Goal: Information Seeking & Learning: Compare options

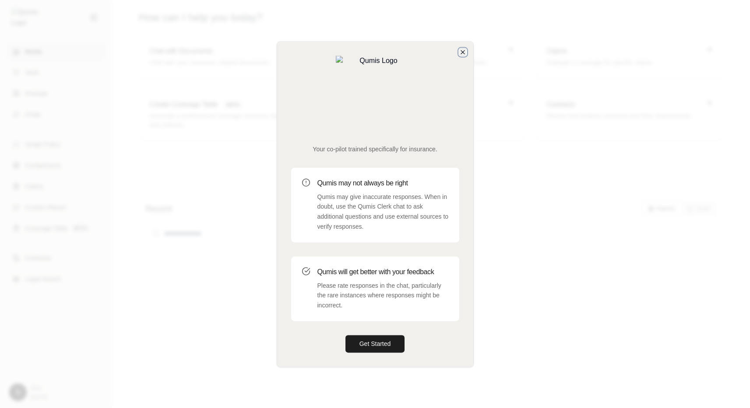
click at [460, 56] on icon "button" at bounding box center [462, 52] width 7 height 7
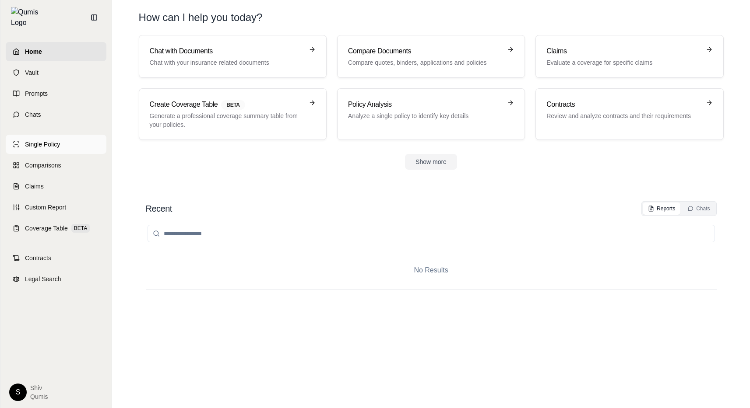
click at [71, 138] on link "Single Policy" at bounding box center [56, 144] width 101 height 19
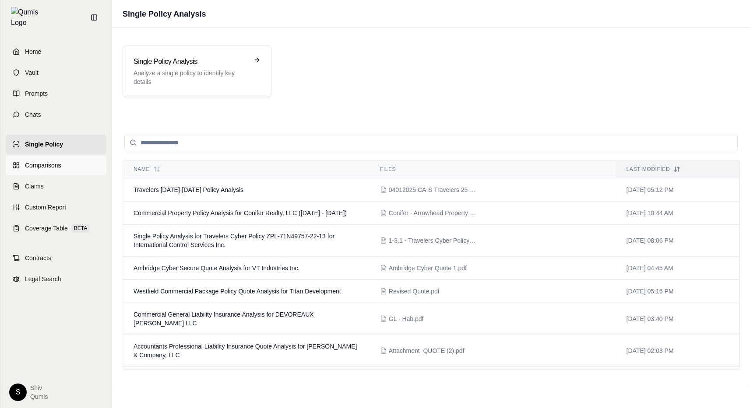
click at [53, 161] on span "Comparisons" at bounding box center [43, 165] width 36 height 9
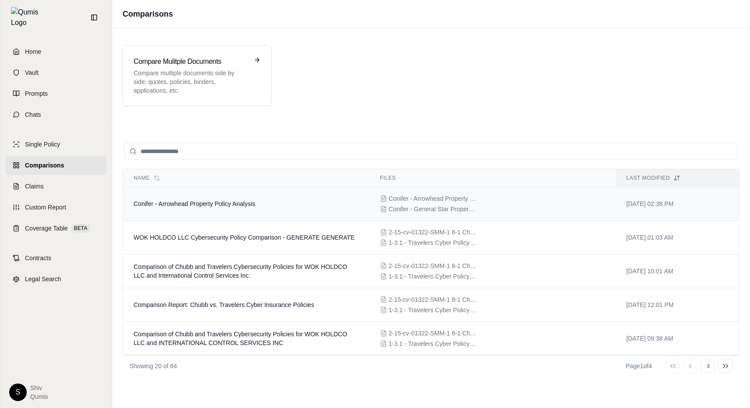
click at [250, 202] on span "Conifer - Arrowhead Property Policy Analysis" at bounding box center [195, 203] width 122 height 7
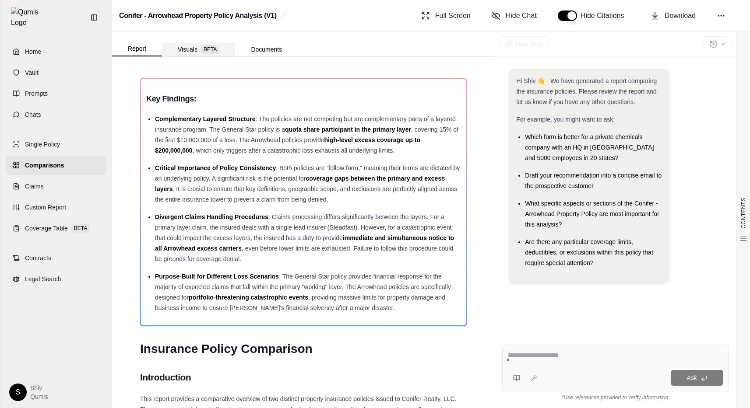
click at [222, 52] on button "Visuals BETA" at bounding box center [198, 49] width 73 height 14
click at [201, 51] on span "BETA" at bounding box center [210, 49] width 18 height 9
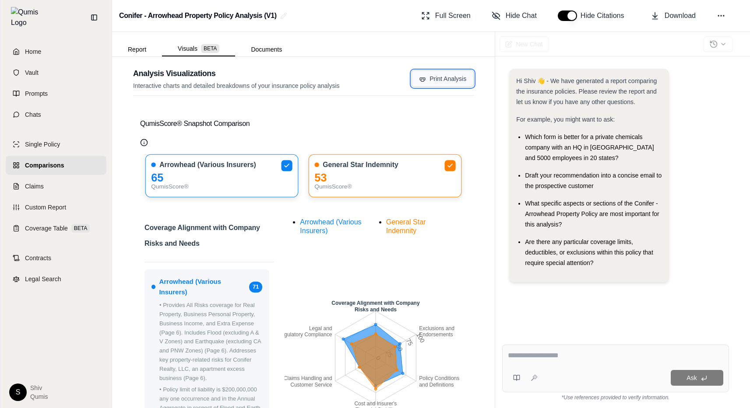
click at [450, 77] on button "Print Analysis" at bounding box center [442, 78] width 62 height 17
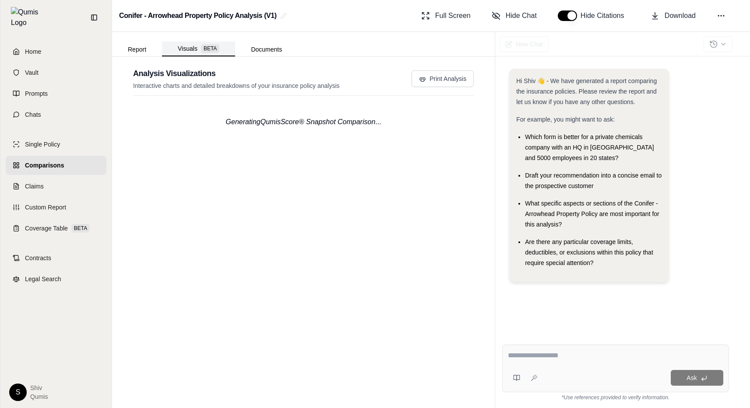
click at [187, 51] on button "Visuals BETA" at bounding box center [198, 49] width 73 height 15
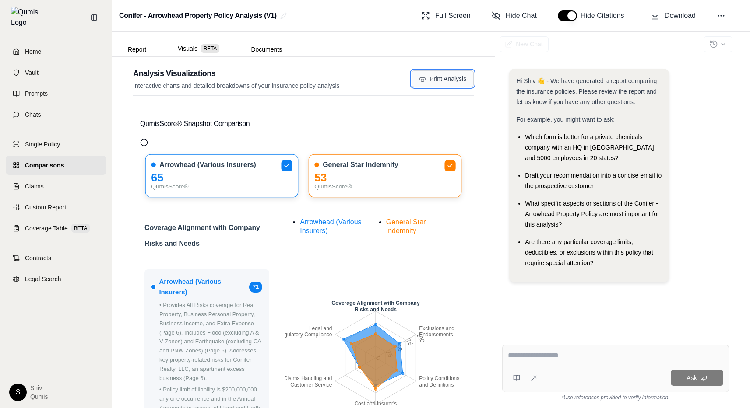
click at [442, 84] on button "Print Analysis" at bounding box center [442, 78] width 62 height 17
click at [440, 79] on button "Print Analysis" at bounding box center [442, 78] width 62 height 17
click at [450, 81] on button "Print Analysis" at bounding box center [442, 78] width 62 height 17
click at [439, 81] on button "Print Analysis" at bounding box center [442, 78] width 62 height 17
click at [436, 84] on button "Print Analysis" at bounding box center [442, 78] width 62 height 17
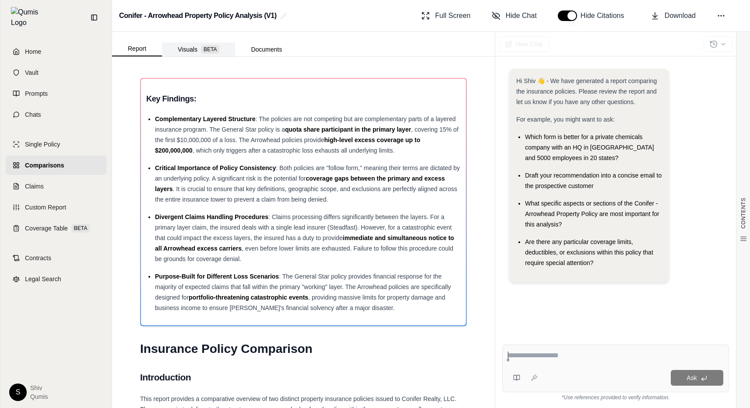
click at [213, 51] on span "BETA" at bounding box center [210, 49] width 18 height 9
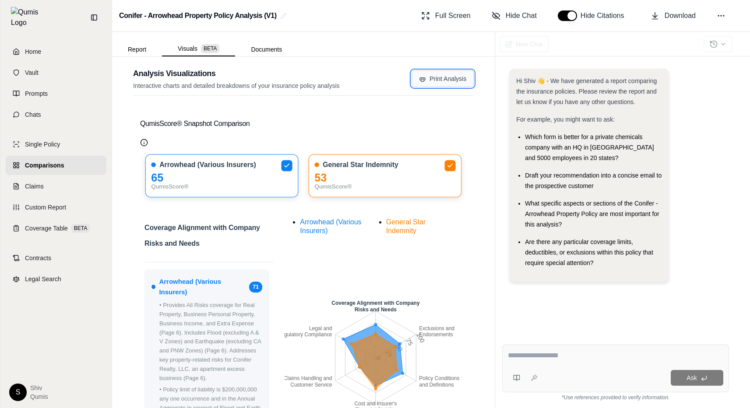
click at [443, 78] on button "Print Analysis" at bounding box center [442, 78] width 62 height 17
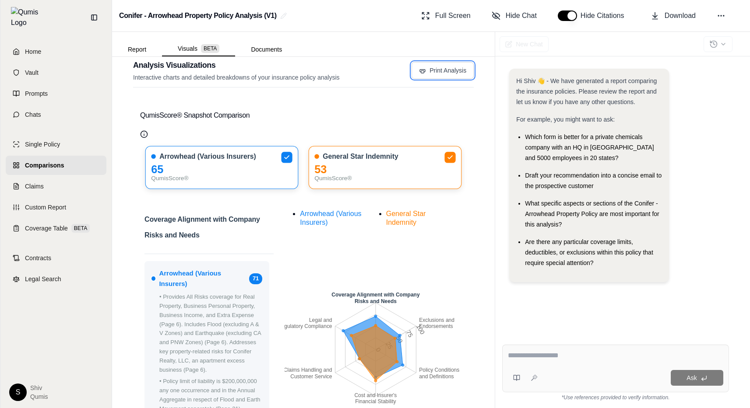
scroll to position [10, 0]
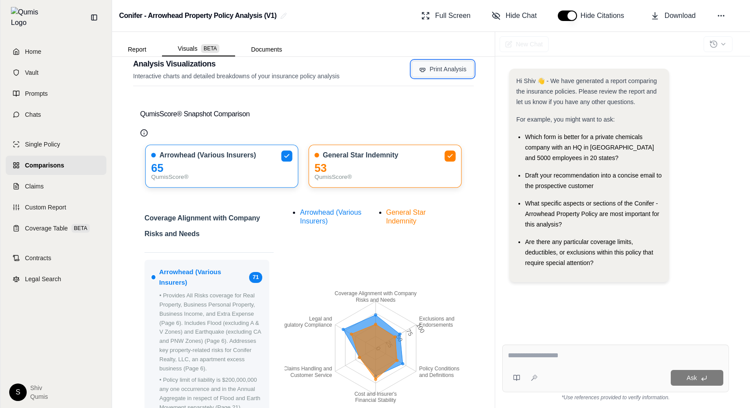
click at [439, 67] on button "Print Analysis" at bounding box center [442, 69] width 62 height 17
click at [448, 72] on button "Print Analysis" at bounding box center [442, 69] width 62 height 17
click at [425, 72] on icon "button" at bounding box center [422, 69] width 7 height 7
click at [431, 69] on button "Print Analysis" at bounding box center [442, 69] width 62 height 17
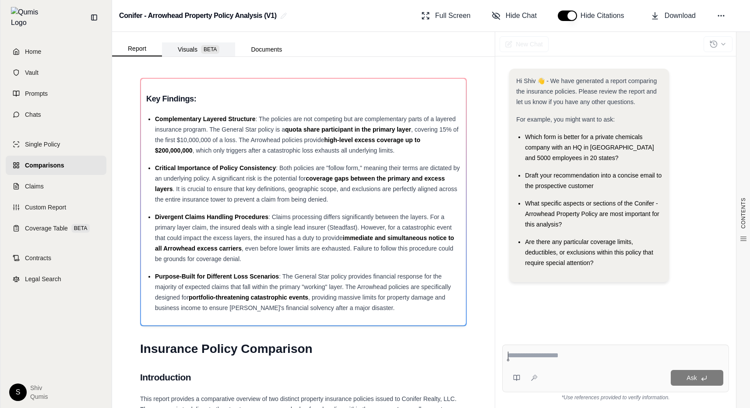
click at [191, 47] on button "Visuals BETA" at bounding box center [198, 49] width 73 height 14
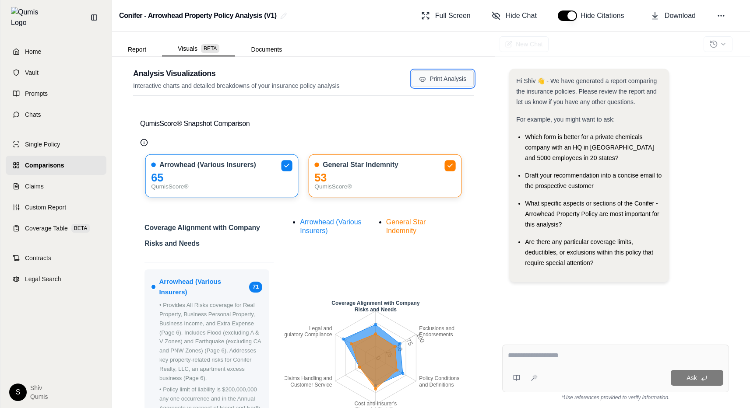
click at [436, 76] on button "Print Analysis" at bounding box center [442, 78] width 62 height 17
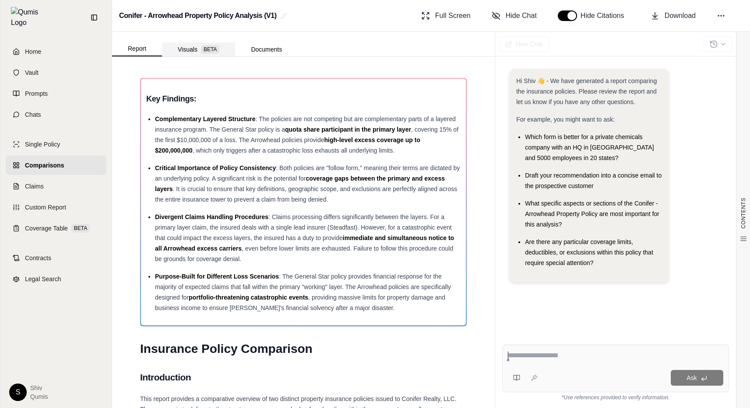
click at [186, 52] on button "Visuals BETA" at bounding box center [198, 49] width 73 height 14
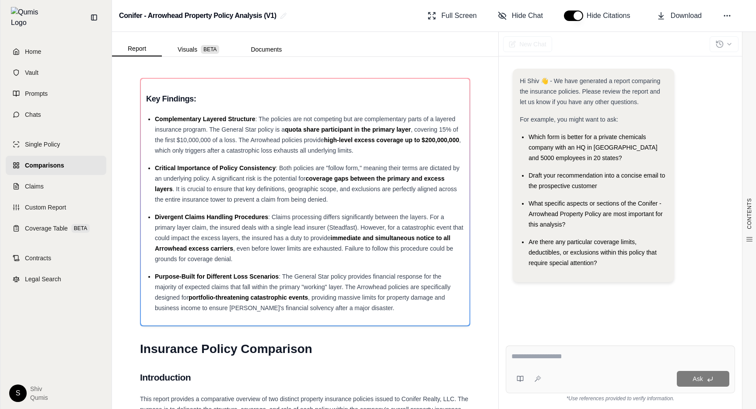
click at [196, 58] on div "CONTENTS Table of Contents Key Findings: INSURANCE POLICY COMPARISON Introducti…" at bounding box center [305, 233] width 387 height 352
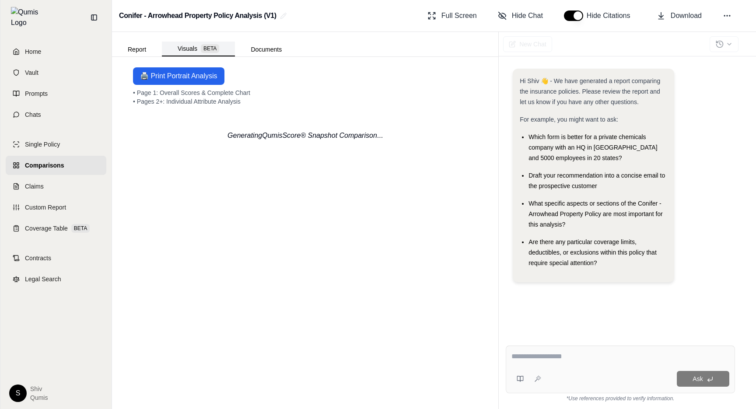
click at [195, 49] on button "Visuals BETA" at bounding box center [198, 49] width 73 height 15
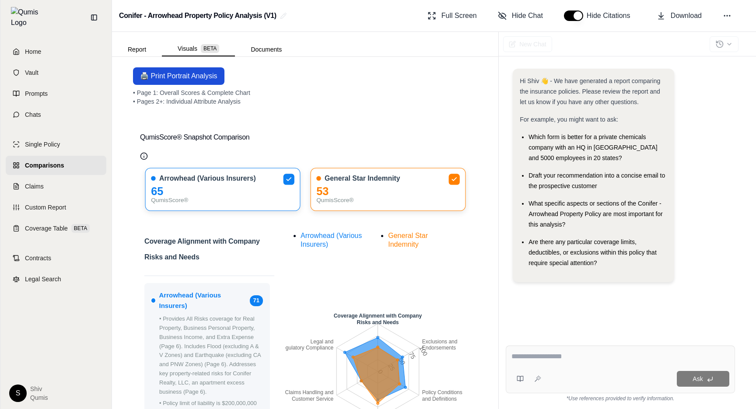
click at [206, 75] on button "🖨️ Print Portrait Analysis" at bounding box center [178, 76] width 91 height 18
click at [187, 70] on button "🖨️ Print Portrait Analysis" at bounding box center [178, 76] width 91 height 18
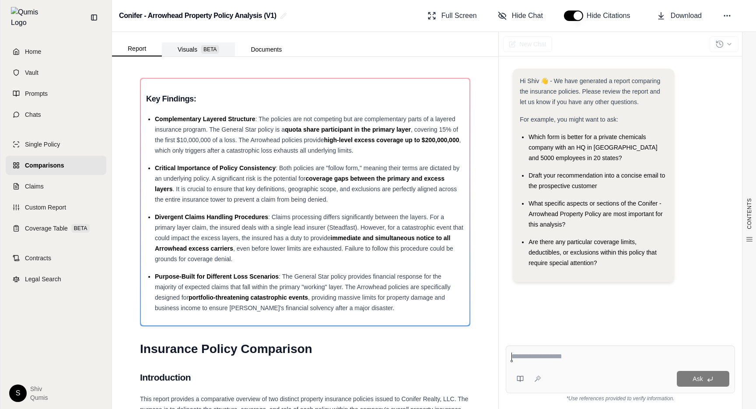
click at [192, 49] on button "Visuals BETA" at bounding box center [198, 49] width 73 height 14
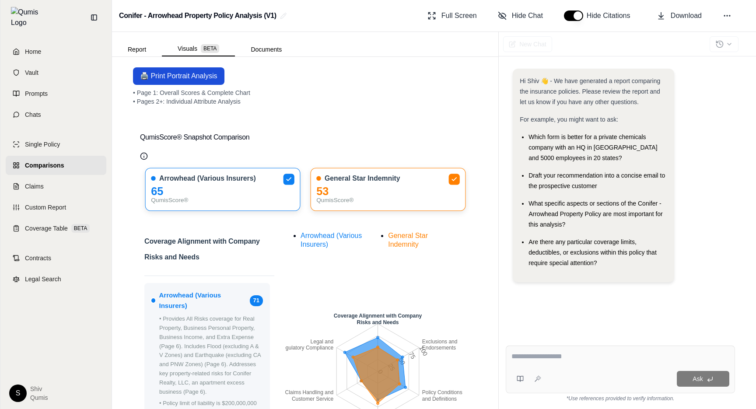
click at [184, 83] on button "🖨️ Print Portrait Analysis" at bounding box center [178, 76] width 91 height 18
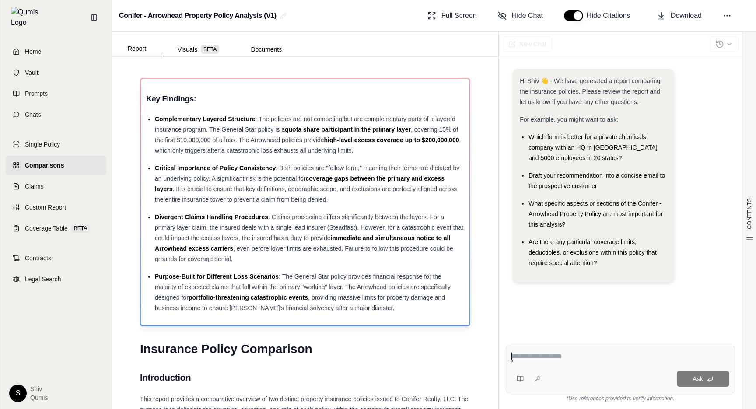
scroll to position [14, 0]
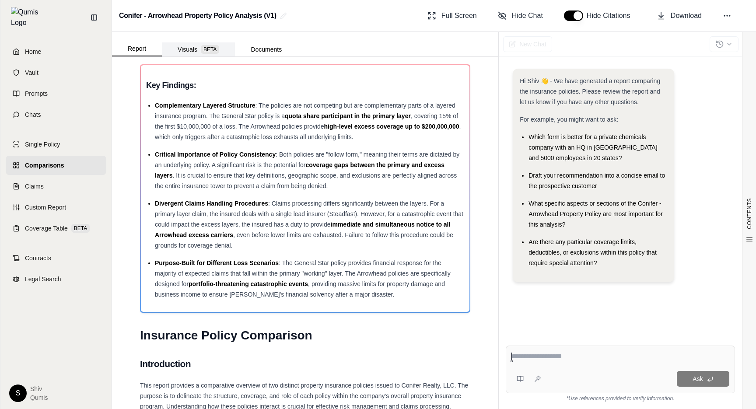
click at [190, 52] on button "Visuals BETA" at bounding box center [198, 49] width 73 height 14
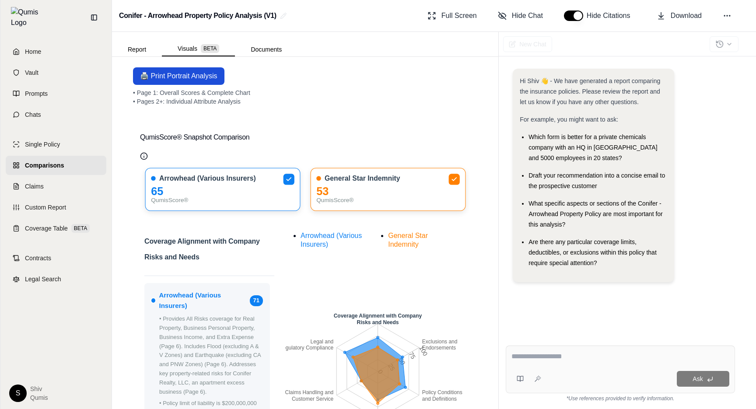
click at [211, 81] on button "🖨️ Print Portrait Analysis" at bounding box center [178, 76] width 91 height 18
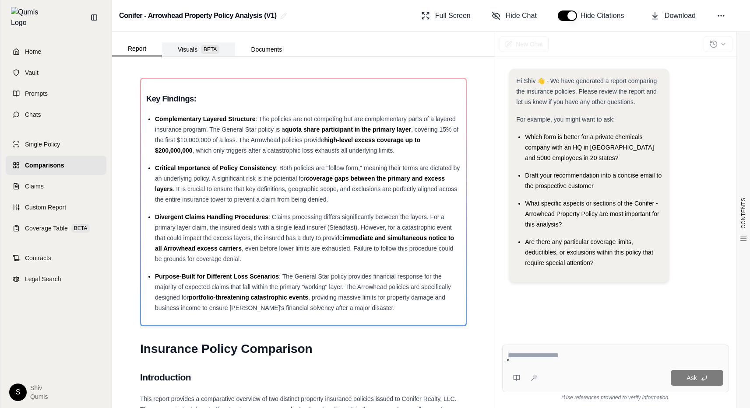
click button "Visuals BETA"
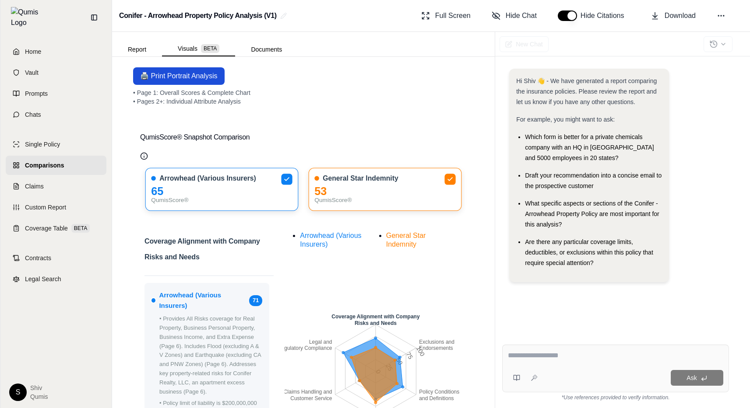
click button "🖨️ Print Portrait Analysis"
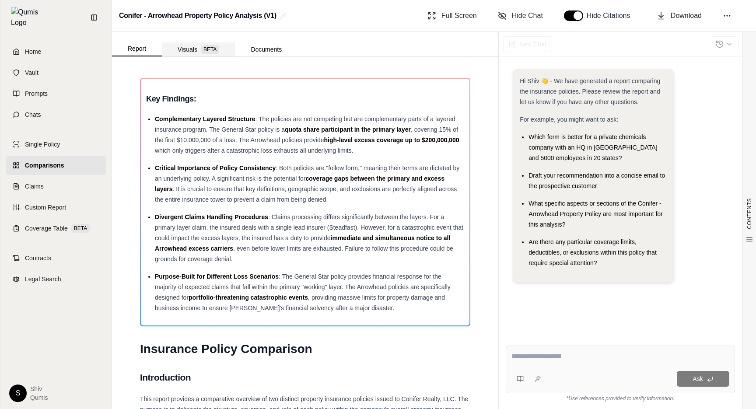
click at [211, 48] on span "BETA" at bounding box center [210, 49] width 18 height 9
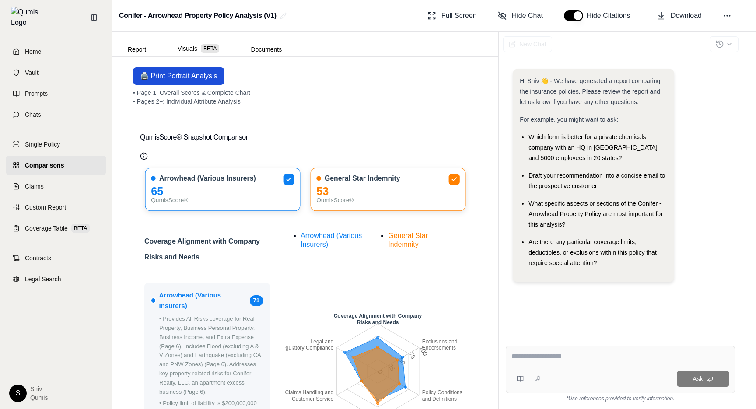
click at [185, 80] on button "🖨️ Print Portrait Analysis" at bounding box center [178, 76] width 91 height 18
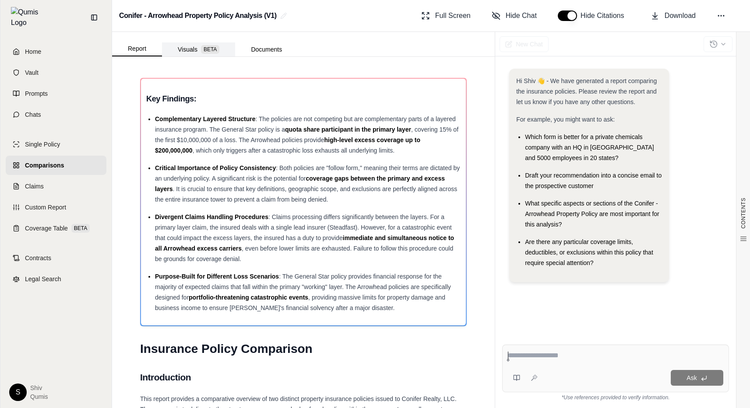
click at [186, 53] on button "Visuals BETA" at bounding box center [198, 49] width 73 height 14
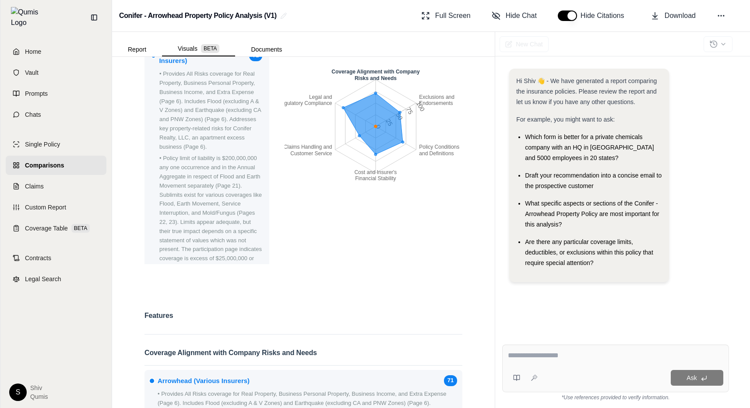
scroll to position [217, 0]
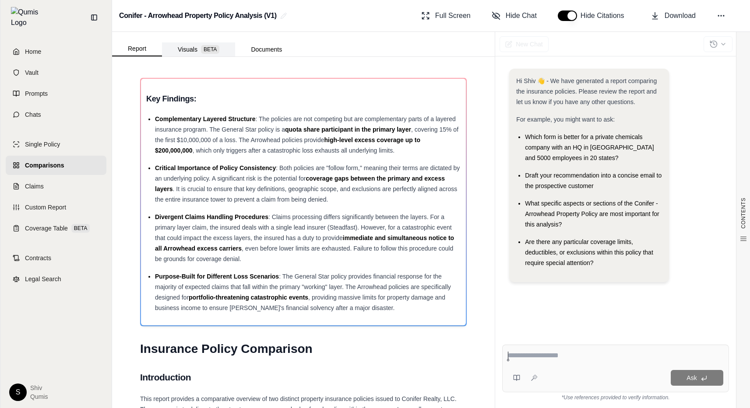
click at [185, 44] on button "Visuals BETA" at bounding box center [198, 49] width 73 height 14
click at [202, 53] on button "Visuals BETA" at bounding box center [198, 49] width 73 height 14
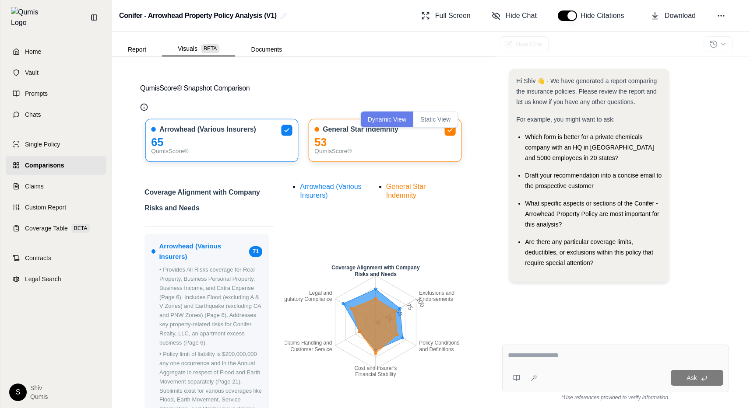
click at [424, 113] on button "Static View" at bounding box center [435, 120] width 44 height 16
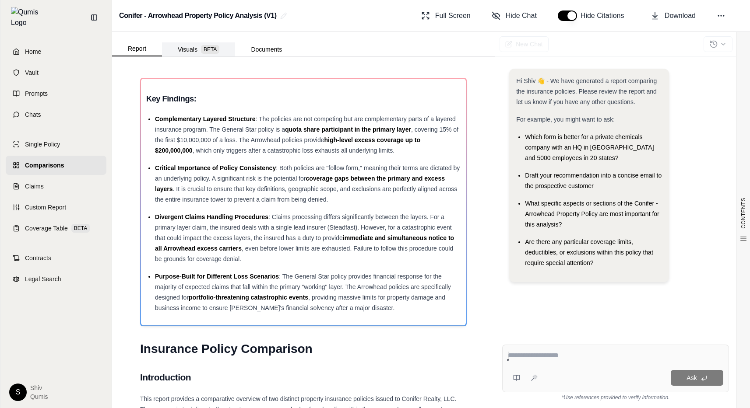
click at [188, 50] on button "Visuals BETA" at bounding box center [198, 49] width 73 height 14
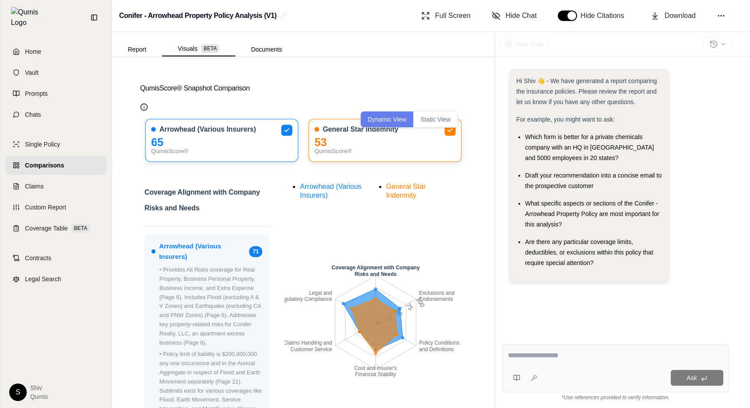
click at [443, 115] on button "Static View" at bounding box center [435, 120] width 44 height 16
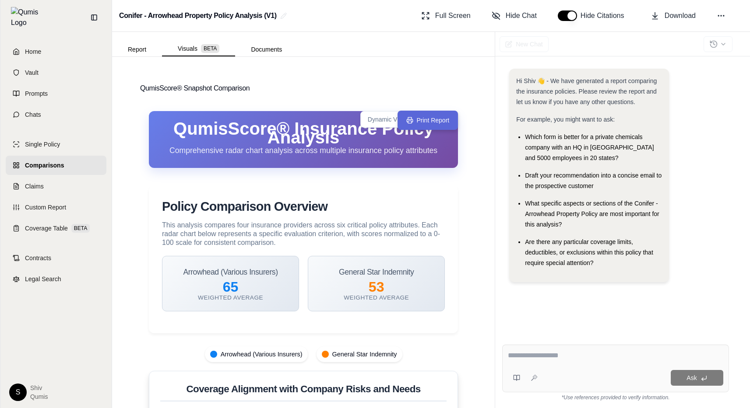
click at [415, 123] on button "Print Report" at bounding box center [427, 120] width 61 height 19
click at [426, 119] on button "Print Report" at bounding box center [427, 120] width 61 height 19
click at [425, 126] on button "Print Report" at bounding box center [427, 120] width 61 height 19
click at [427, 121] on button "Print Report" at bounding box center [427, 120] width 61 height 19
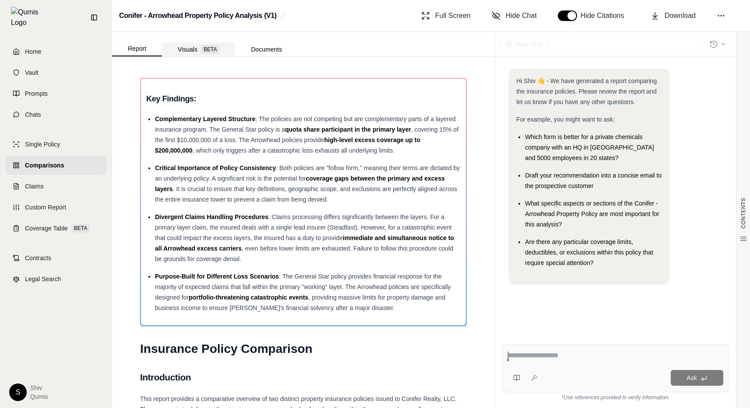
click at [190, 49] on button "Visuals BETA" at bounding box center [198, 49] width 73 height 14
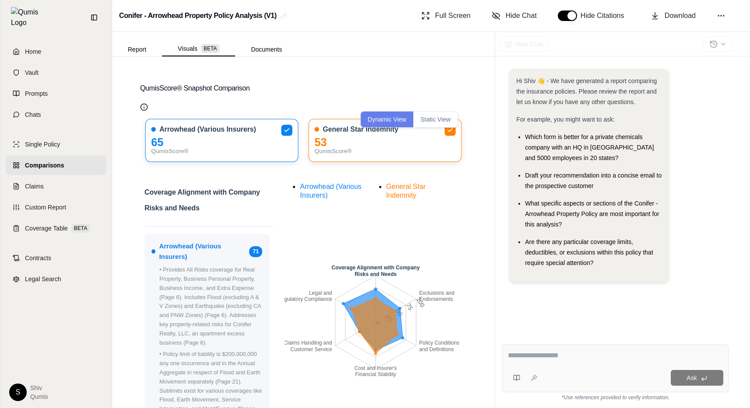
click at [441, 120] on button "Static View" at bounding box center [435, 120] width 44 height 16
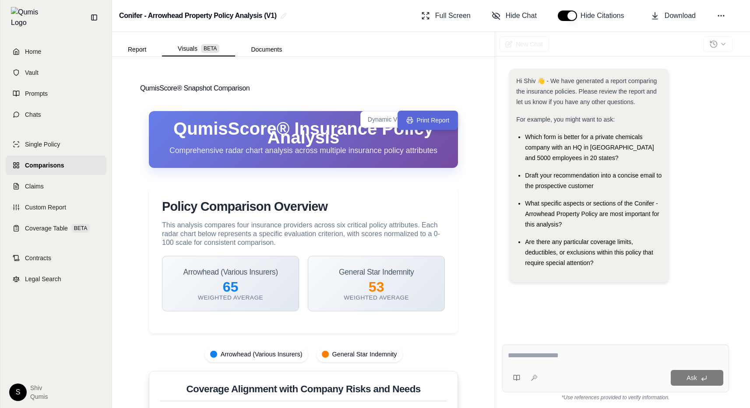
click at [429, 120] on button "Print Report" at bounding box center [427, 120] width 61 height 19
click at [385, 118] on button "Dynamic View" at bounding box center [387, 120] width 53 height 16
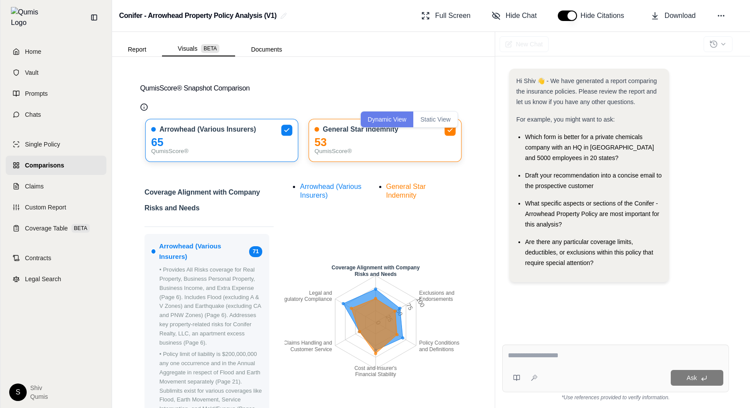
click at [432, 124] on button "Static View" at bounding box center [435, 120] width 44 height 16
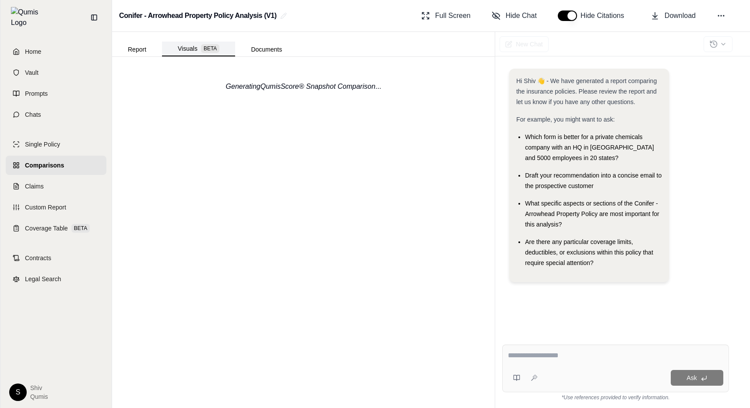
click at [189, 49] on button "Visuals BETA" at bounding box center [198, 49] width 73 height 15
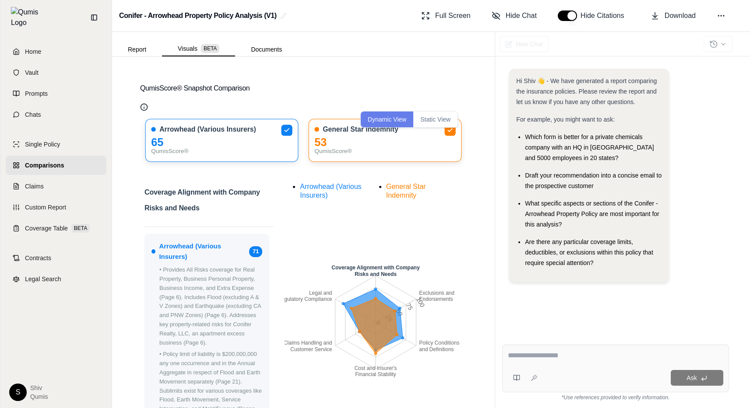
click at [434, 118] on button "Static View" at bounding box center [435, 120] width 44 height 16
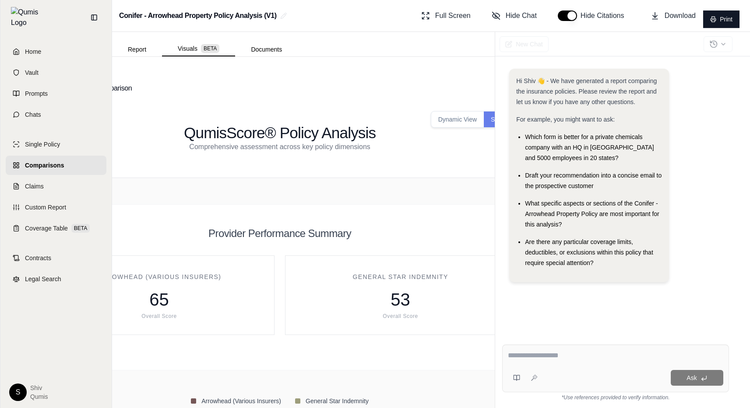
scroll to position [0, 34]
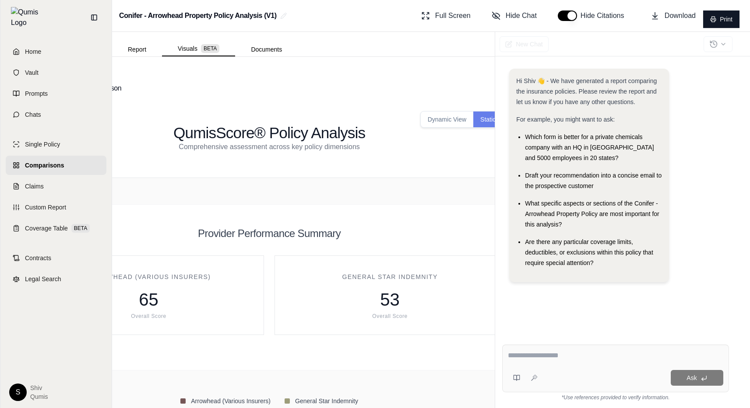
click at [429, 120] on button "Dynamic View" at bounding box center [447, 120] width 53 height 16
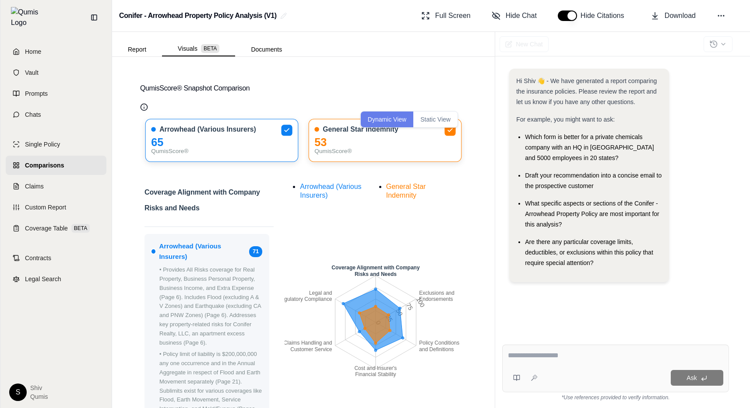
click at [447, 122] on button "Static View" at bounding box center [435, 120] width 44 height 16
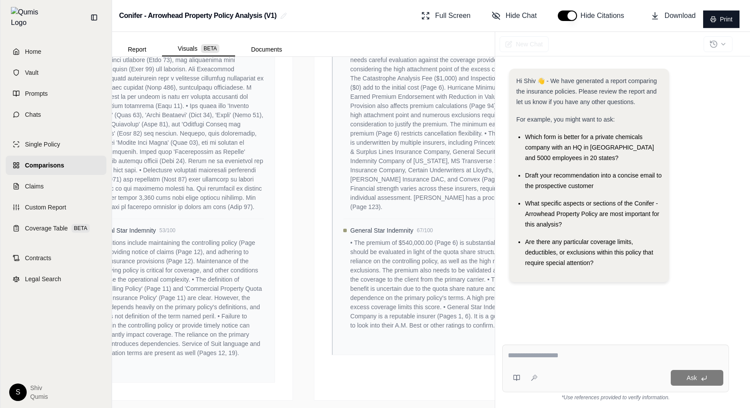
scroll to position [1414, 0]
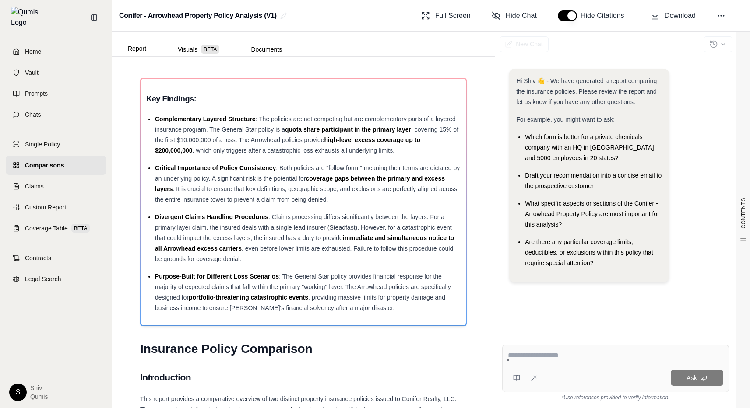
click at [199, 57] on div "CONTENTS Table of Contents Key Findings: INSURANCE POLICY COMPARISON Introducti…" at bounding box center [303, 233] width 383 height 352
click at [195, 53] on button "Visuals BETA" at bounding box center [198, 49] width 73 height 14
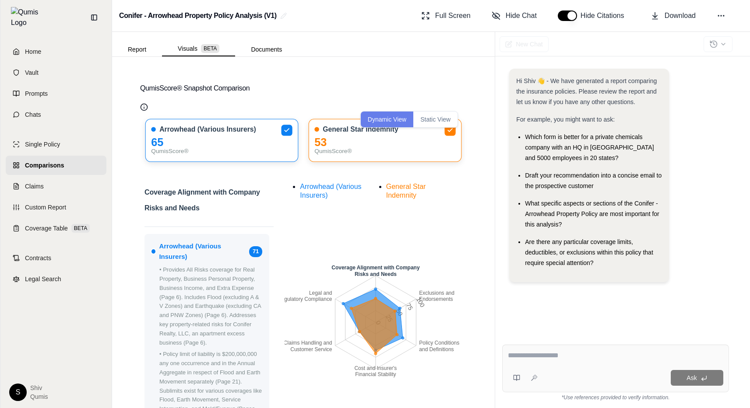
click at [432, 118] on button "Static View" at bounding box center [435, 120] width 44 height 16
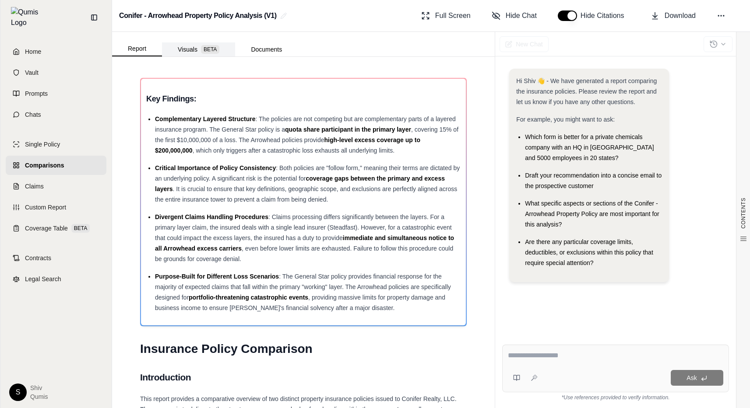
click at [184, 51] on button "Visuals BETA" at bounding box center [198, 49] width 73 height 14
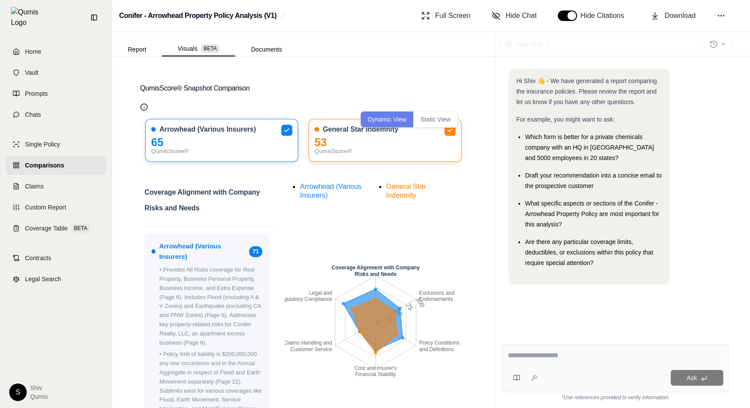
click at [442, 120] on button "Static View" at bounding box center [435, 120] width 44 height 16
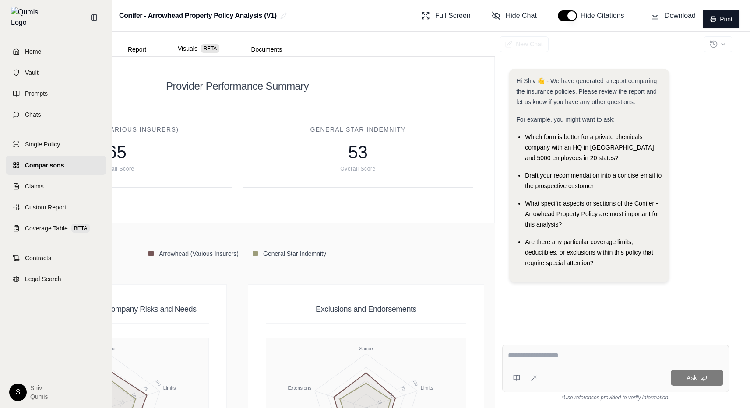
scroll to position [142, 66]
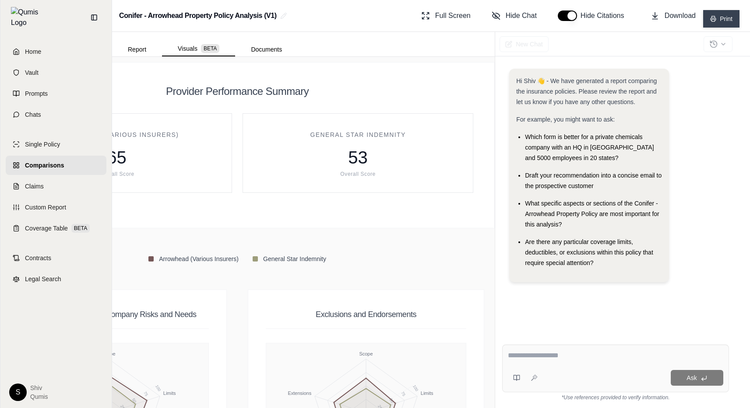
click at [721, 21] on button "Print" at bounding box center [721, 19] width 36 height 18
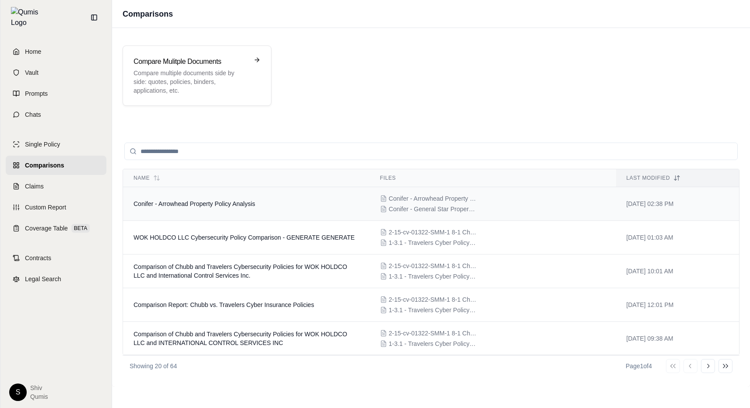
click at [224, 202] on span "Conifer - Arrowhead Property Policy Analysis" at bounding box center [195, 203] width 122 height 7
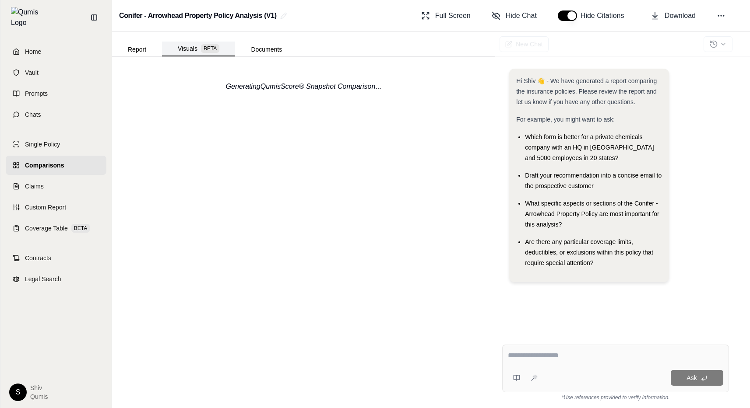
click at [191, 49] on button "Visuals BETA" at bounding box center [198, 49] width 73 height 15
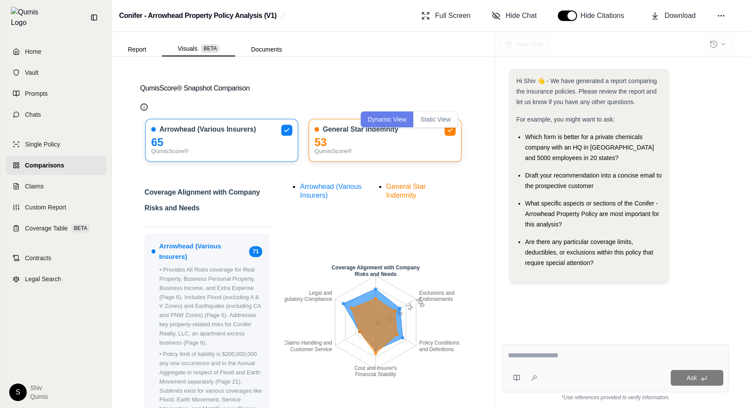
click at [439, 124] on button "Static View" at bounding box center [435, 120] width 44 height 16
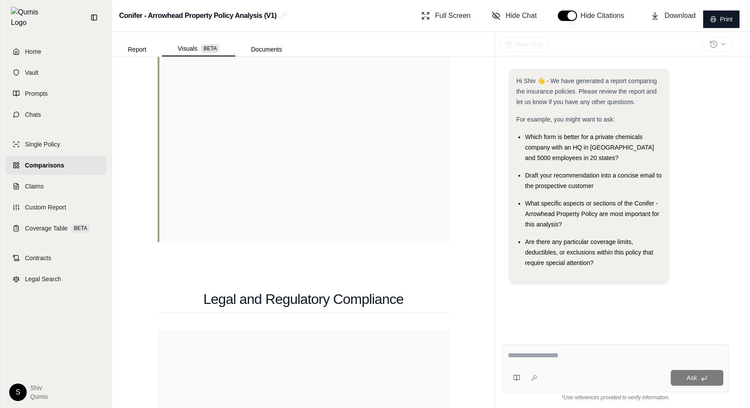
scroll to position [4659, 0]
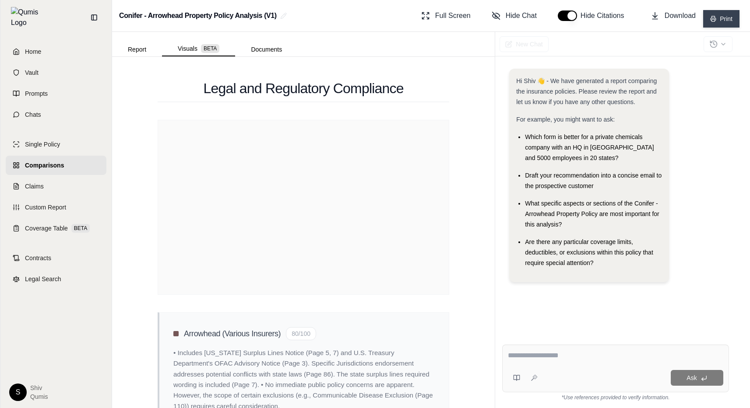
click at [715, 21] on icon at bounding box center [713, 19] width 6 height 6
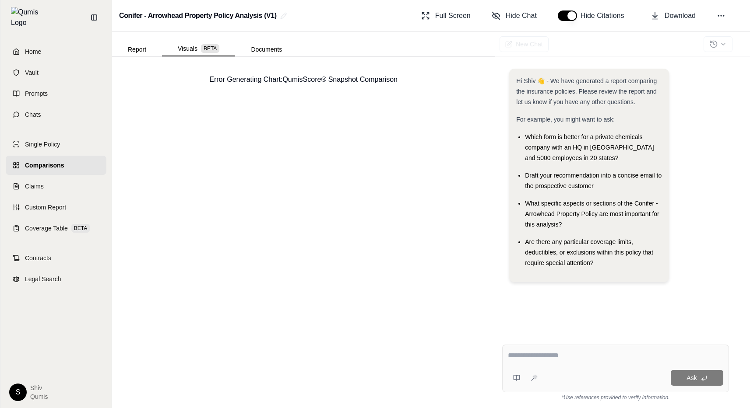
scroll to position [0, 0]
click at [187, 50] on button "Visuals BETA" at bounding box center [198, 49] width 73 height 15
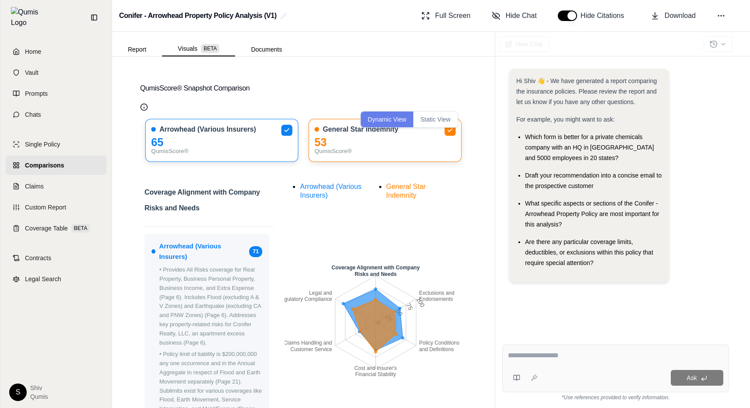
click at [446, 122] on button "Static View" at bounding box center [435, 120] width 44 height 16
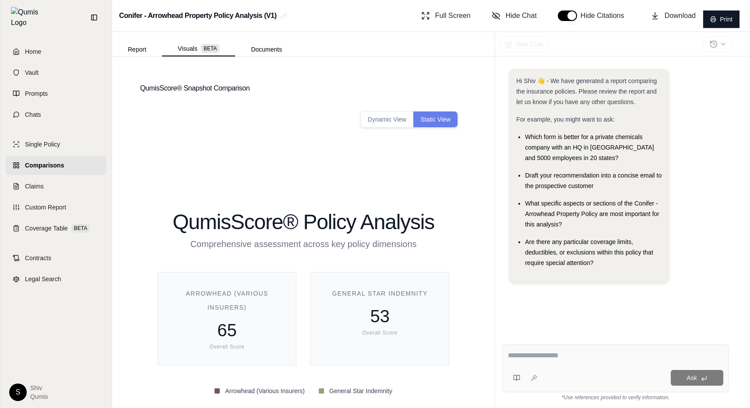
click at [392, 129] on div "QumisScore® Policy Analysis Comprehensive assessment across key policy dimensio…" at bounding box center [303, 306] width 327 height 408
click at [392, 123] on button "Dynamic View" at bounding box center [387, 120] width 53 height 16
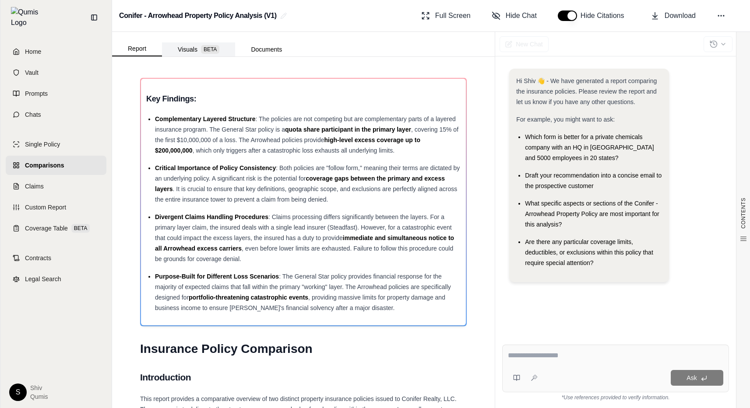
click at [212, 53] on span "BETA" at bounding box center [210, 49] width 18 height 9
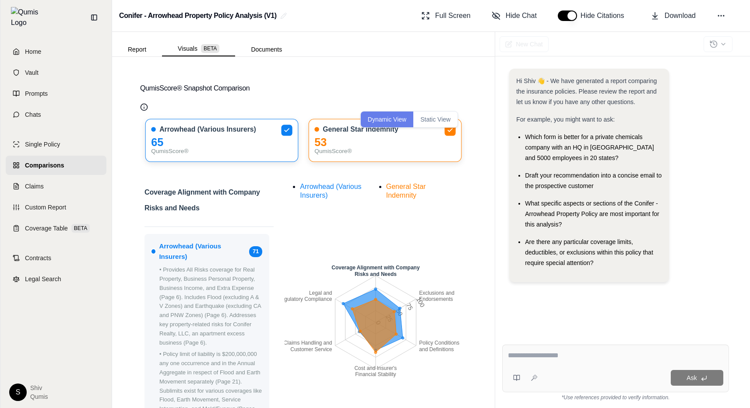
click at [442, 120] on button "Static View" at bounding box center [435, 120] width 44 height 16
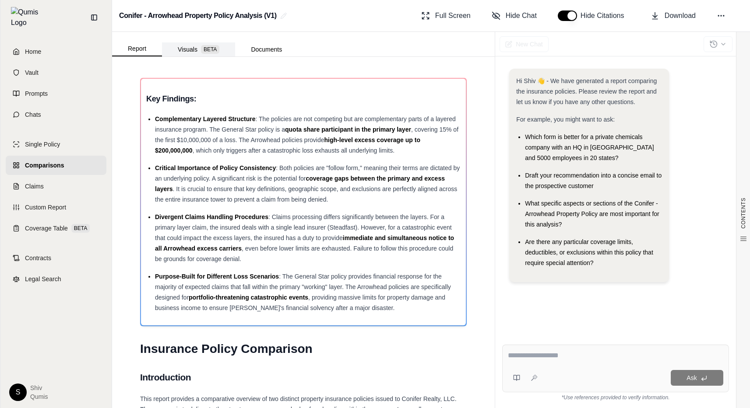
click at [209, 50] on span "BETA" at bounding box center [210, 49] width 18 height 9
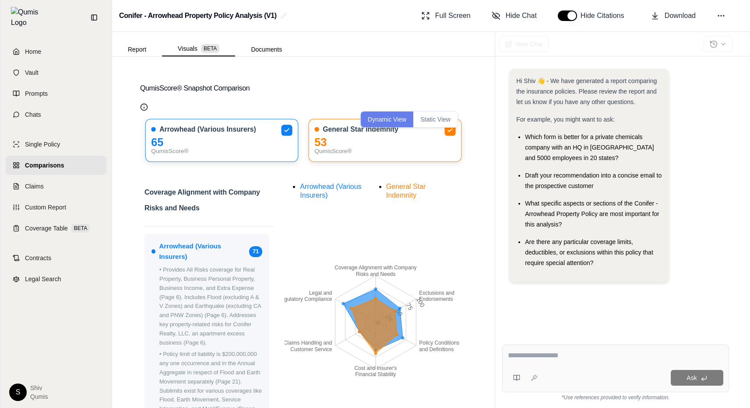
click at [425, 114] on button "Static View" at bounding box center [435, 120] width 44 height 16
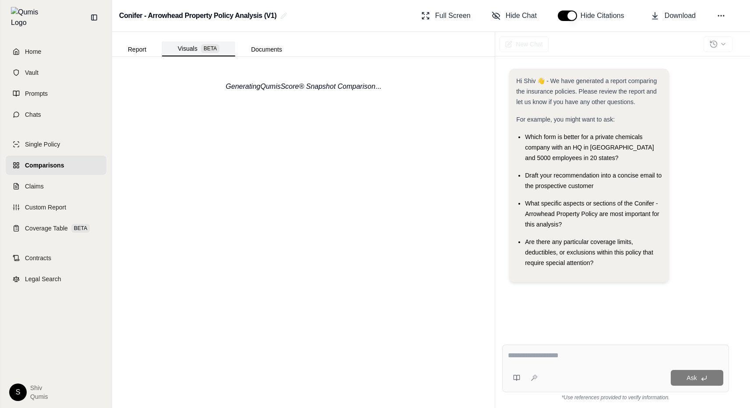
click at [183, 46] on button "Visuals BETA" at bounding box center [198, 49] width 73 height 15
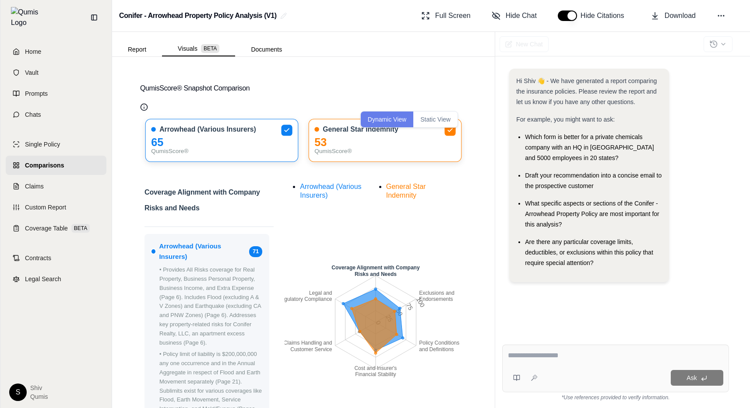
click at [433, 118] on button "Static View" at bounding box center [435, 120] width 44 height 16
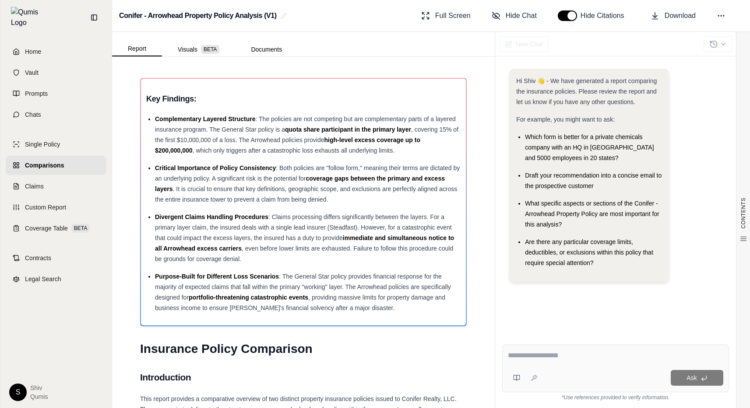
click at [212, 50] on span "BETA" at bounding box center [210, 49] width 18 height 9
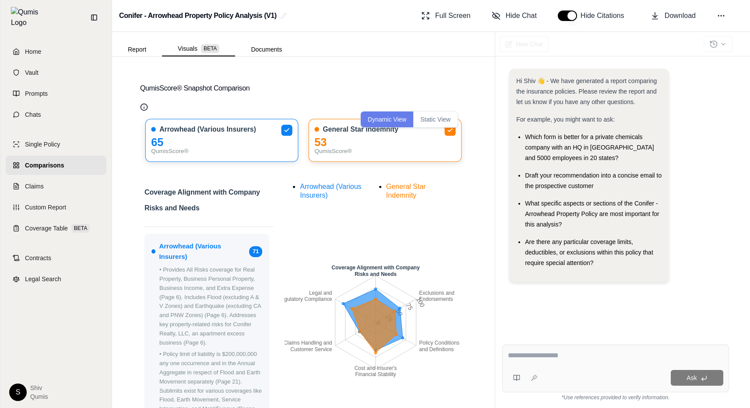
click at [442, 118] on button "Static View" at bounding box center [435, 120] width 44 height 16
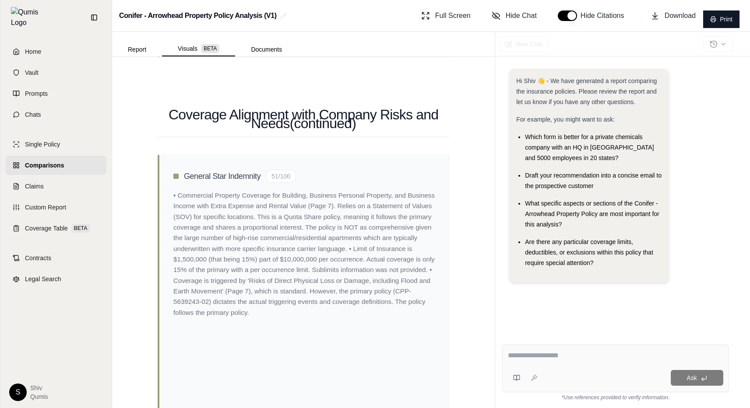
scroll to position [839, 0]
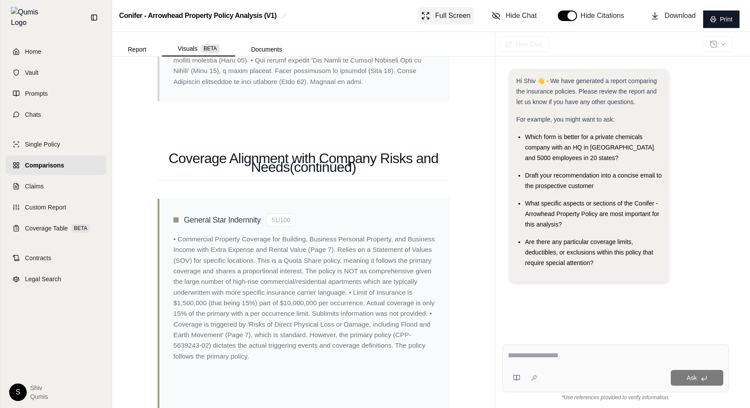
click at [447, 18] on span "Full Screen" at bounding box center [452, 16] width 35 height 11
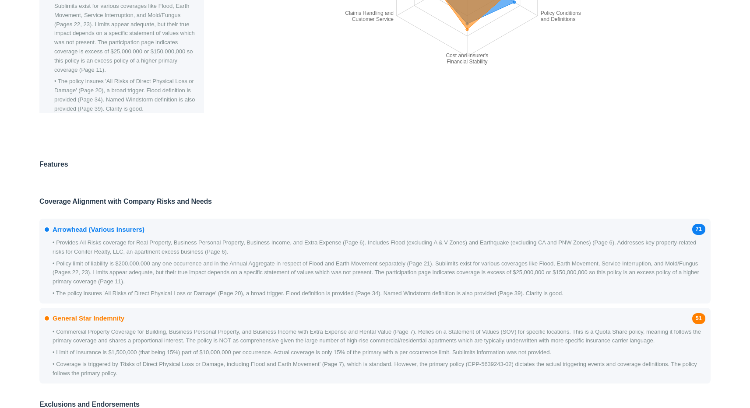
scroll to position [0, 0]
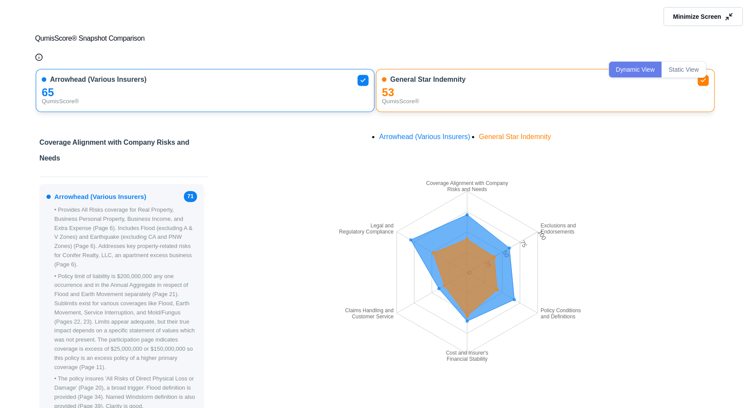
click at [685, 62] on button "Static View" at bounding box center [683, 70] width 44 height 16
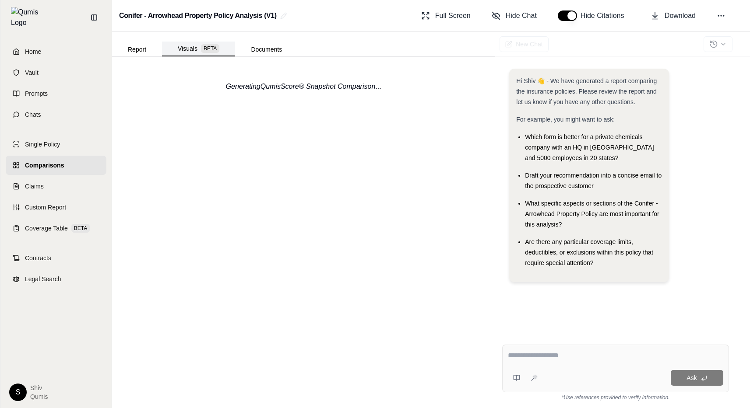
click at [204, 49] on span "BETA" at bounding box center [210, 48] width 18 height 9
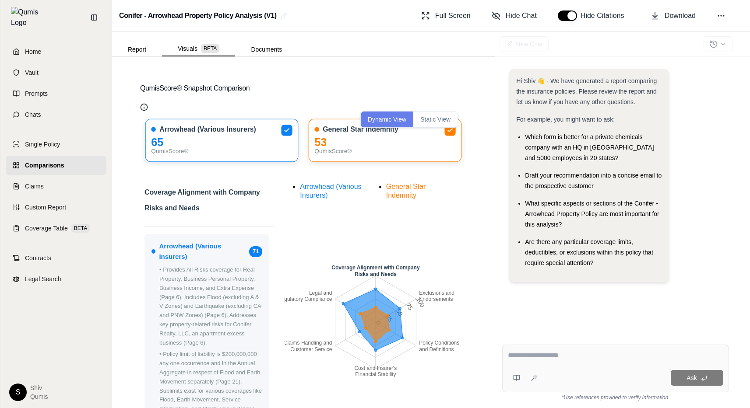
click at [443, 119] on button "Static View" at bounding box center [435, 120] width 44 height 16
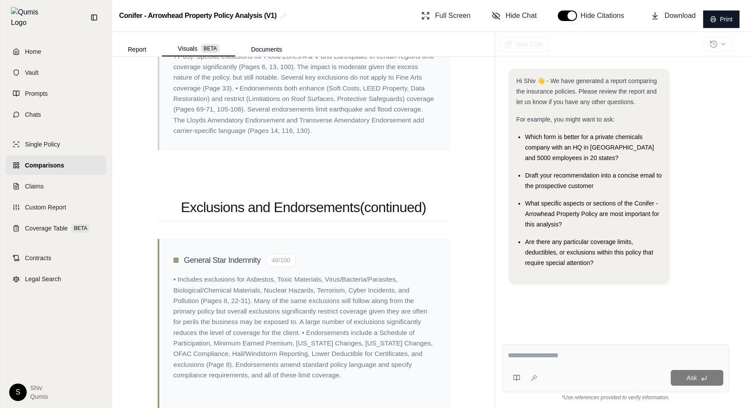
scroll to position [1627, 0]
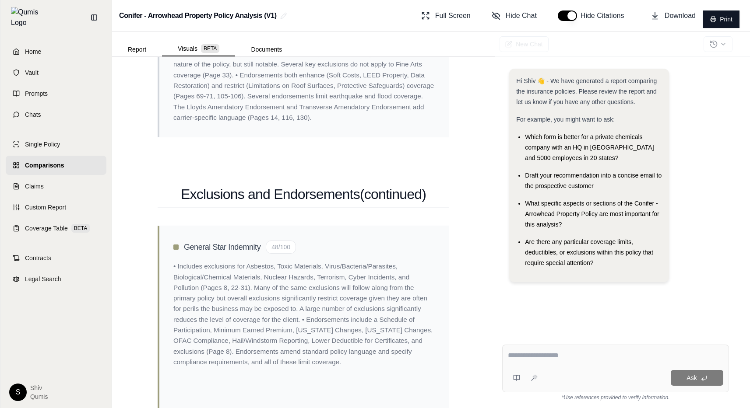
click at [60, 161] on span "Comparisons" at bounding box center [44, 165] width 39 height 9
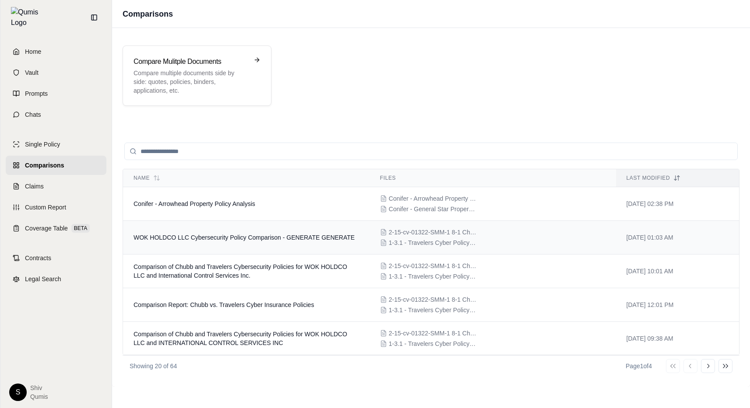
click at [207, 240] on span "WOK HOLDCO LLC Cybersecurity Policy Comparison - GENERATE GENERATE" at bounding box center [244, 237] width 221 height 7
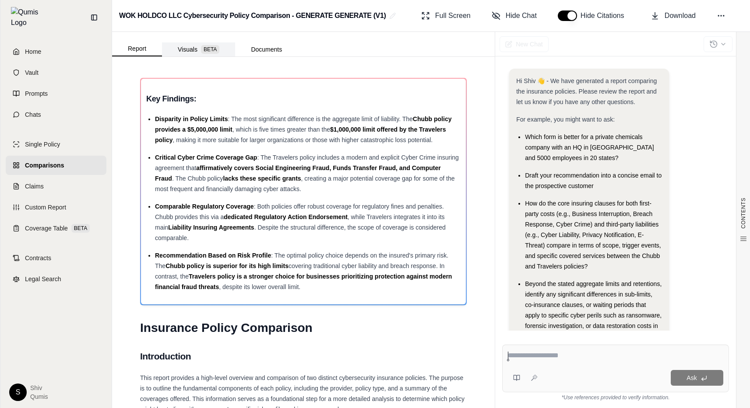
scroll to position [39, 0]
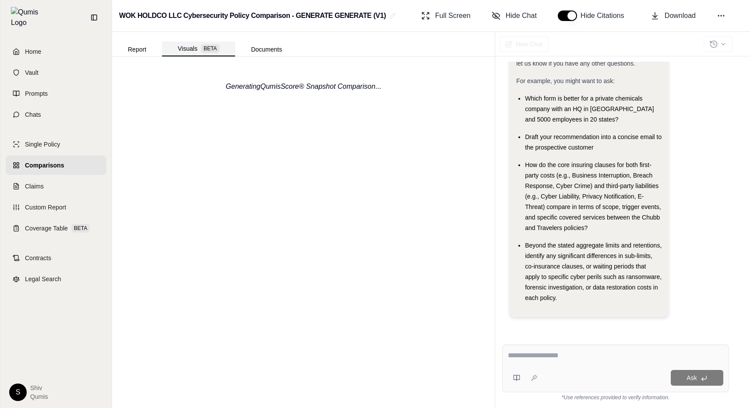
click at [212, 49] on span "BETA" at bounding box center [210, 48] width 18 height 9
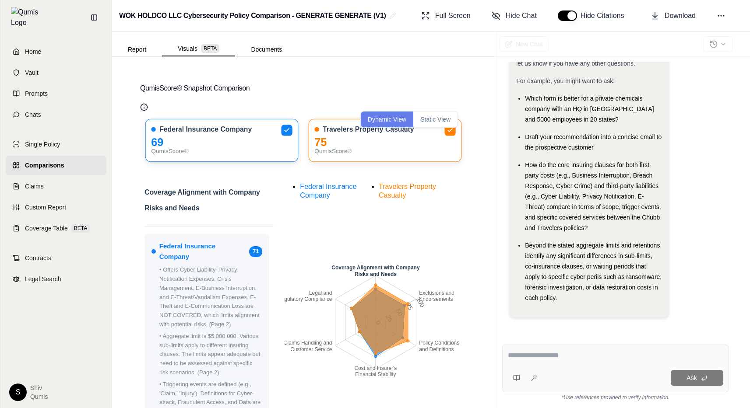
click at [442, 117] on button "Static View" at bounding box center [435, 120] width 44 height 16
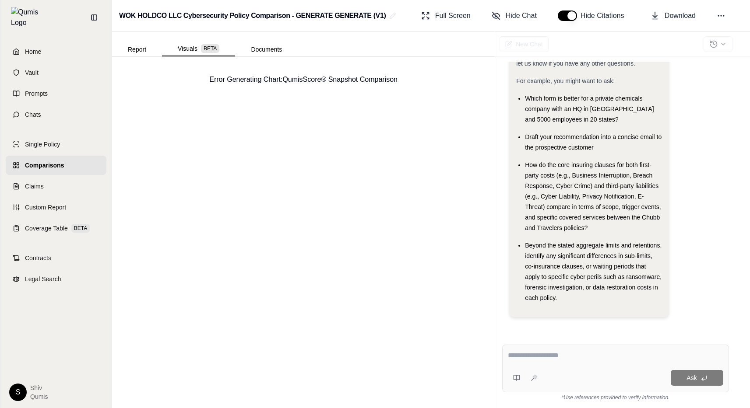
scroll to position [0, 0]
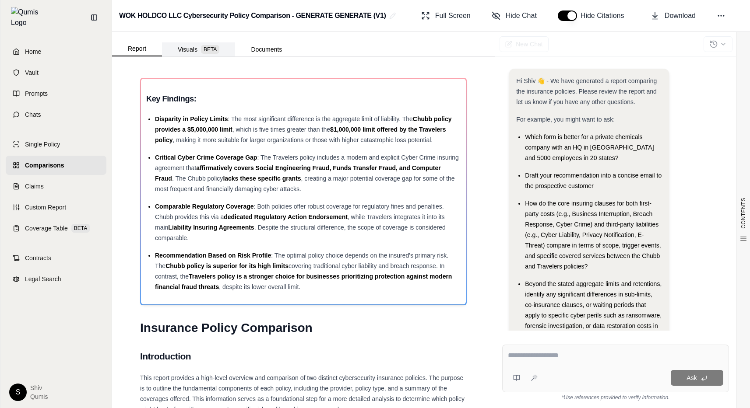
scroll to position [39, 0]
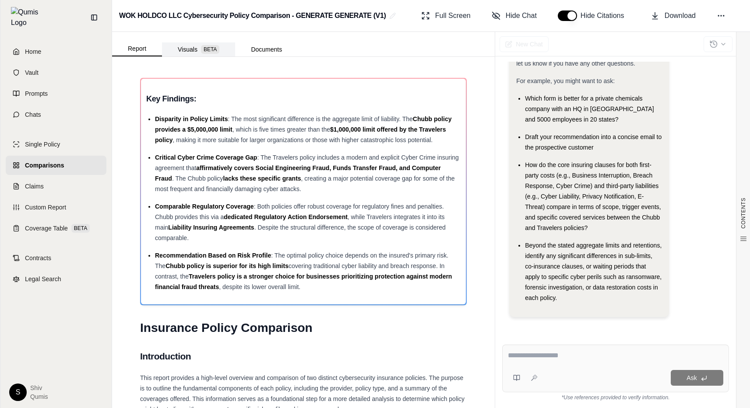
click at [207, 50] on span "BETA" at bounding box center [210, 49] width 18 height 9
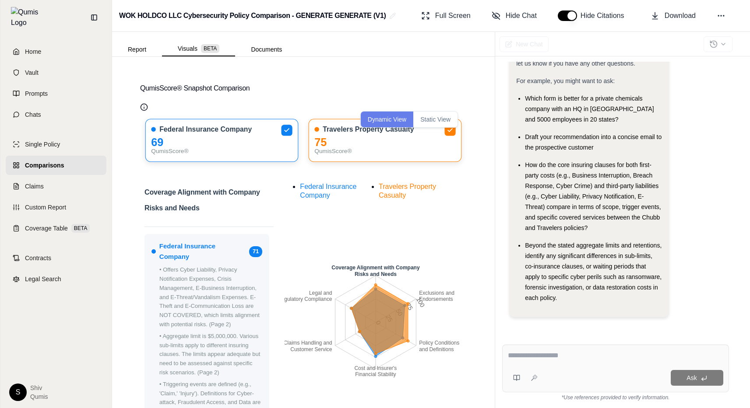
click at [435, 116] on button "Static View" at bounding box center [435, 120] width 44 height 16
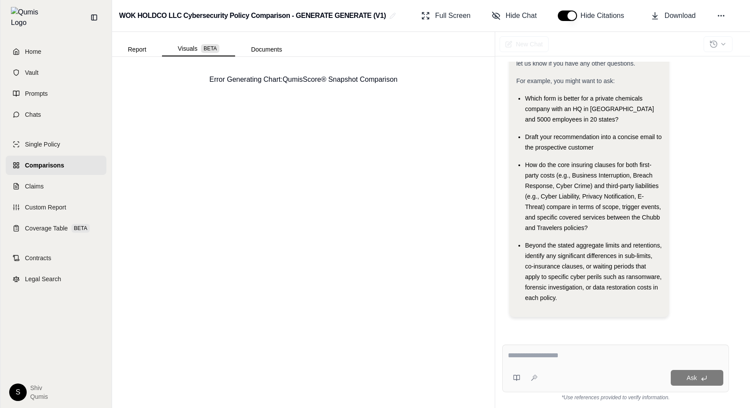
scroll to position [0, 0]
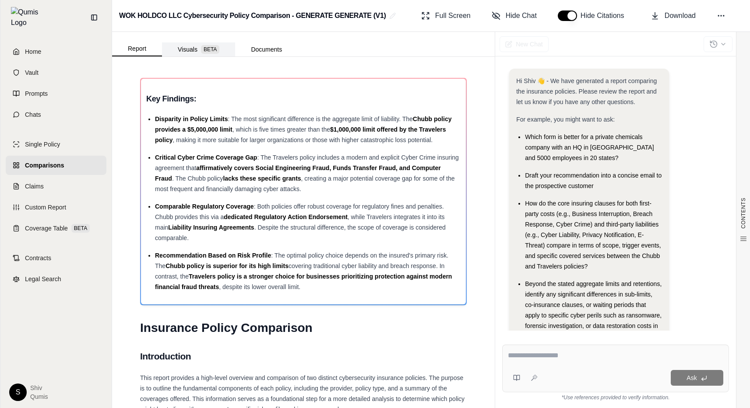
scroll to position [39, 0]
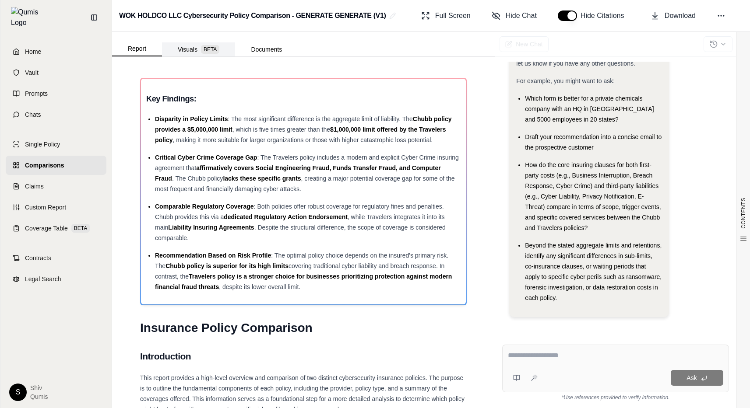
click at [195, 51] on button "Visuals BETA" at bounding box center [198, 49] width 73 height 14
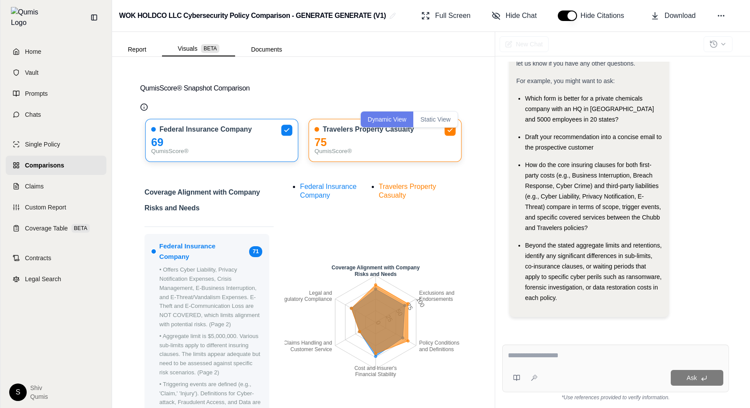
click at [433, 126] on button "Static View" at bounding box center [435, 120] width 44 height 16
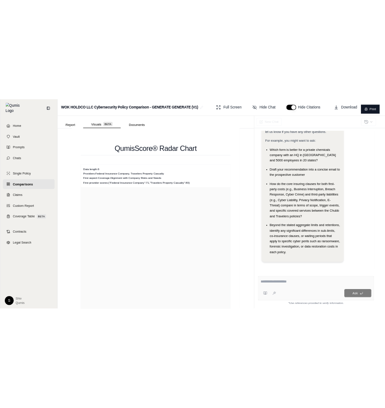
scroll to position [413, 0]
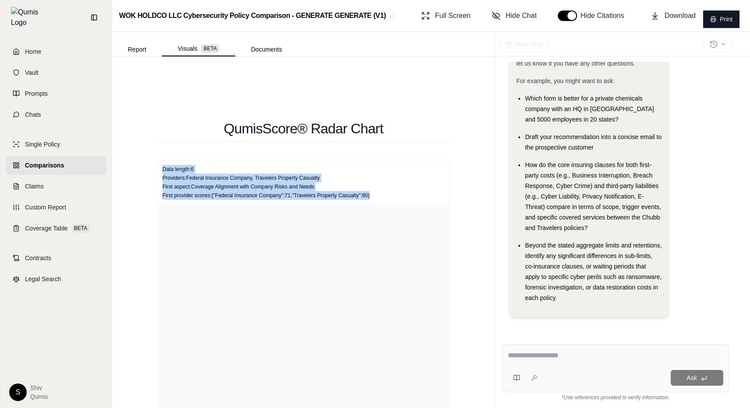
drag, startPoint x: 159, startPoint y: 165, endPoint x: 381, endPoint y: 194, distance: 223.3
click at [381, 194] on div "Data length: 6 Providers: Federal Insurance Company, Travelers Property Casualt…" at bounding box center [303, 183] width 291 height 44
copy div "Data length: 6 Providers: Federal Insurance Company, Travelers Property Casualt…"
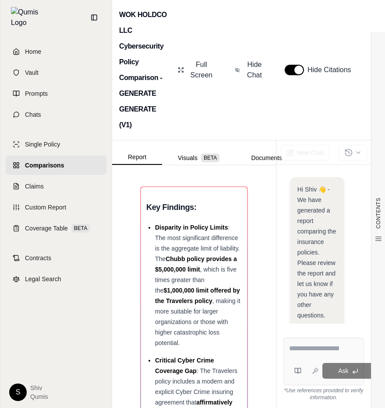
scroll to position [963, 0]
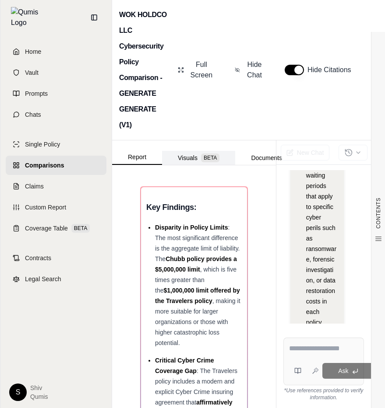
click at [181, 160] on button "Visuals BETA" at bounding box center [198, 158] width 73 height 14
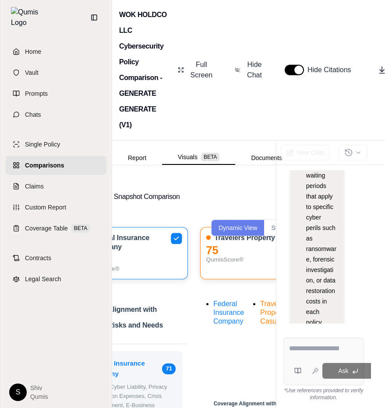
click at [272, 229] on button "Static View" at bounding box center [286, 228] width 44 height 16
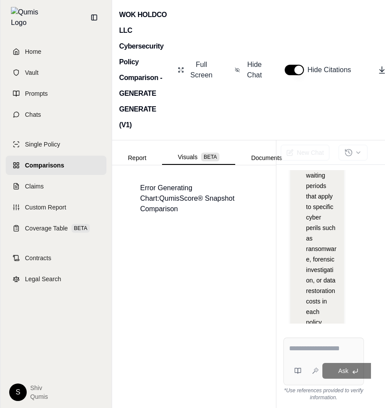
scroll to position [0, 0]
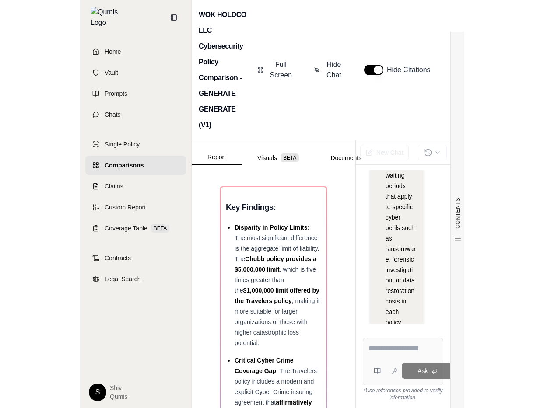
scroll to position [257, 0]
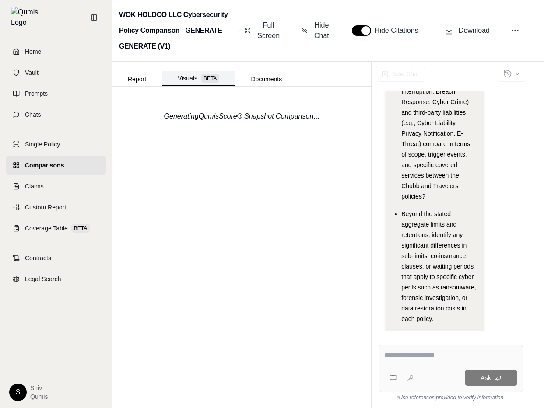
click at [189, 75] on button "Visuals BETA" at bounding box center [198, 78] width 73 height 15
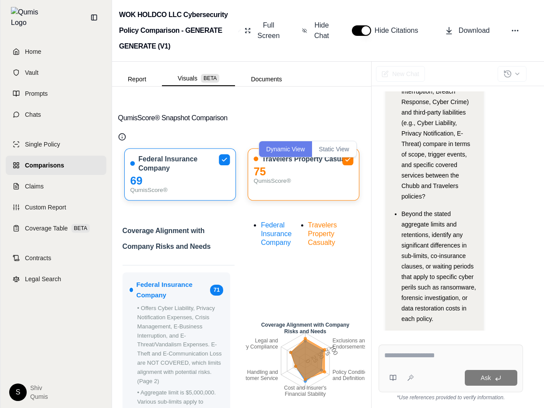
click at [335, 147] on button "Static View" at bounding box center [334, 149] width 44 height 16
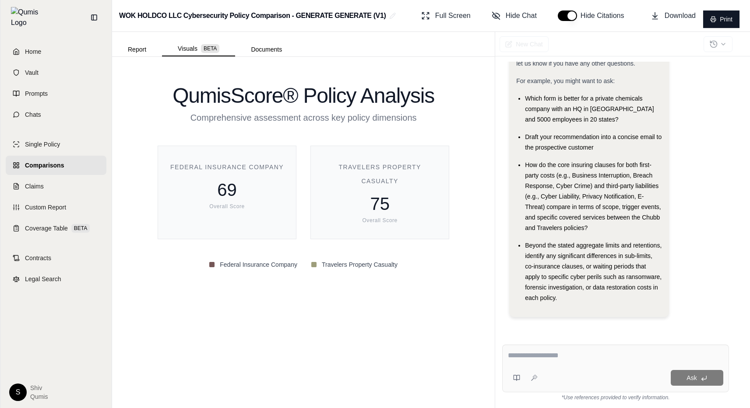
scroll to position [0, 0]
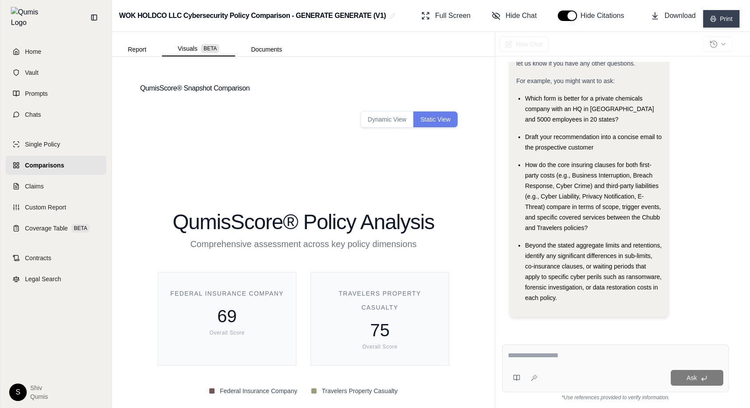
click at [384, 15] on button "Print" at bounding box center [721, 19] width 36 height 18
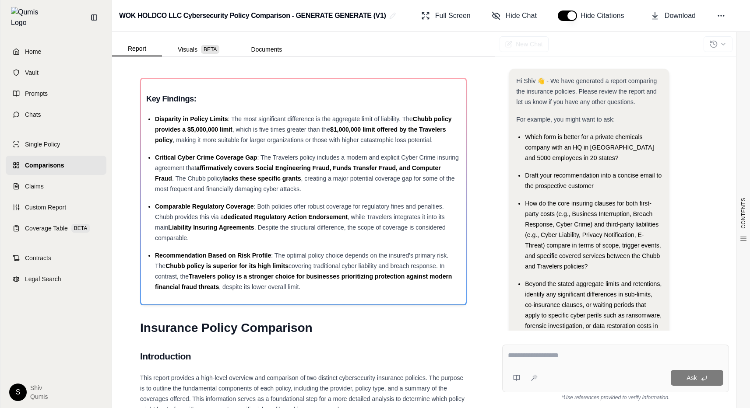
scroll to position [39, 0]
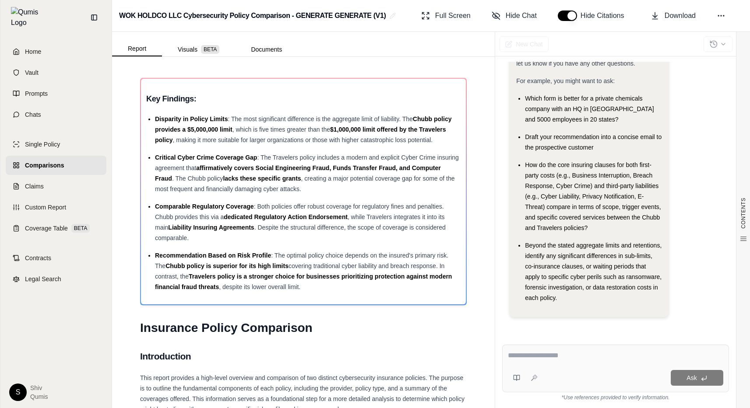
click at [200, 48] on button "Visuals BETA" at bounding box center [198, 49] width 73 height 14
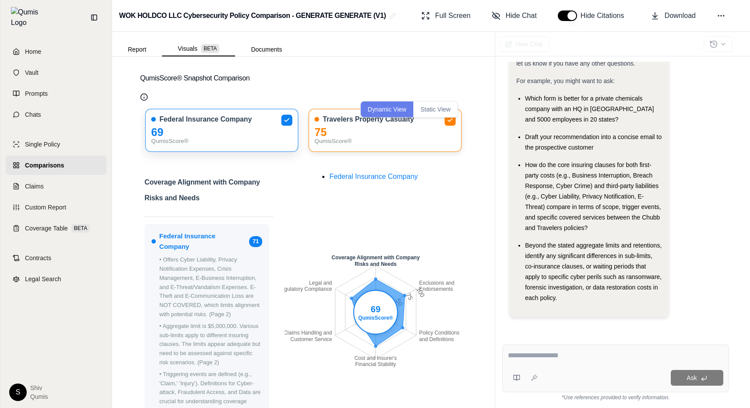
scroll to position [0, 0]
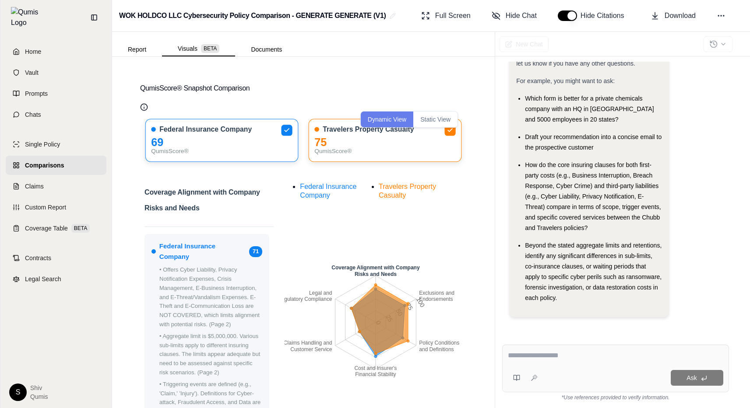
click at [445, 117] on button "Static View" at bounding box center [435, 120] width 44 height 16
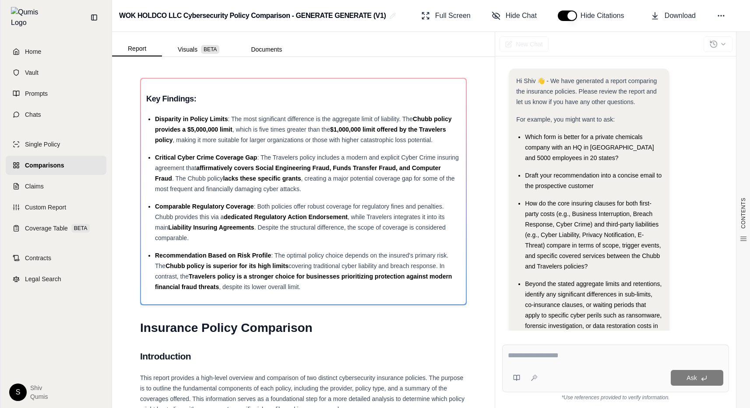
scroll to position [39, 0]
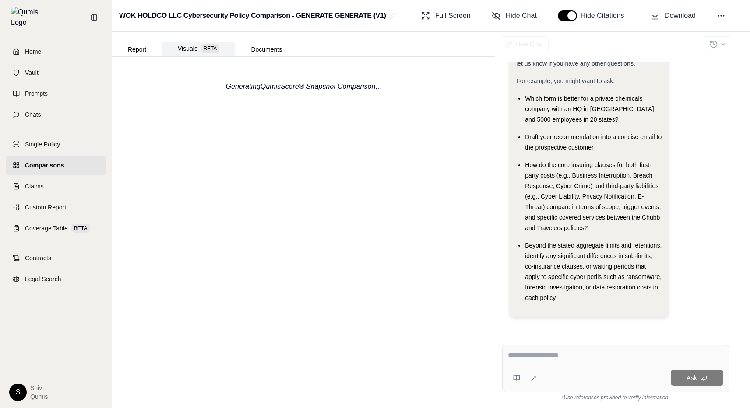
click at [177, 46] on button "Visuals BETA" at bounding box center [198, 49] width 73 height 15
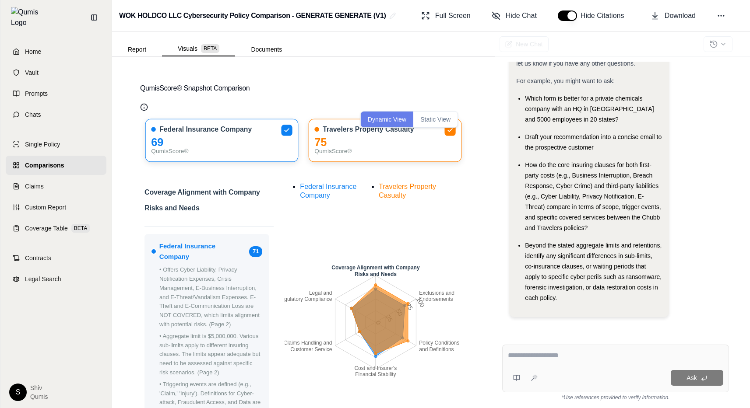
click at [424, 123] on button "Static View" at bounding box center [435, 120] width 44 height 16
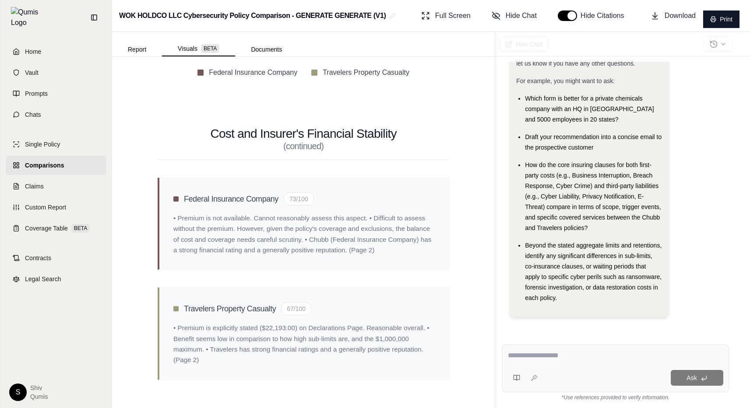
scroll to position [3439, 0]
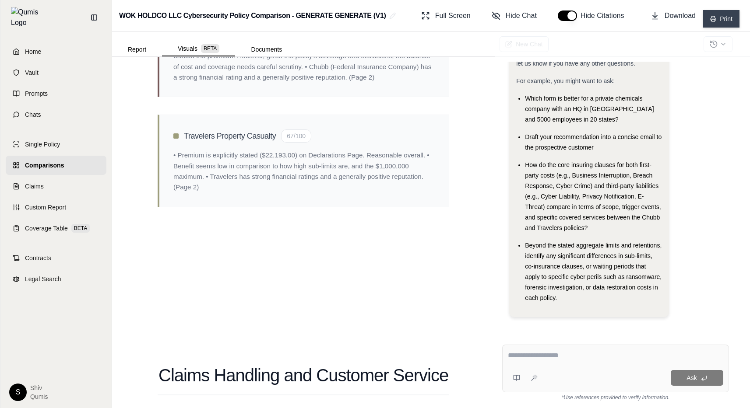
click at [720, 20] on button "Print" at bounding box center [721, 19] width 36 height 18
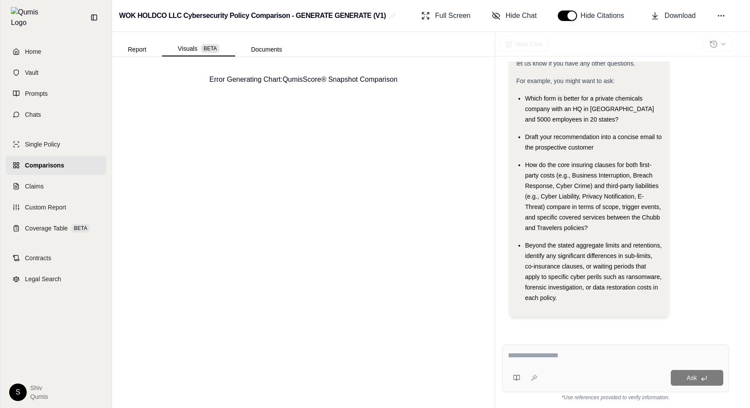
scroll to position [0, 0]
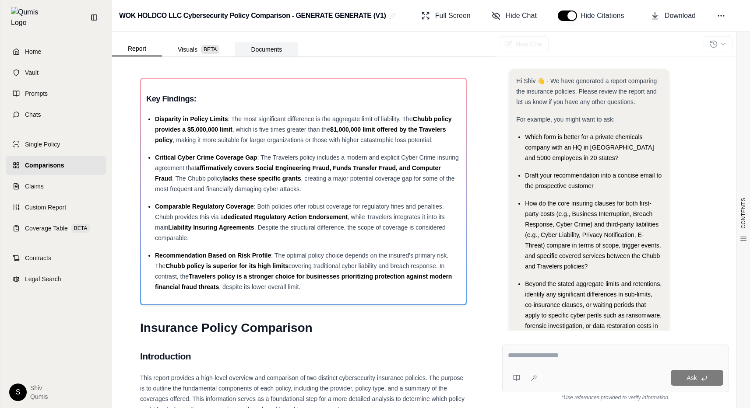
scroll to position [39, 0]
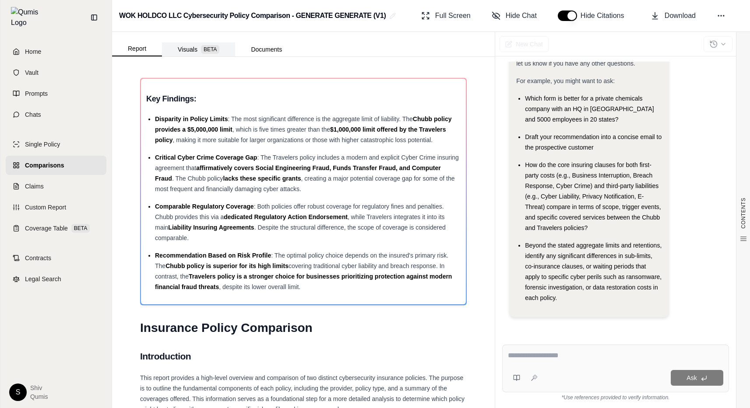
click at [191, 50] on button "Visuals BETA" at bounding box center [198, 49] width 73 height 14
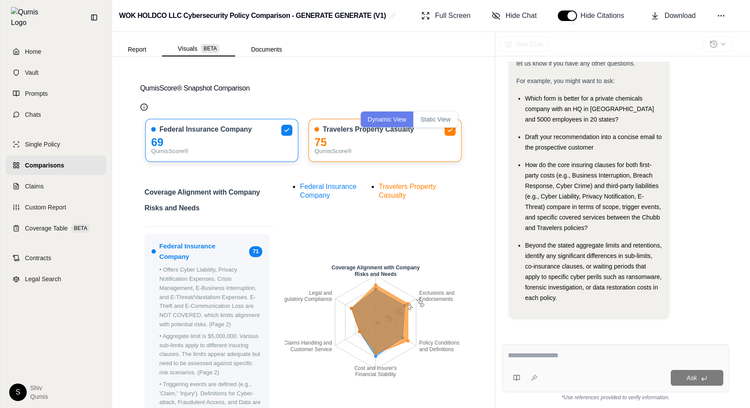
click at [447, 123] on button "Static View" at bounding box center [435, 120] width 44 height 16
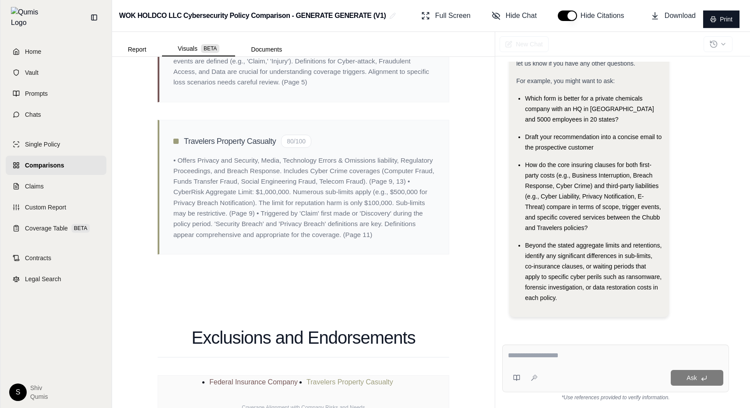
scroll to position [1209, 0]
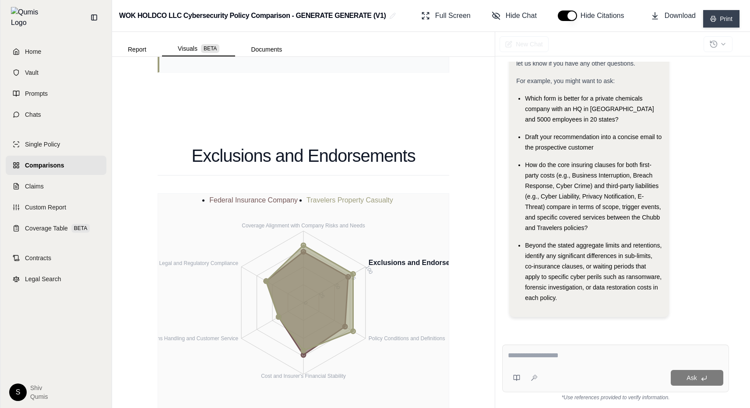
click at [711, 22] on button "Print" at bounding box center [721, 19] width 36 height 18
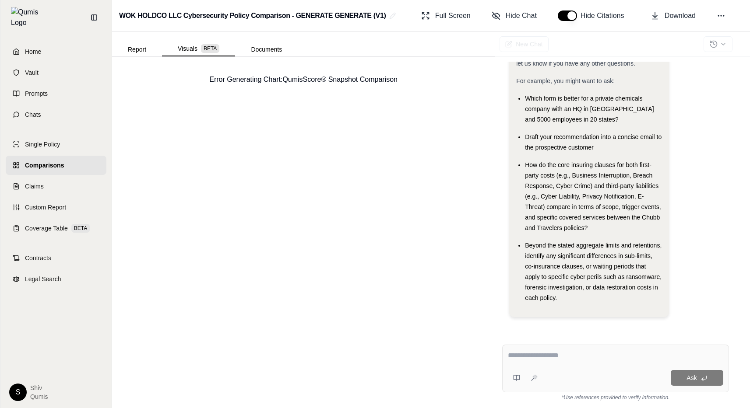
scroll to position [0, 0]
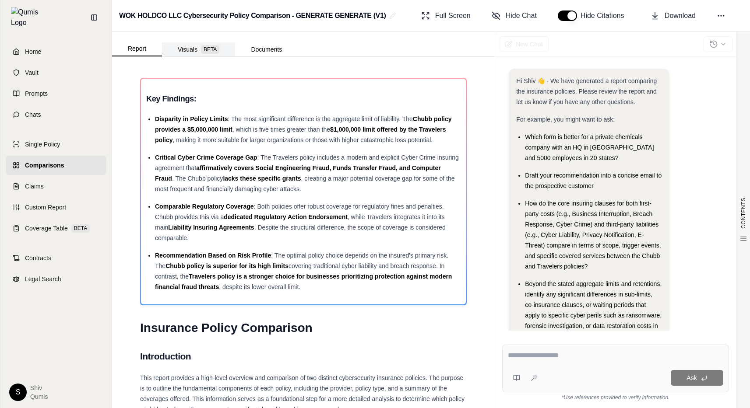
scroll to position [39, 0]
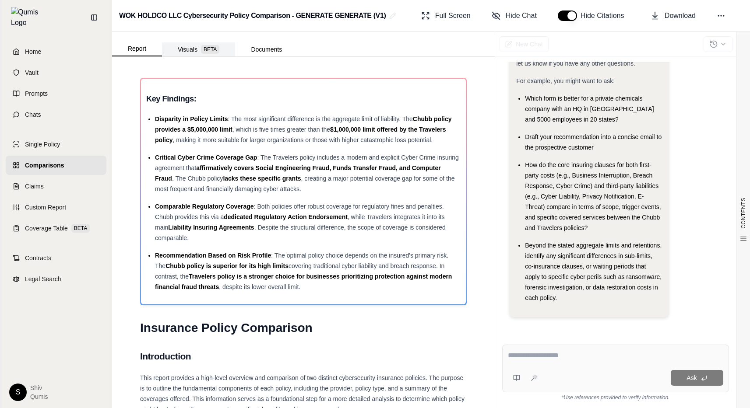
click at [191, 52] on button "Visuals BETA" at bounding box center [198, 49] width 73 height 14
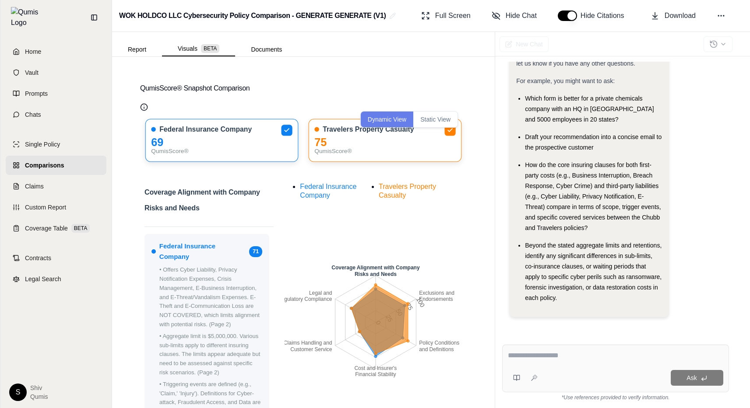
click at [425, 120] on button "Static View" at bounding box center [435, 120] width 44 height 16
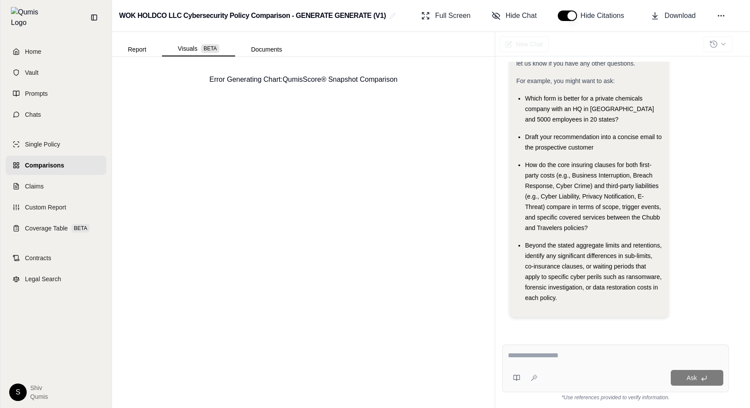
scroll to position [0, 0]
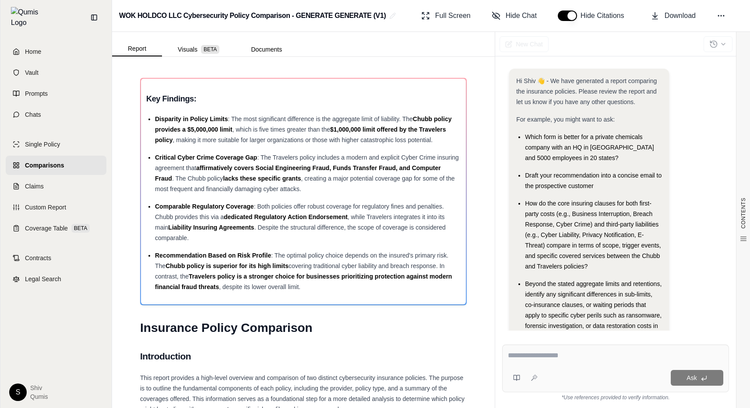
scroll to position [39, 0]
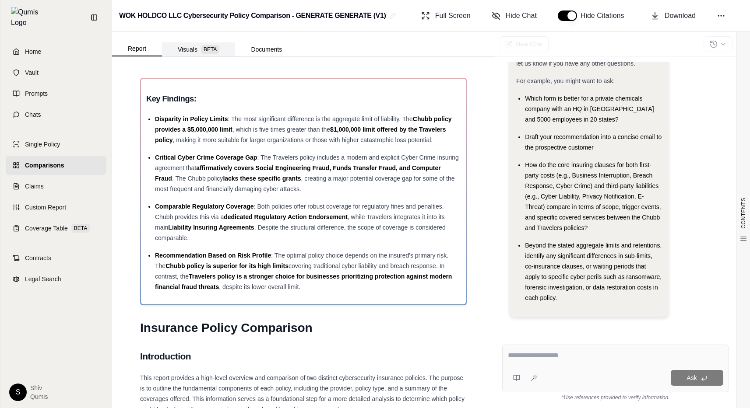
click at [199, 52] on button "Visuals BETA" at bounding box center [198, 49] width 73 height 14
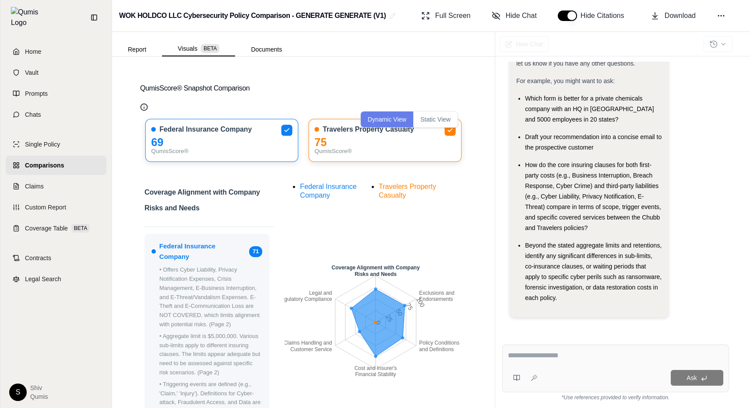
click at [432, 119] on button "Static View" at bounding box center [435, 120] width 44 height 16
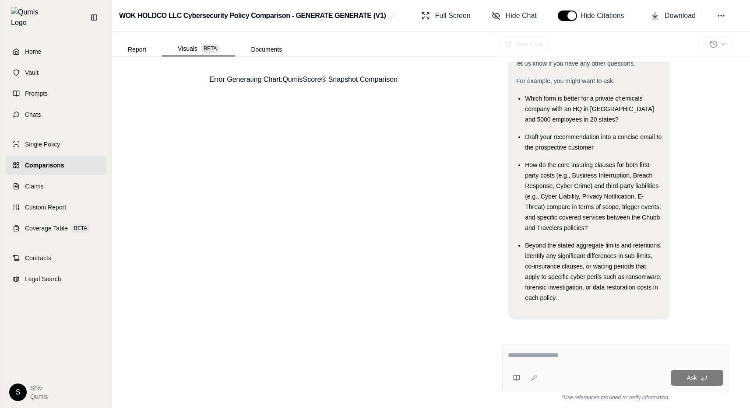
scroll to position [0, 0]
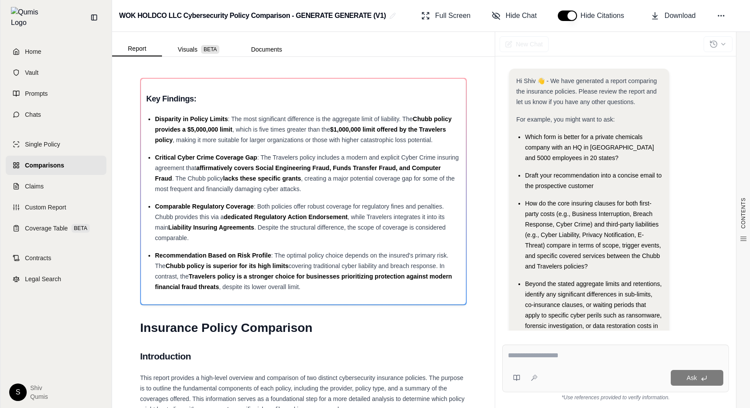
scroll to position [39, 0]
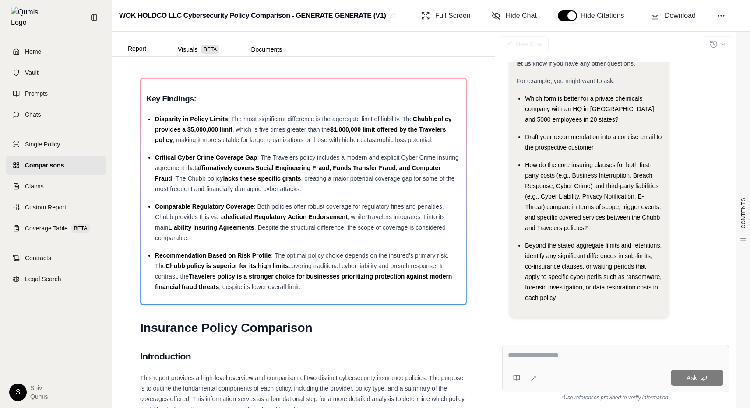
click at [208, 51] on span "BETA" at bounding box center [210, 49] width 18 height 9
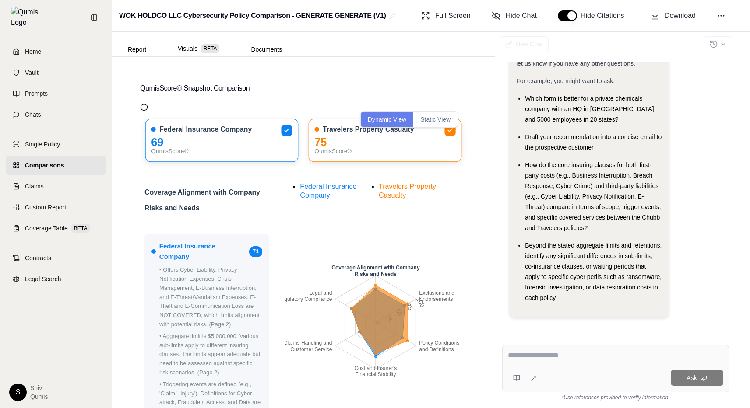
click at [436, 120] on button "Static View" at bounding box center [435, 120] width 44 height 16
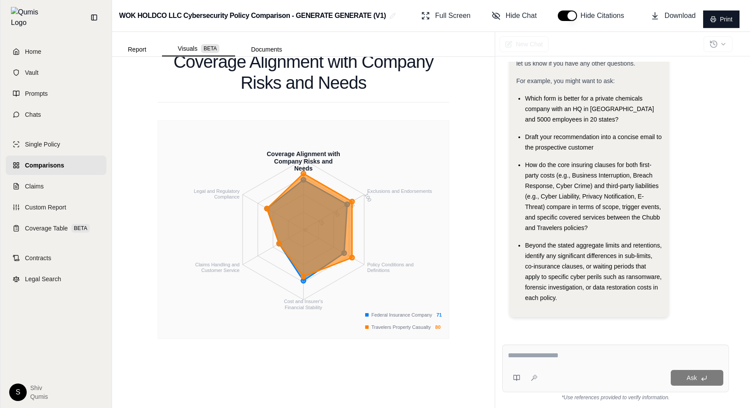
scroll to position [263, 0]
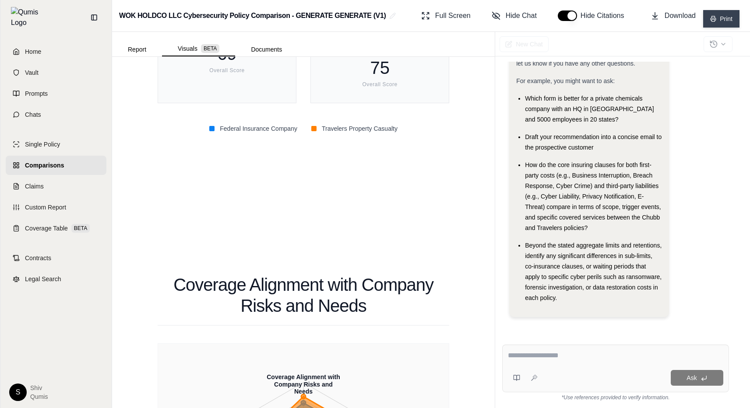
click at [734, 23] on button "Print" at bounding box center [721, 19] width 36 height 18
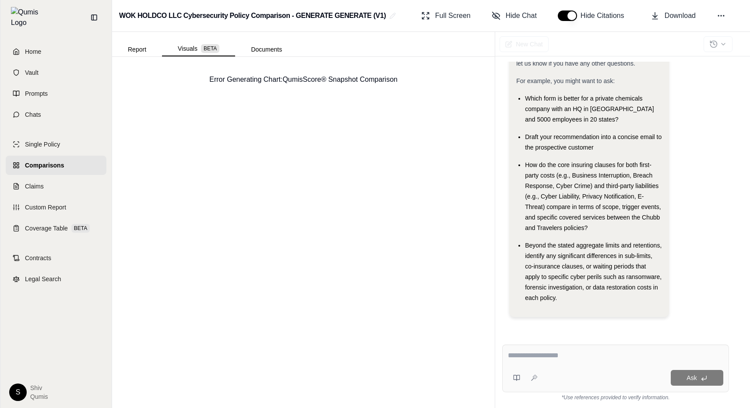
scroll to position [0, 0]
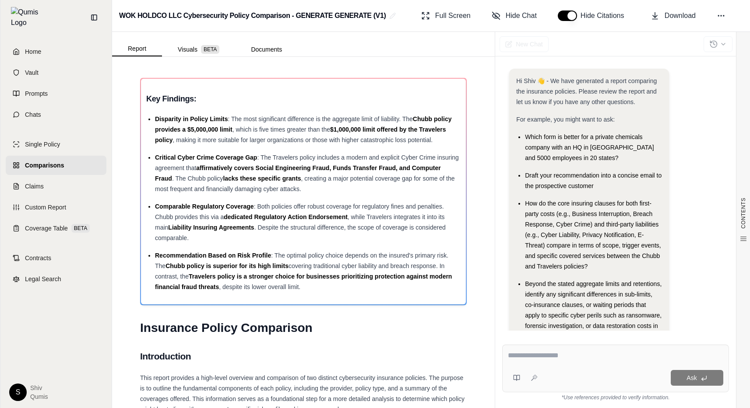
scroll to position [39, 0]
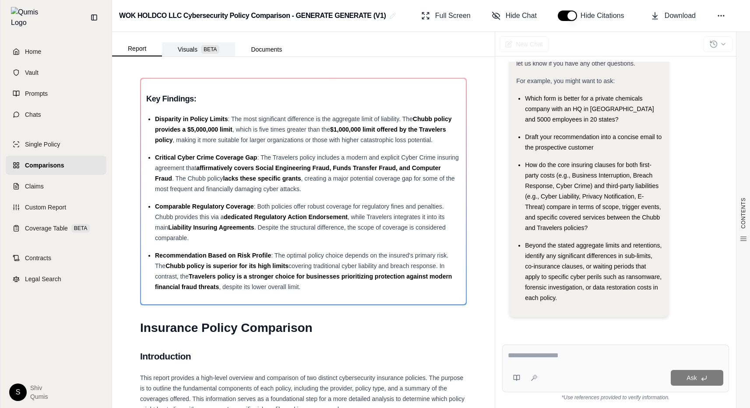
click at [191, 56] on button "Visuals BETA" at bounding box center [198, 49] width 73 height 14
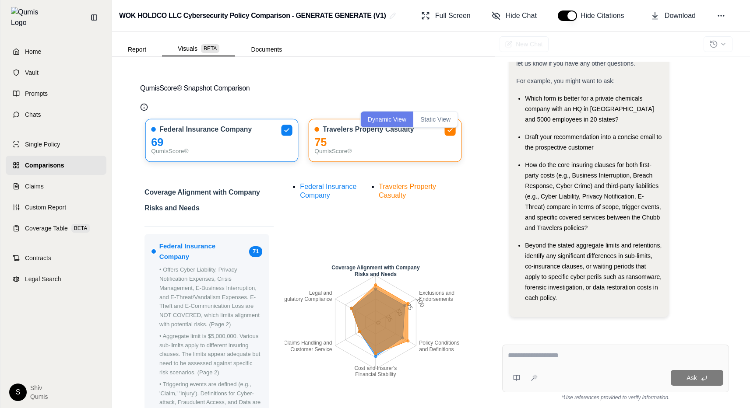
click at [440, 122] on button "Static View" at bounding box center [435, 120] width 44 height 16
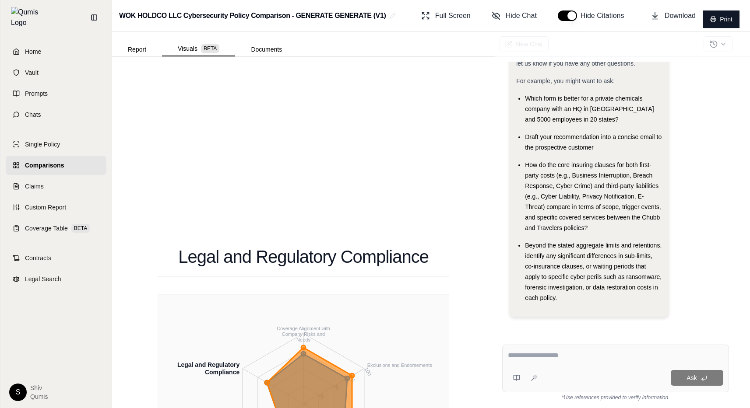
scroll to position [4526, 0]
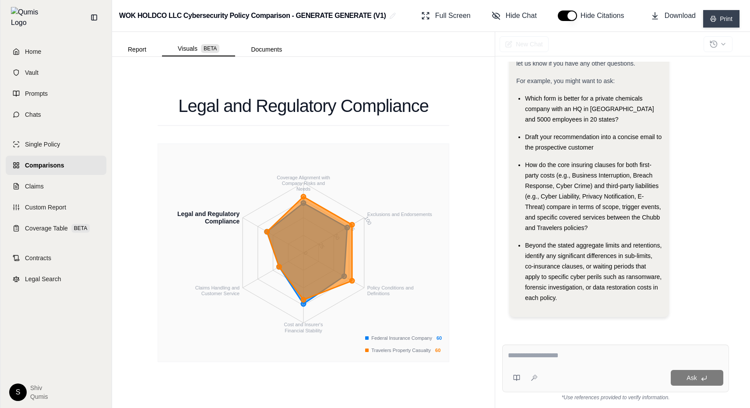
click at [724, 17] on button "Print" at bounding box center [721, 19] width 36 height 18
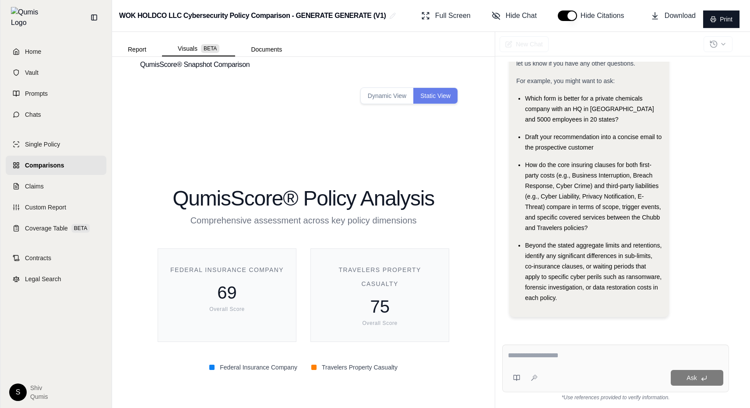
scroll to position [0, 0]
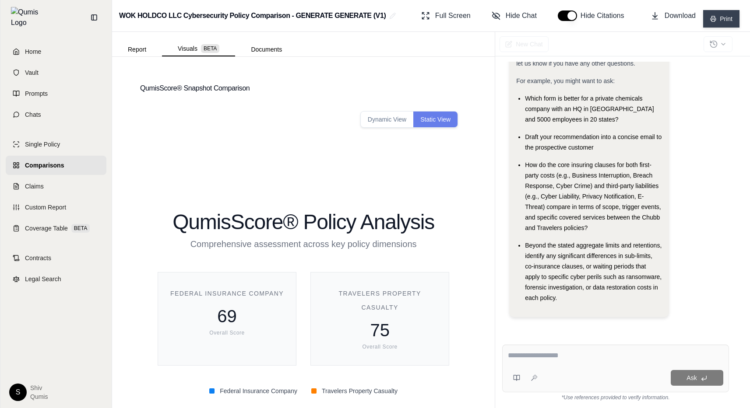
click at [721, 17] on button "Print" at bounding box center [721, 19] width 36 height 18
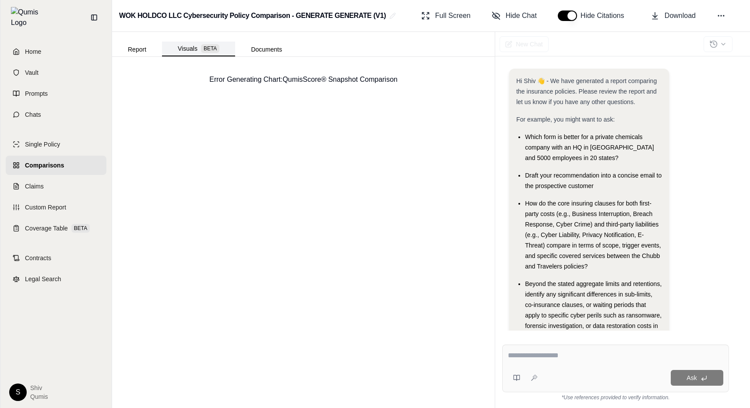
click at [189, 45] on button "Visuals BETA" at bounding box center [198, 49] width 73 height 15
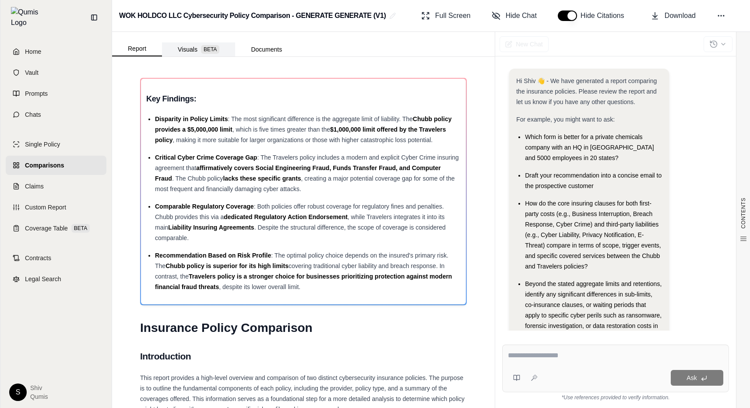
scroll to position [39, 0]
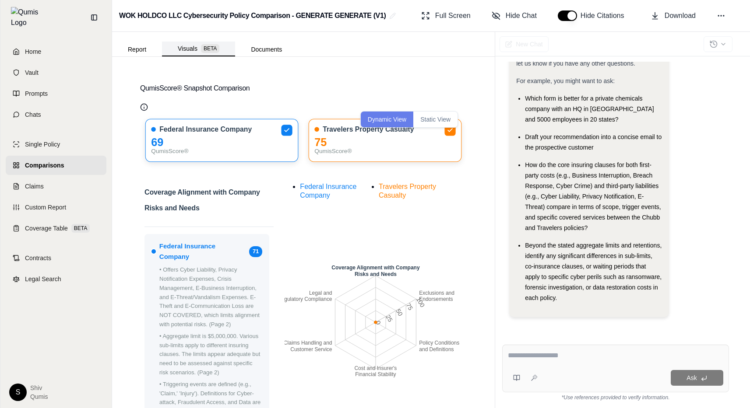
click at [192, 52] on button "Visuals BETA" at bounding box center [198, 49] width 73 height 15
click at [440, 120] on button "Static View" at bounding box center [435, 120] width 44 height 16
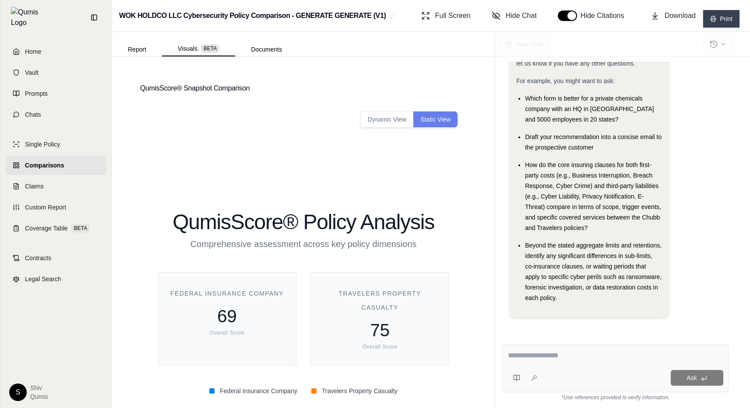
click at [722, 19] on button "Print" at bounding box center [721, 19] width 36 height 18
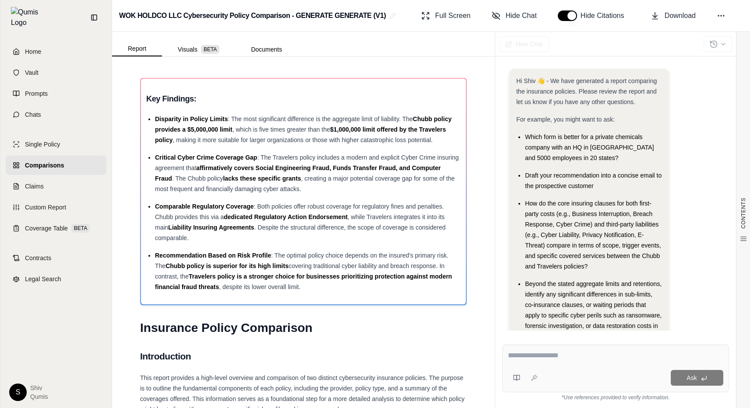
scroll to position [39, 0]
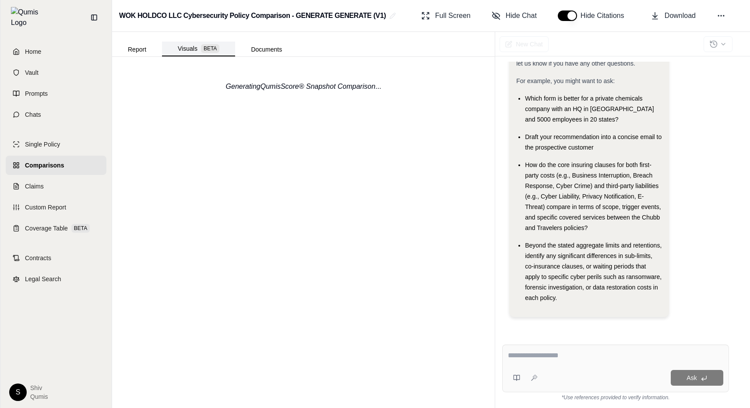
click at [212, 55] on button "Visuals BETA" at bounding box center [198, 49] width 73 height 15
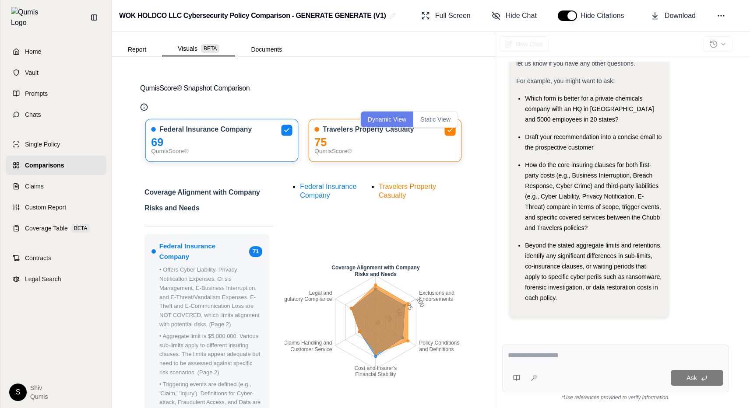
click at [439, 116] on button "Static View" at bounding box center [435, 120] width 44 height 16
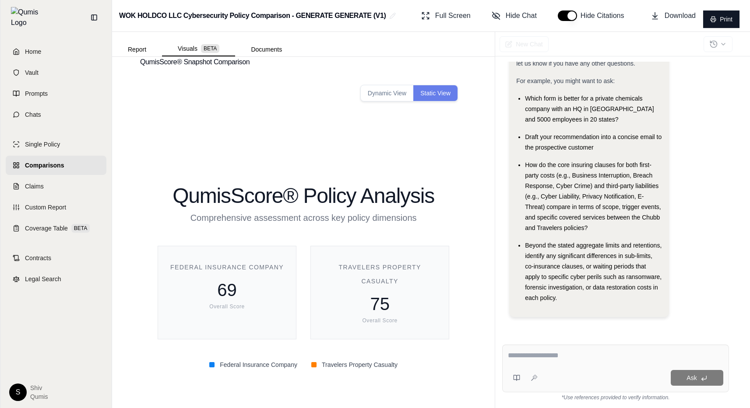
scroll to position [0, 0]
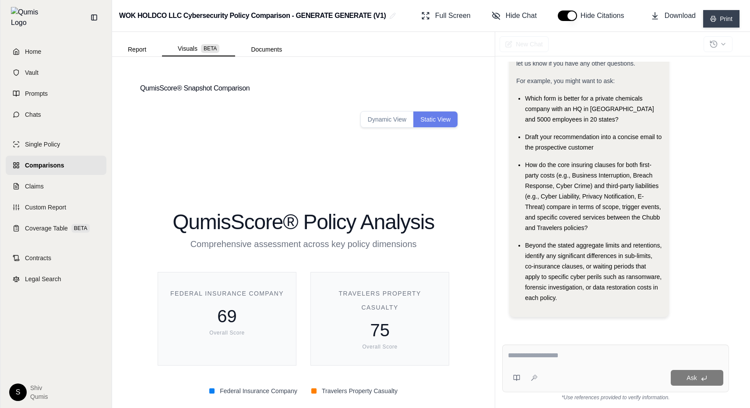
click at [729, 18] on button "Print" at bounding box center [721, 19] width 36 height 18
click at [717, 14] on button "Print" at bounding box center [721, 19] width 36 height 18
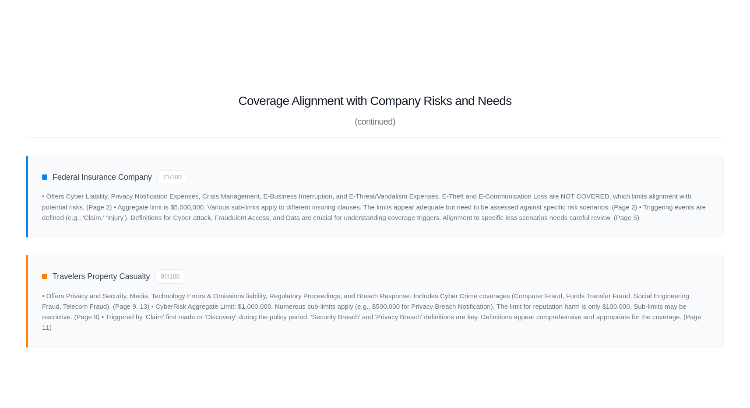
scroll to position [1111, 0]
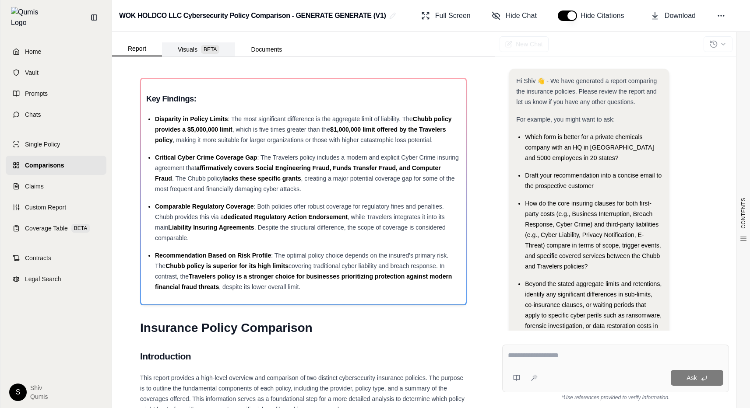
scroll to position [39, 0]
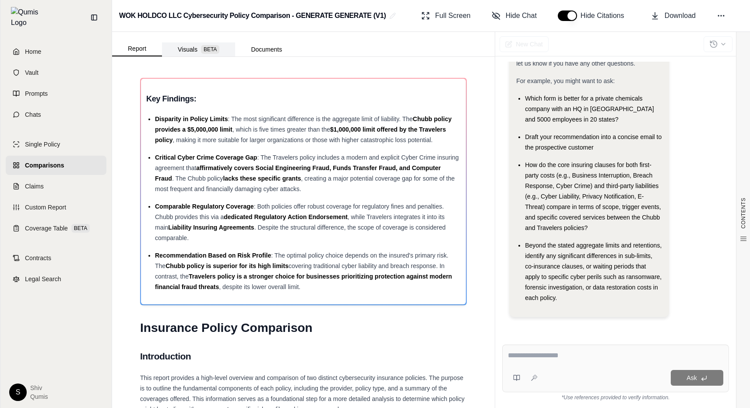
click at [205, 48] on span "BETA" at bounding box center [210, 49] width 18 height 9
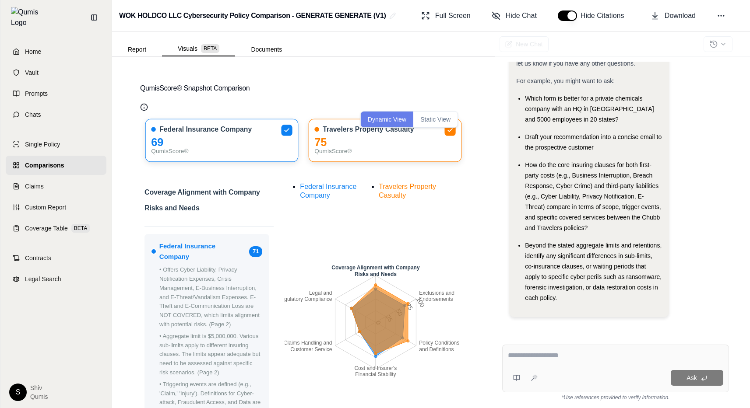
click at [443, 120] on button "Static View" at bounding box center [435, 120] width 44 height 16
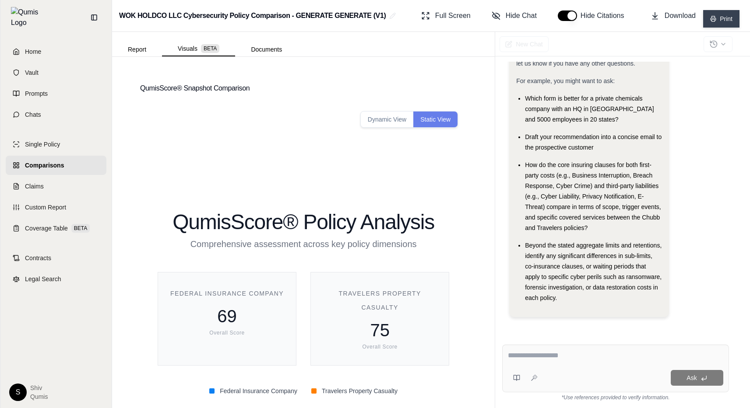
click at [728, 21] on button "Print" at bounding box center [721, 19] width 36 height 18
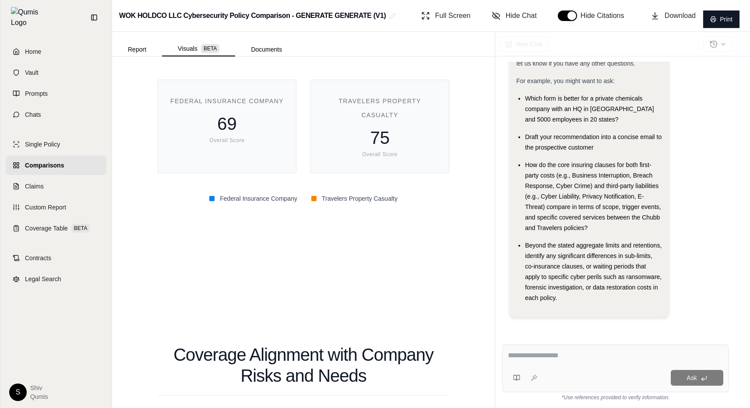
scroll to position [0, 0]
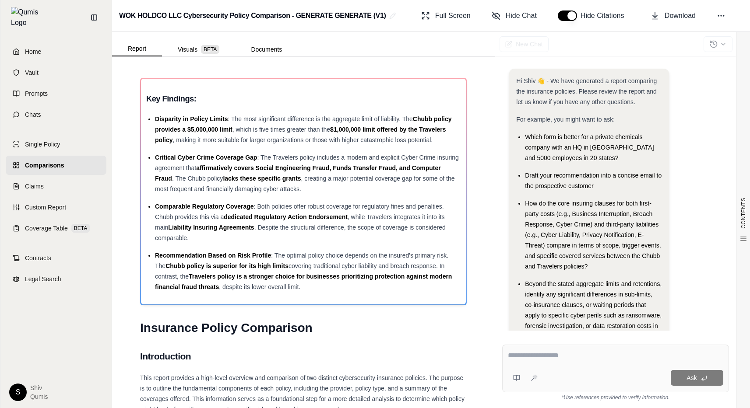
scroll to position [39, 0]
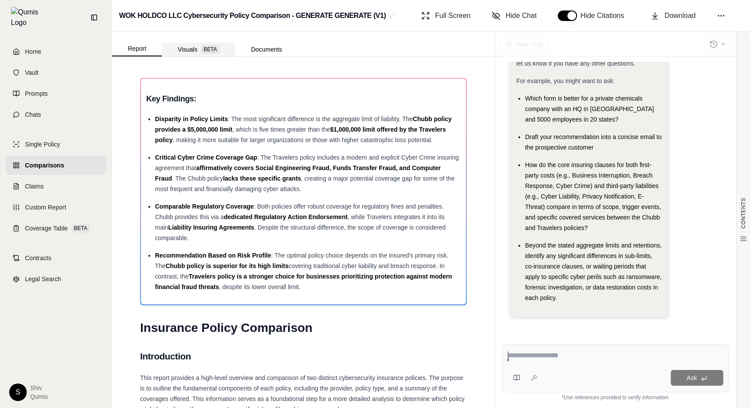
click at [190, 48] on button "Visuals BETA" at bounding box center [198, 49] width 73 height 14
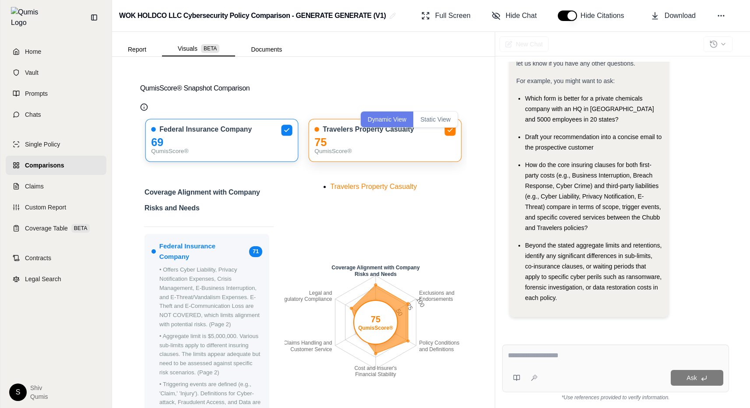
click at [442, 123] on button "Static View" at bounding box center [435, 120] width 44 height 16
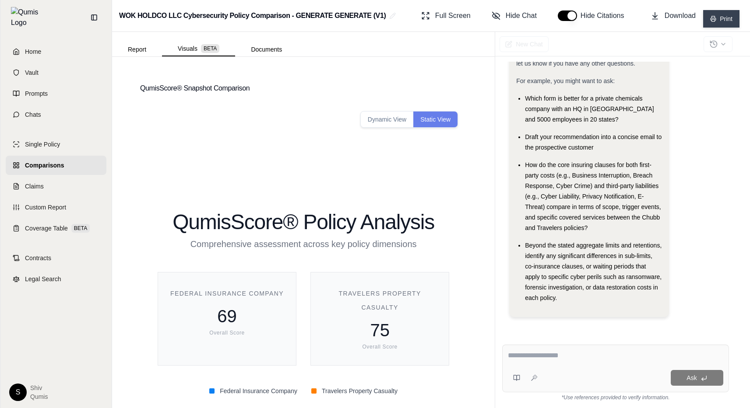
click at [728, 17] on button "Print" at bounding box center [721, 19] width 36 height 18
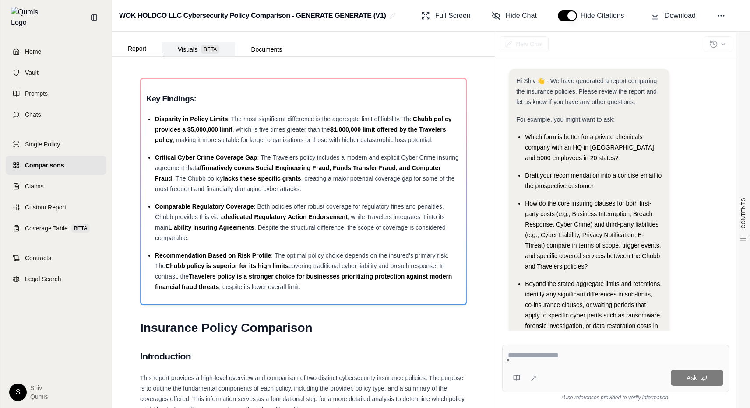
click at [193, 49] on button "Visuals BETA" at bounding box center [198, 49] width 73 height 14
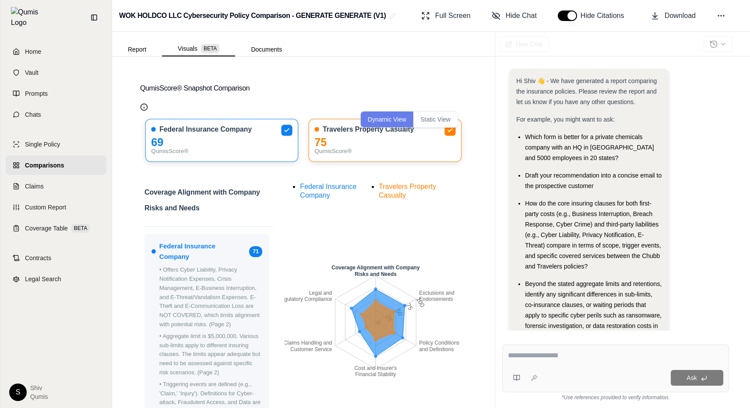
click at [446, 120] on button "Static View" at bounding box center [435, 120] width 44 height 16
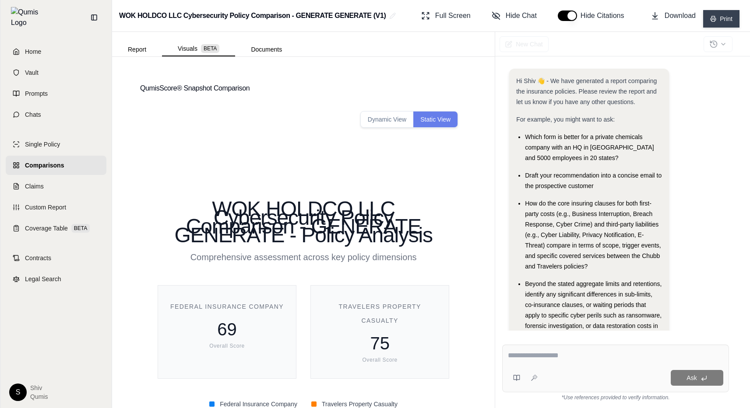
click at [719, 18] on button "Print" at bounding box center [721, 19] width 36 height 18
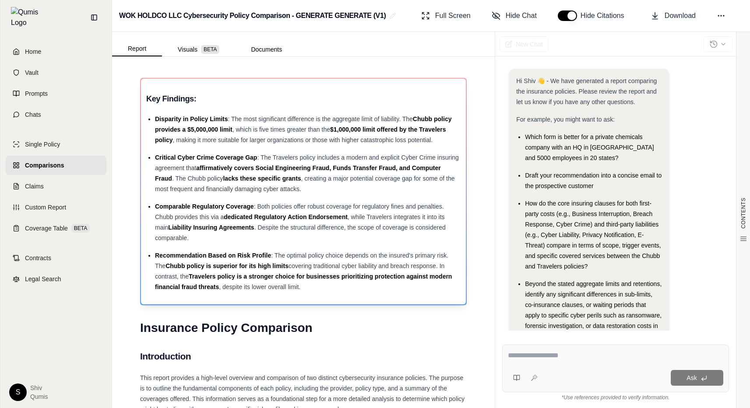
scroll to position [39, 0]
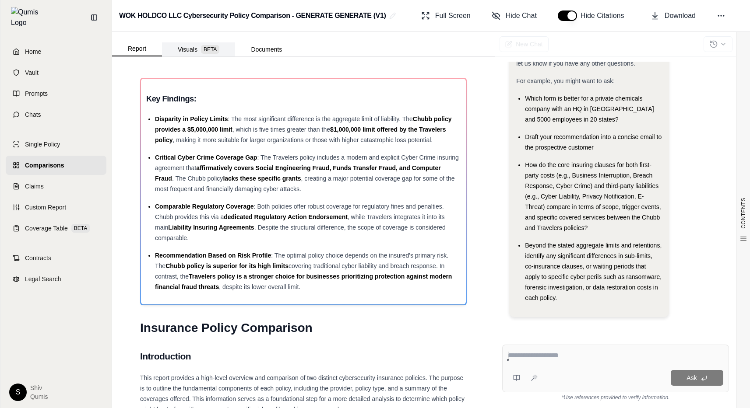
click at [185, 54] on button "Visuals BETA" at bounding box center [198, 49] width 73 height 14
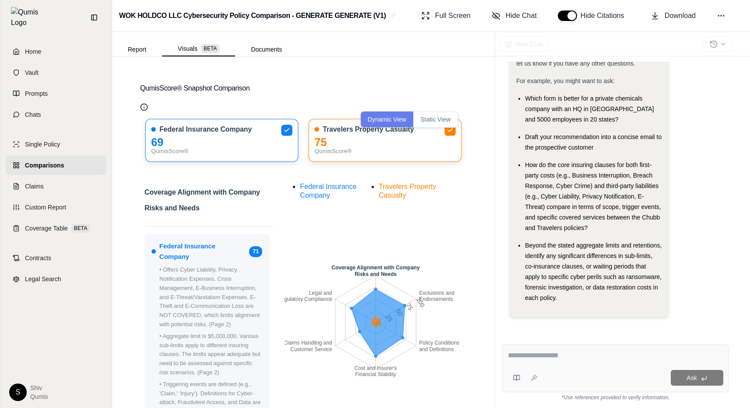
click at [436, 120] on button "Static View" at bounding box center [435, 120] width 44 height 16
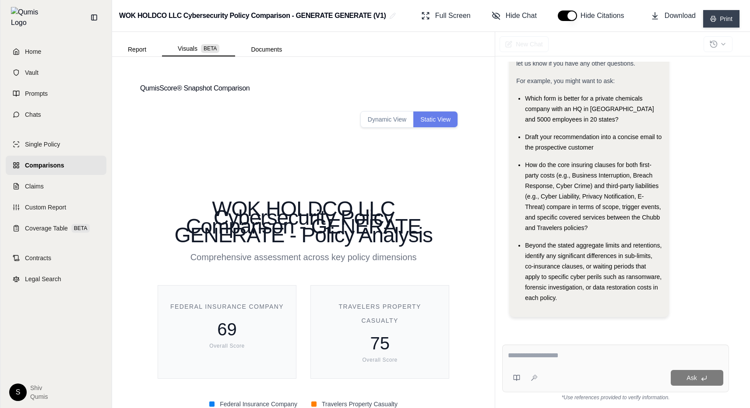
click at [720, 19] on button "Print" at bounding box center [721, 19] width 36 height 18
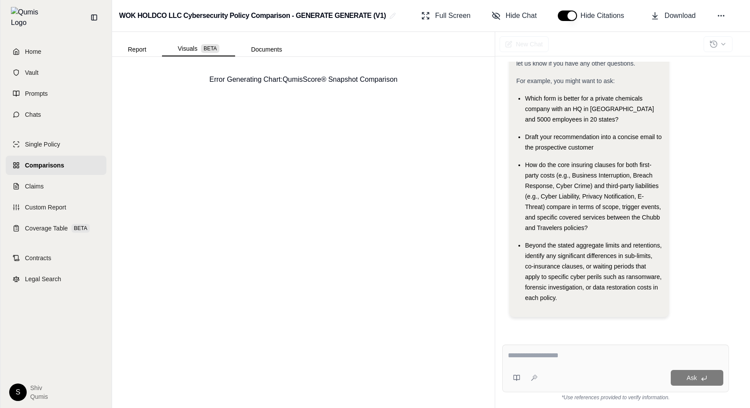
click at [46, 161] on span "Comparisons" at bounding box center [44, 165] width 39 height 9
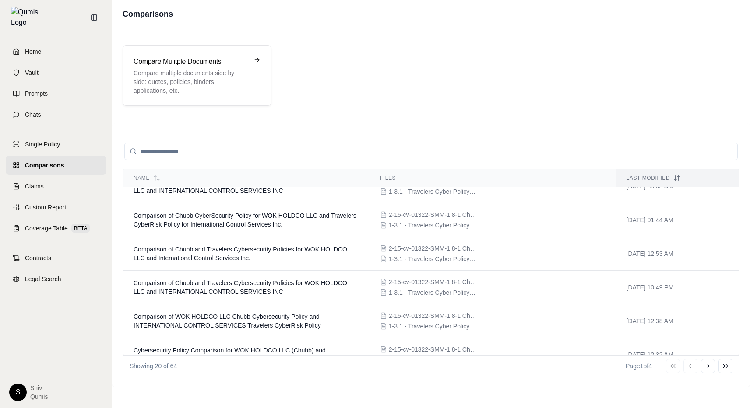
scroll to position [211, 0]
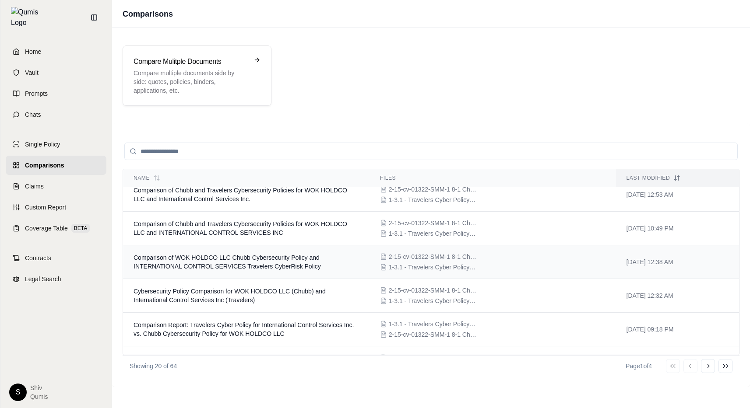
click at [238, 259] on span "Comparison of WOK HOLDCO LLC Chubb Cybersecurity Policy and INTERNATIONAL CONTR…" at bounding box center [227, 262] width 187 height 16
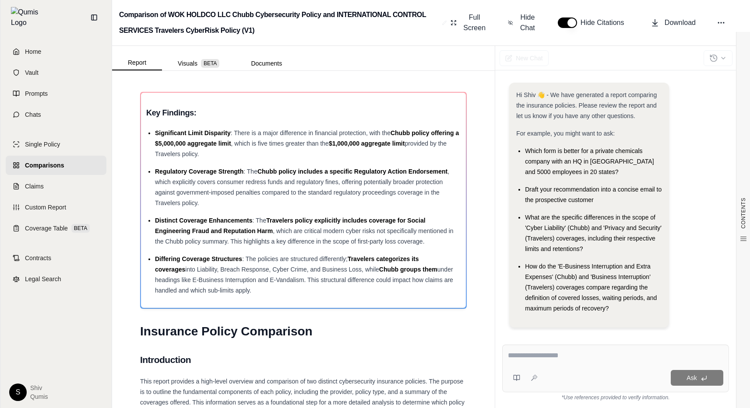
scroll to position [11, 0]
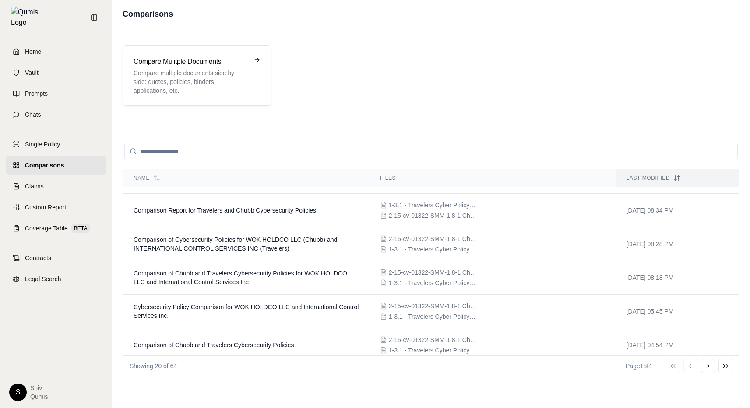
scroll to position [506, 0]
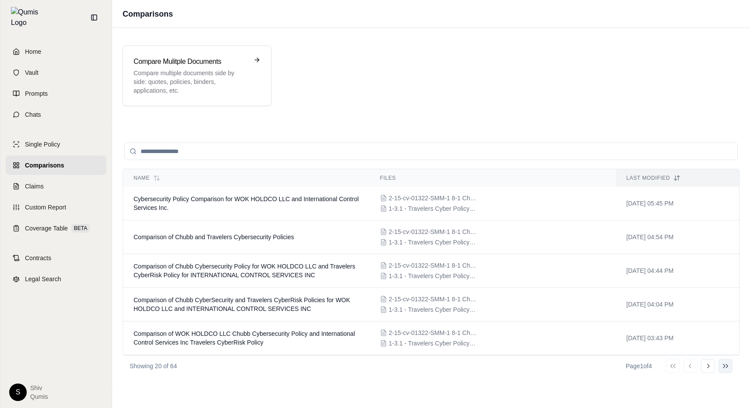
click at [718, 365] on button "Go to last page" at bounding box center [725, 366] width 14 height 14
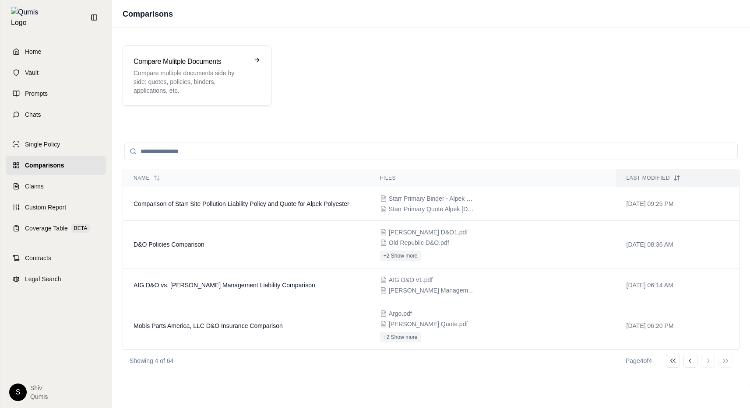
scroll to position [0, 0]
click at [211, 209] on td "Comparison of Starr Site Pollution Liability Policy and Quote for Alpek Polyest…" at bounding box center [246, 204] width 246 height 34
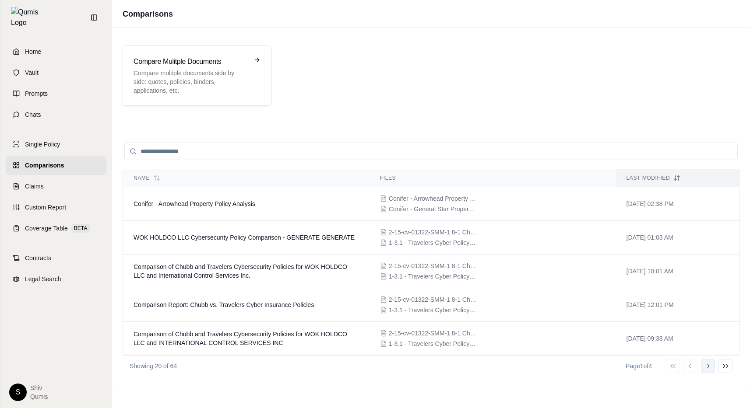
click at [710, 364] on icon at bounding box center [707, 366] width 7 height 7
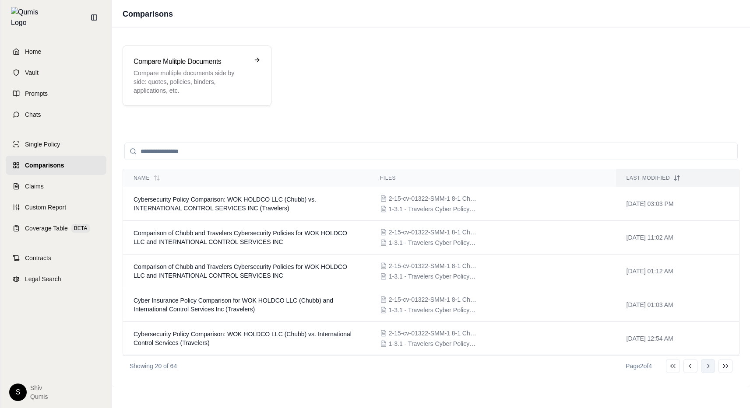
click at [707, 364] on icon at bounding box center [707, 366] width 7 height 7
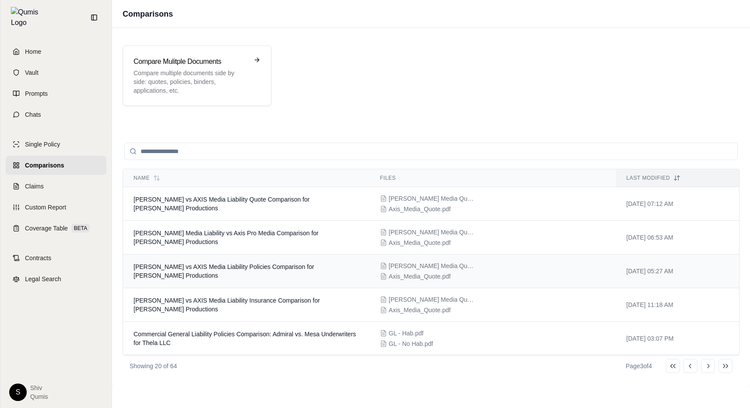
click at [387, 270] on div "Beazley Media Quote.pdf" at bounding box center [428, 266] width 96 height 9
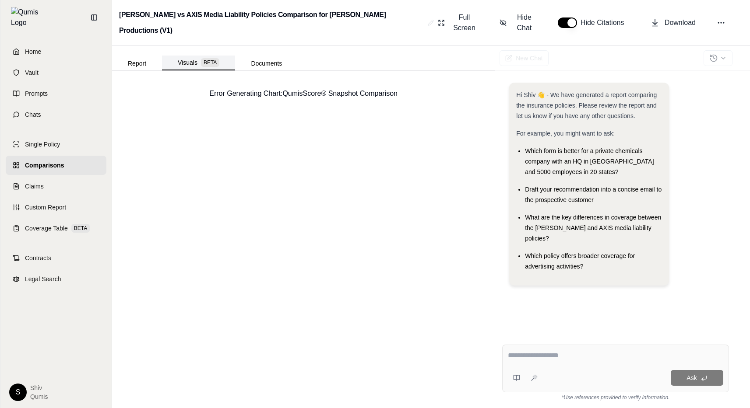
click at [201, 58] on span "BETA" at bounding box center [210, 62] width 18 height 9
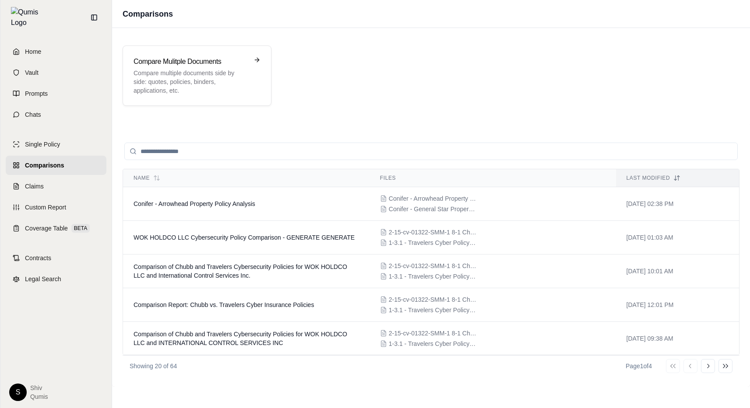
click at [673, 366] on div "Go to first page Go to previous page Go to next page Go to last page" at bounding box center [699, 366] width 67 height 14
click at [300, 229] on td "WOK HOLDCO LLC Cybersecurity Policy Comparison - GENERATE GENERATE" at bounding box center [246, 238] width 246 height 34
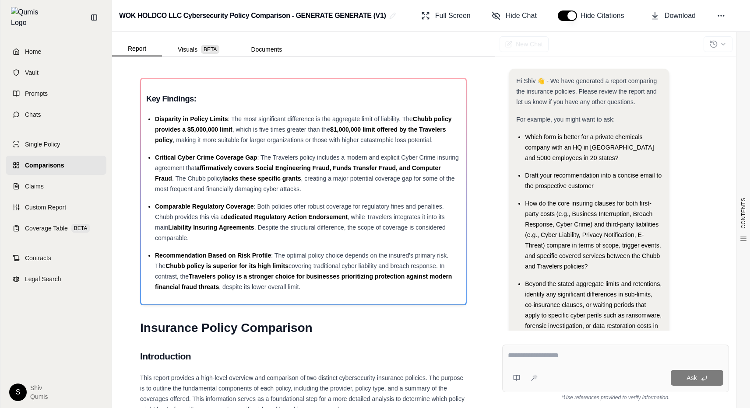
scroll to position [39, 0]
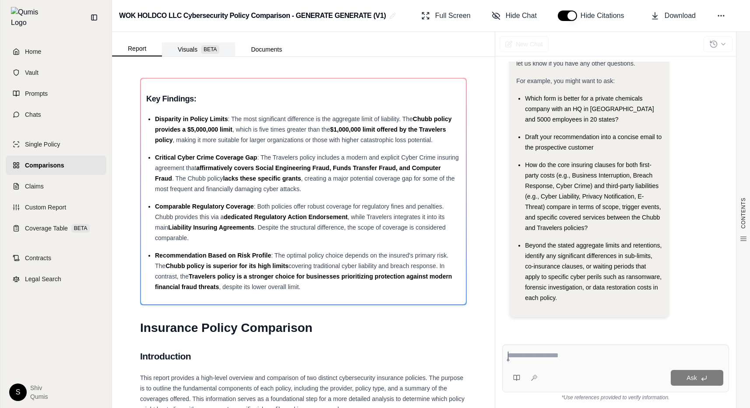
click at [188, 53] on button "Visuals BETA" at bounding box center [198, 49] width 73 height 14
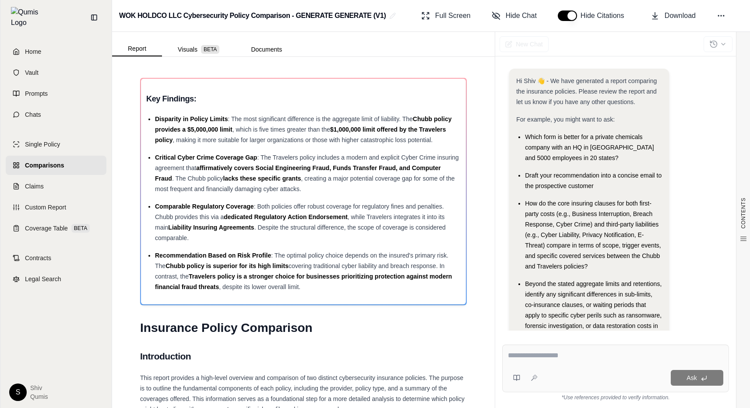
scroll to position [39, 0]
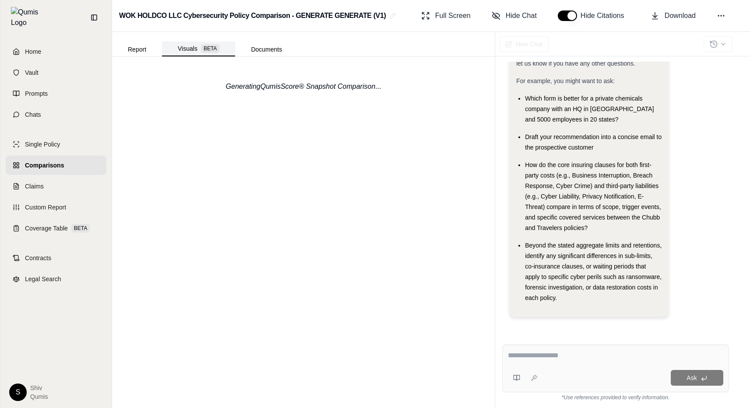
click at [179, 47] on button "Visuals BETA" at bounding box center [198, 49] width 73 height 15
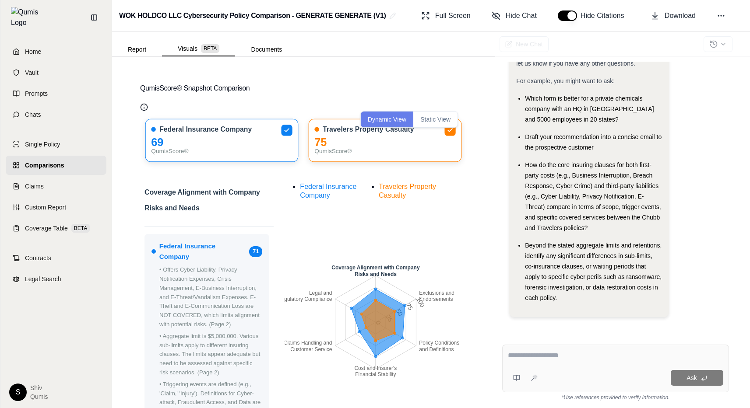
click at [440, 116] on button "Static View" at bounding box center [435, 120] width 44 height 16
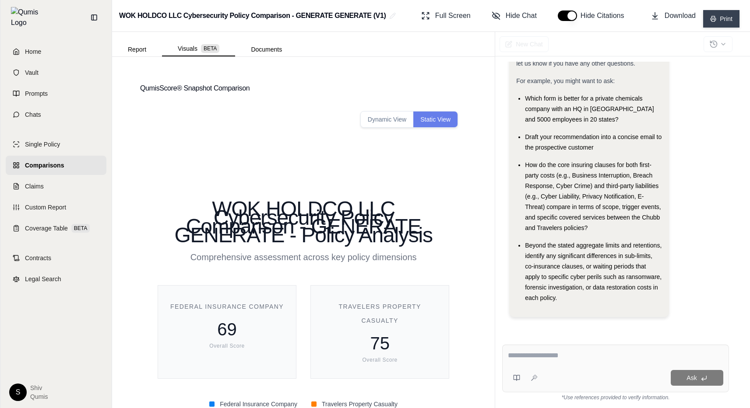
click at [724, 17] on button "Print" at bounding box center [721, 19] width 36 height 18
click at [723, 24] on button "Print" at bounding box center [721, 19] width 36 height 18
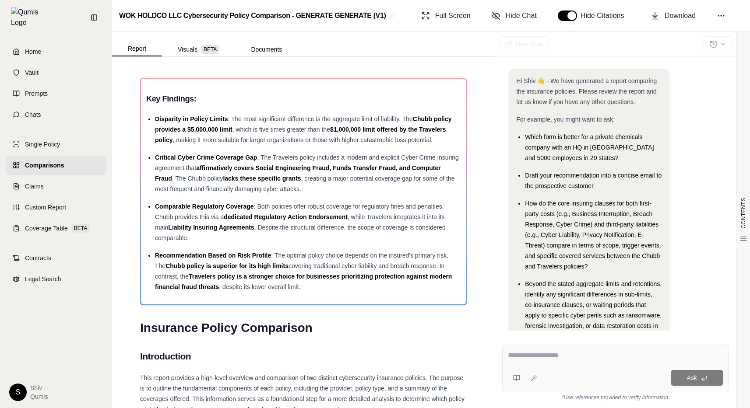
scroll to position [39, 0]
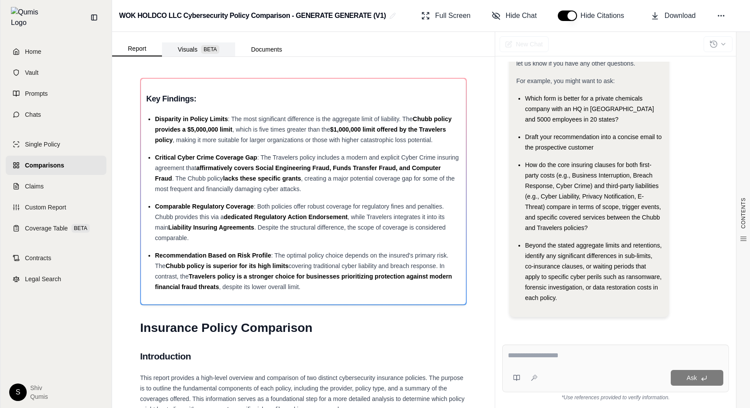
click at [184, 50] on button "Visuals BETA" at bounding box center [198, 49] width 73 height 14
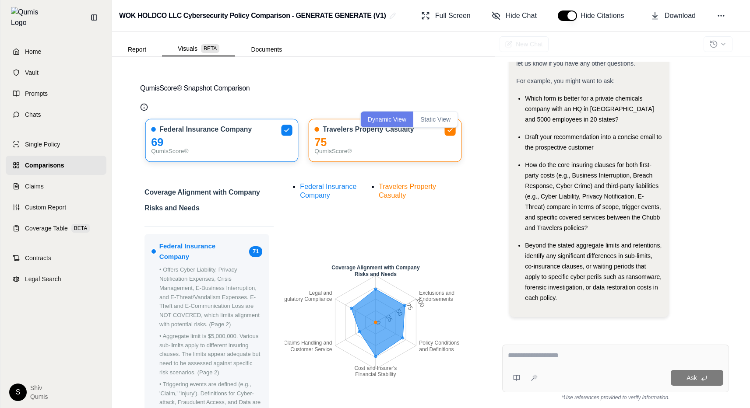
click at [448, 123] on button "Static View" at bounding box center [435, 120] width 44 height 16
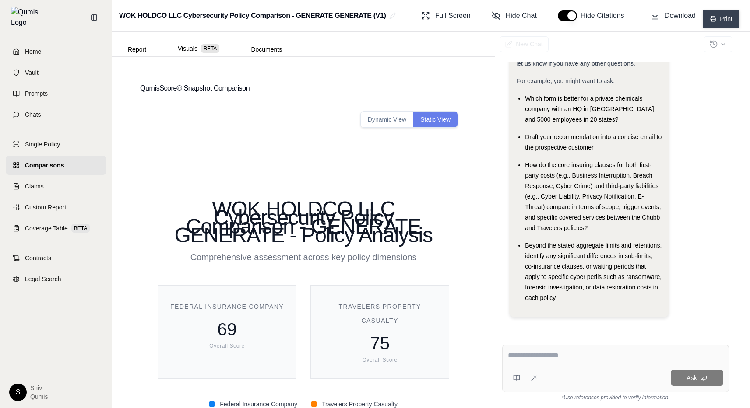
click at [727, 23] on button "Print" at bounding box center [721, 19] width 36 height 18
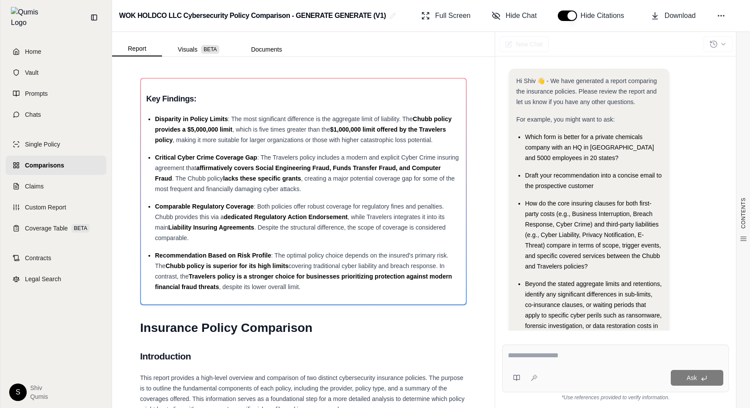
scroll to position [39, 0]
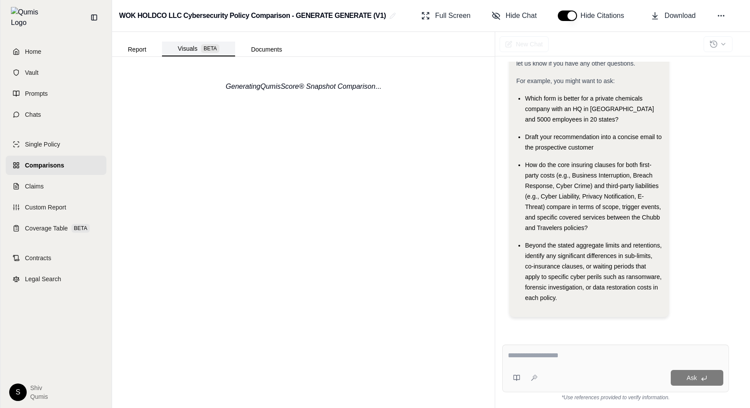
click at [188, 46] on button "Visuals BETA" at bounding box center [198, 49] width 73 height 15
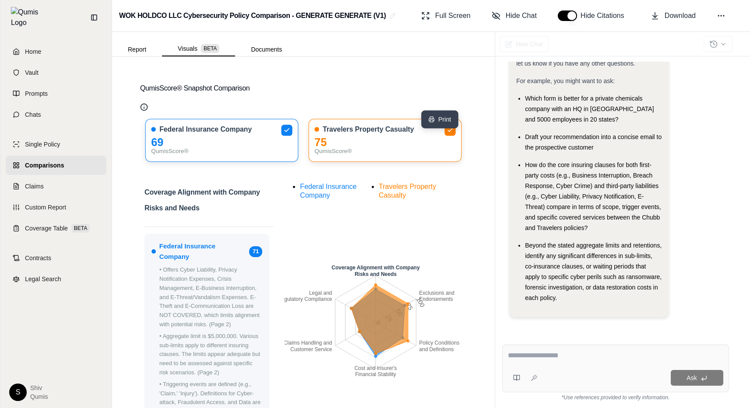
click at [453, 120] on button "Print" at bounding box center [440, 120] width 37 height 18
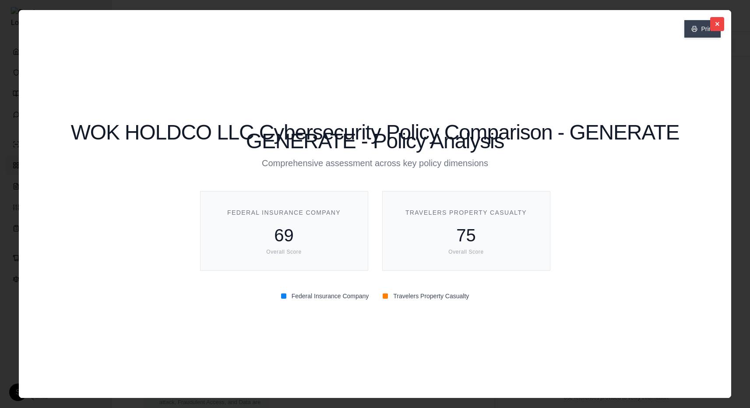
click at [701, 28] on button "Print" at bounding box center [702, 29] width 36 height 18
click at [714, 31] on button "×" at bounding box center [717, 24] width 14 height 14
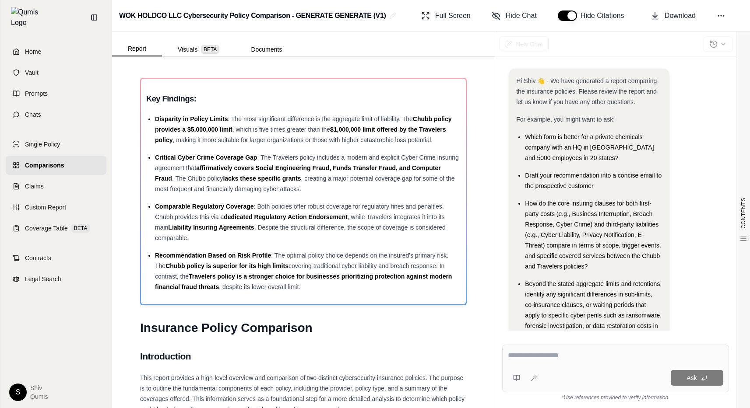
scroll to position [39, 0]
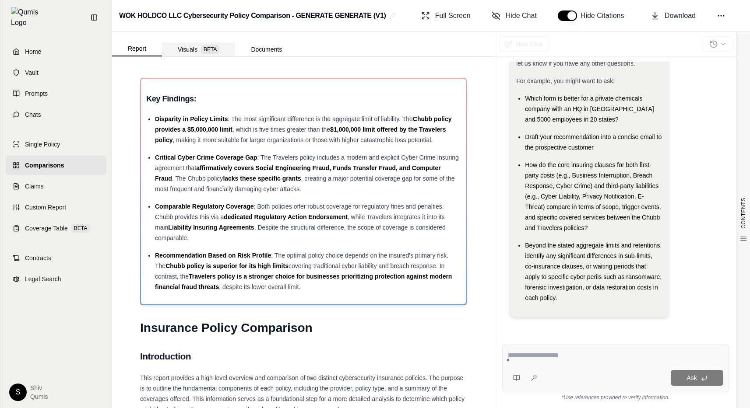
click at [197, 49] on button "Visuals BETA" at bounding box center [198, 49] width 73 height 14
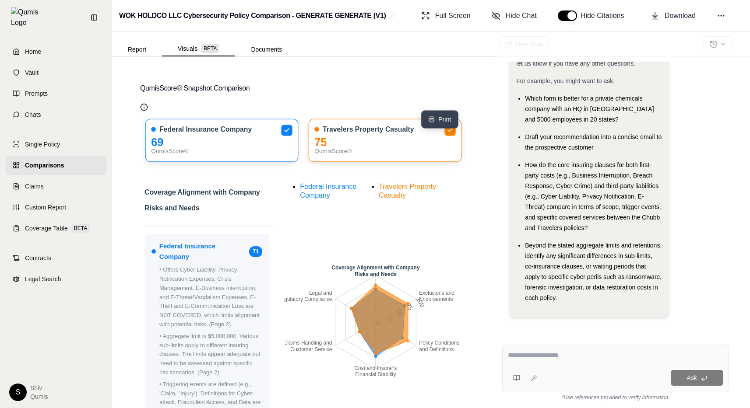
click at [448, 117] on button "Print" at bounding box center [440, 120] width 37 height 18
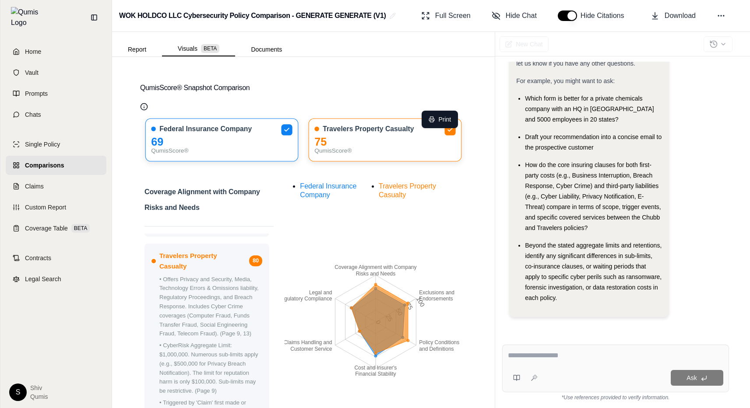
scroll to position [0, 0]
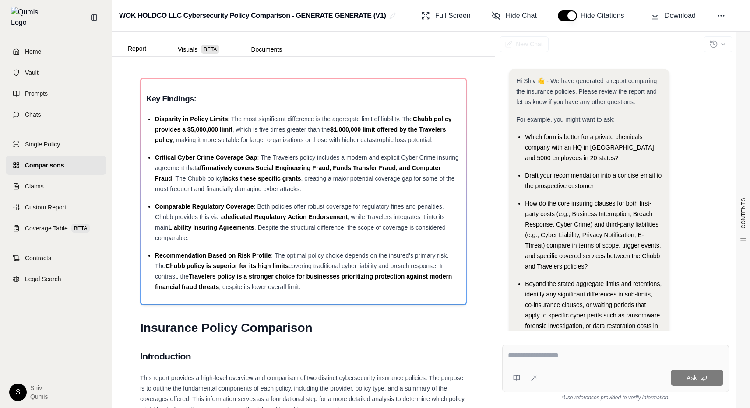
scroll to position [39, 0]
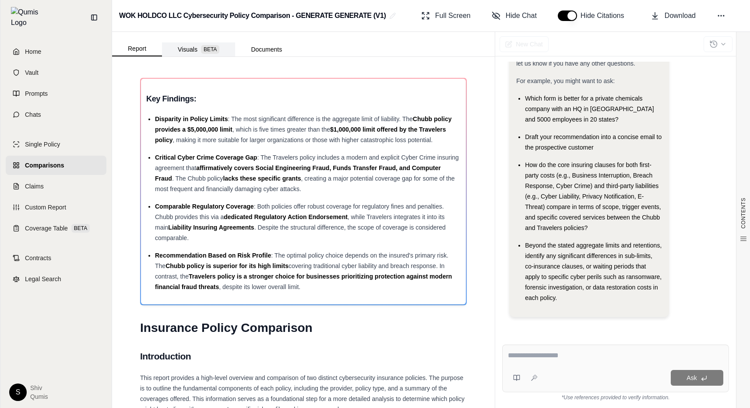
click at [190, 52] on button "Visuals BETA" at bounding box center [198, 49] width 73 height 14
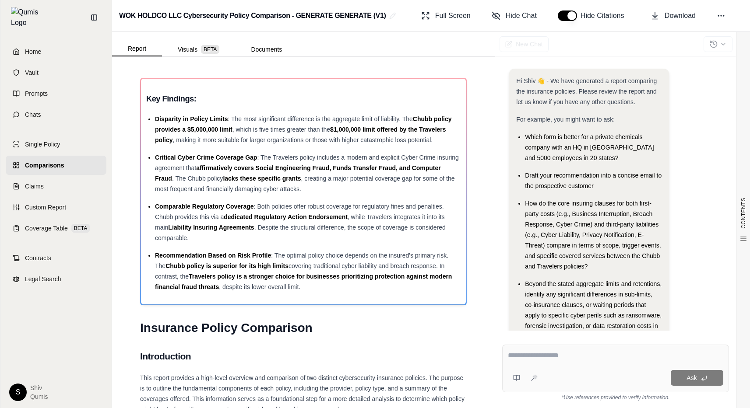
scroll to position [39, 0]
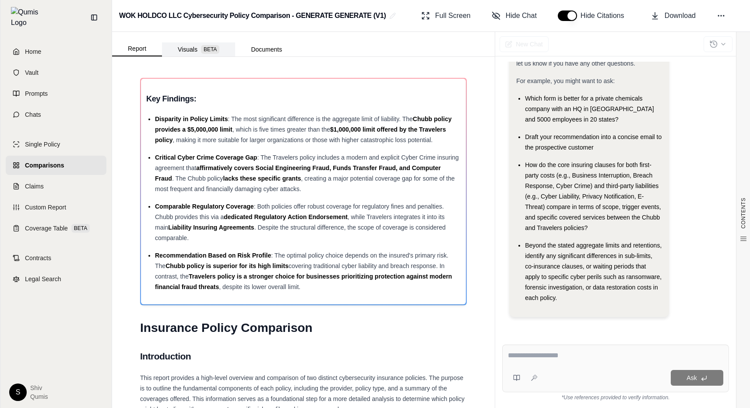
click at [189, 46] on button "Visuals BETA" at bounding box center [198, 49] width 73 height 14
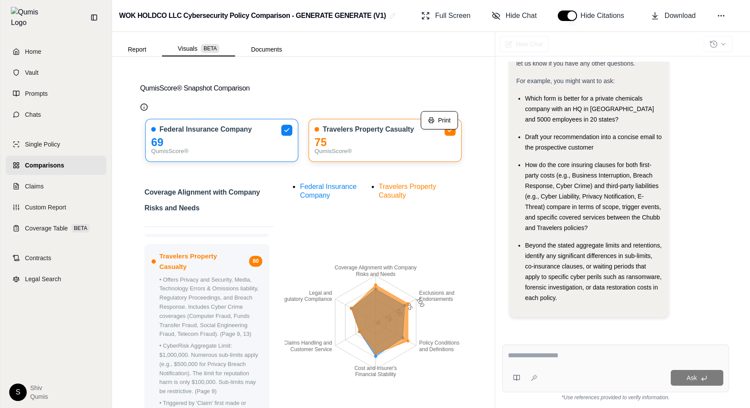
scroll to position [0, 0]
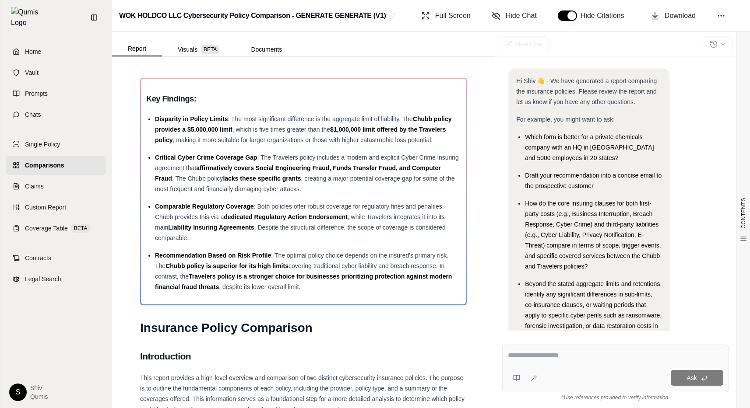
scroll to position [39, 0]
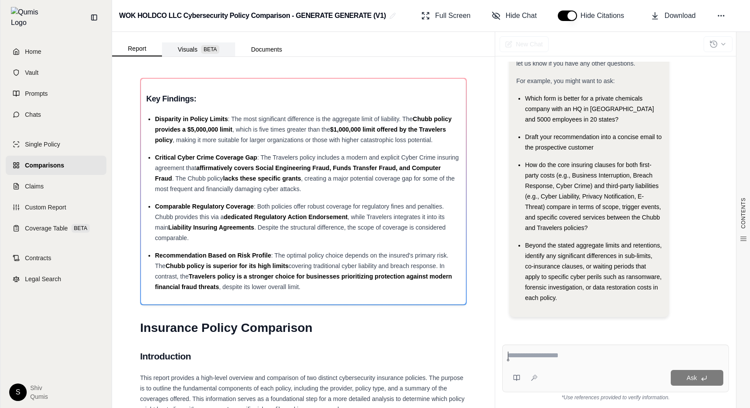
click at [191, 56] on button "Visuals BETA" at bounding box center [198, 49] width 73 height 14
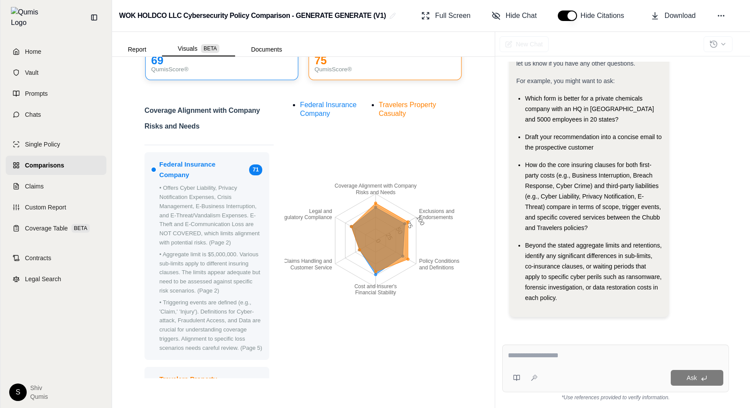
scroll to position [0, 0]
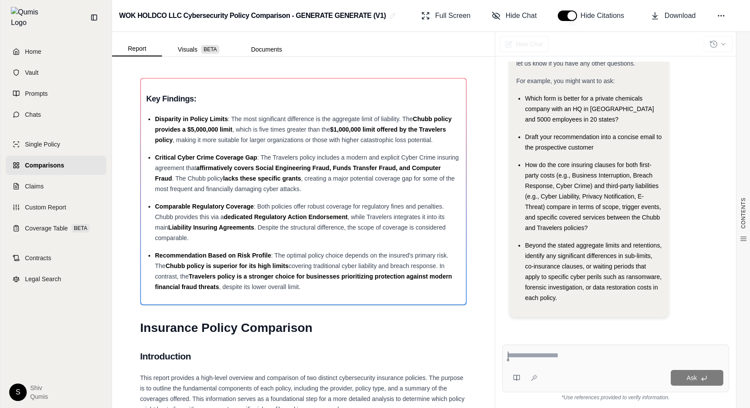
scroll to position [2, 0]
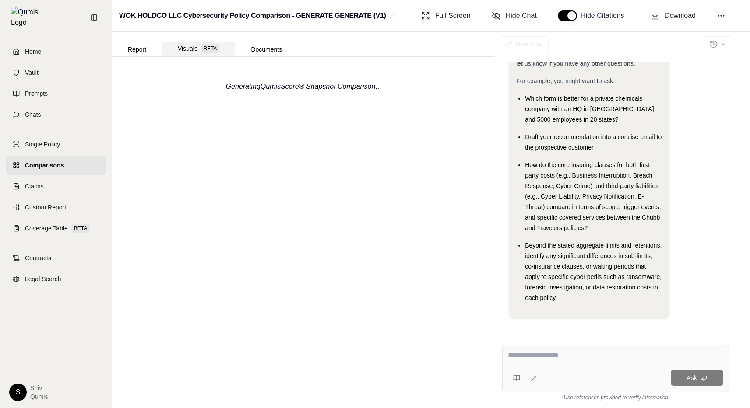
click at [186, 52] on button "Visuals BETA" at bounding box center [198, 49] width 73 height 15
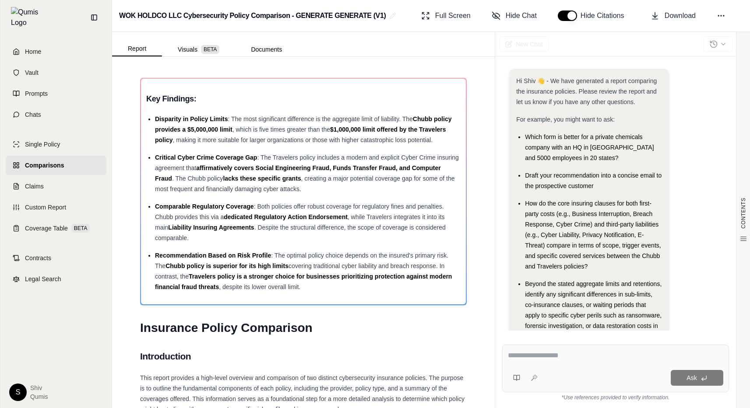
scroll to position [39, 0]
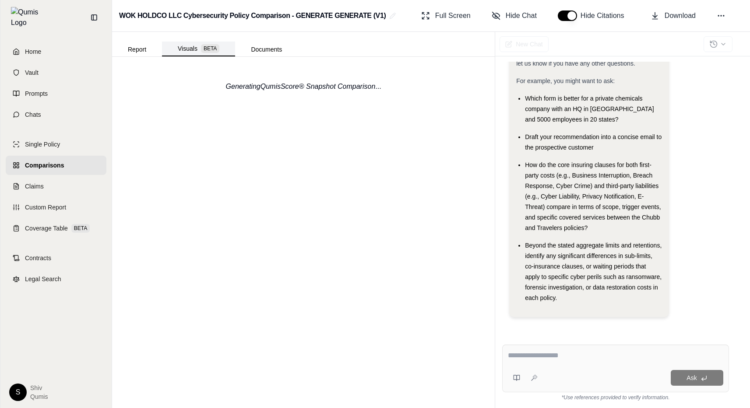
click at [190, 53] on button "Visuals BETA" at bounding box center [198, 49] width 73 height 15
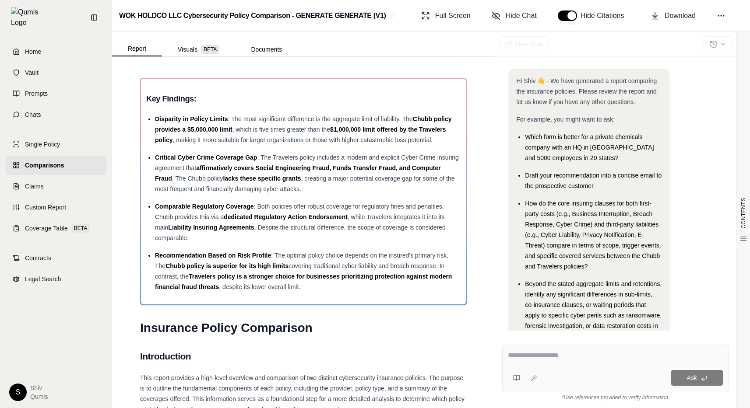
scroll to position [39, 0]
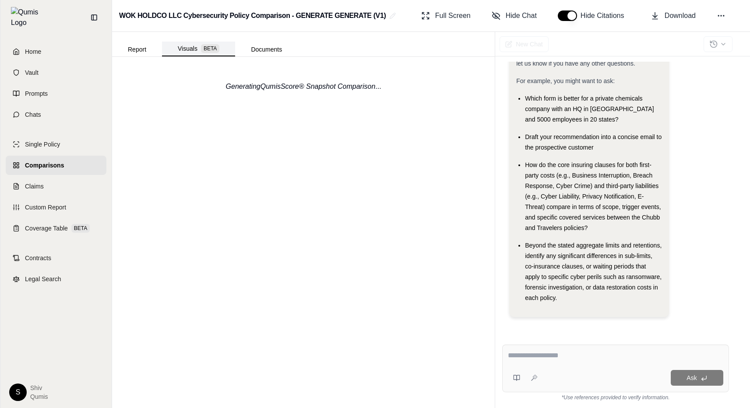
click at [167, 55] on button "Visuals BETA" at bounding box center [198, 49] width 73 height 15
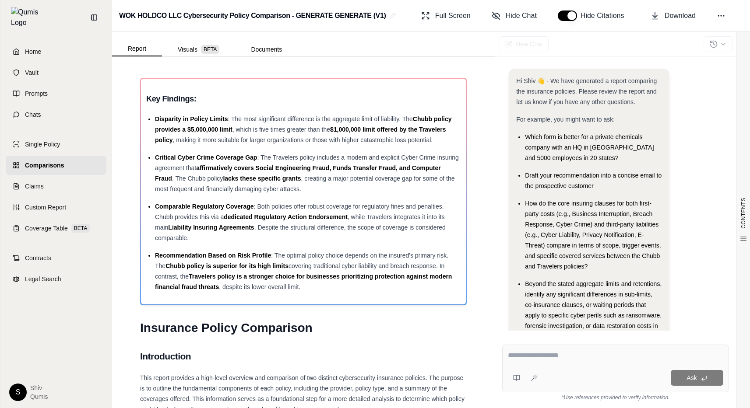
scroll to position [39, 0]
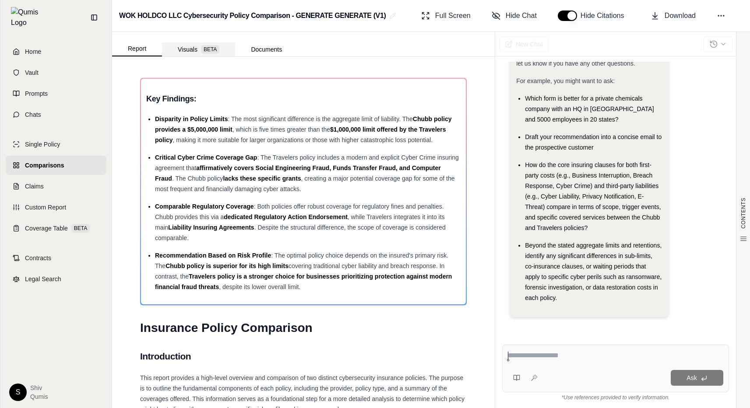
click at [187, 49] on button "Visuals BETA" at bounding box center [198, 49] width 73 height 14
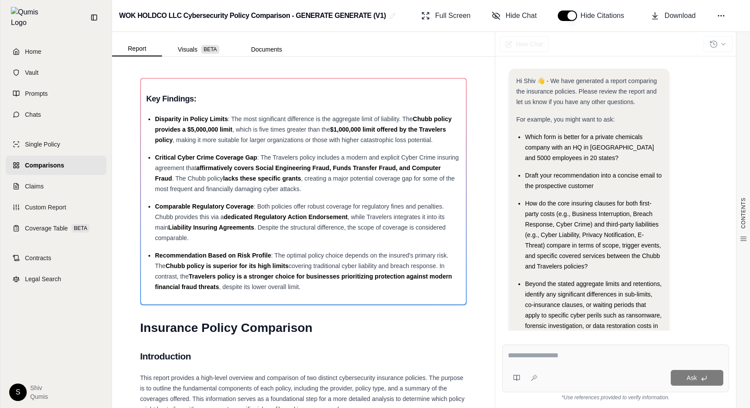
scroll to position [39, 0]
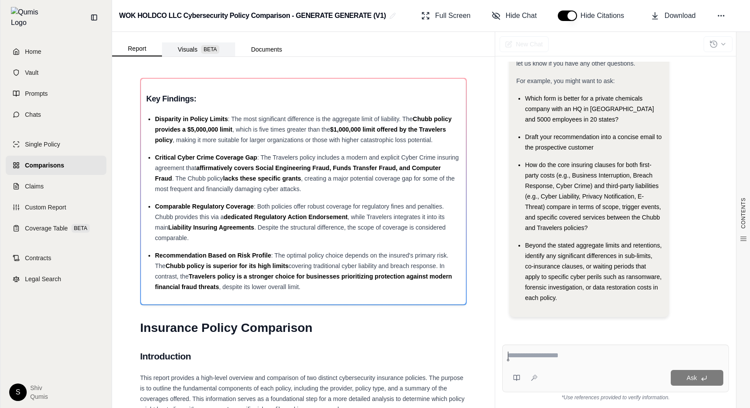
click at [186, 52] on button "Visuals BETA" at bounding box center [198, 49] width 73 height 14
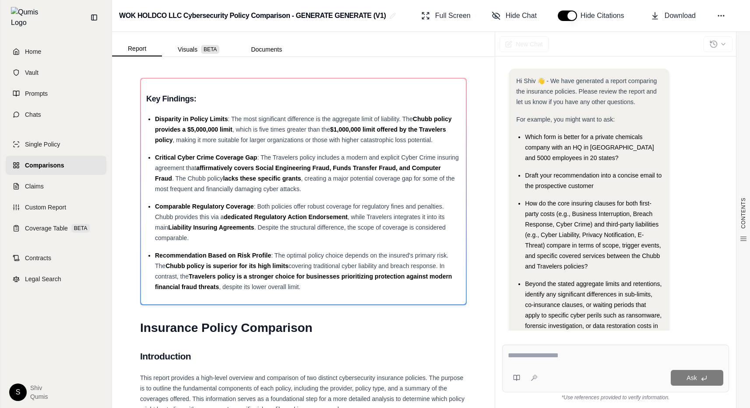
scroll to position [39, 0]
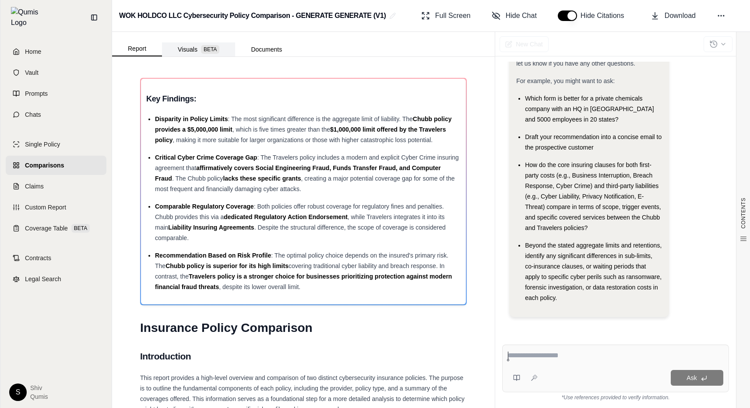
click at [188, 53] on button "Visuals BETA" at bounding box center [198, 49] width 73 height 14
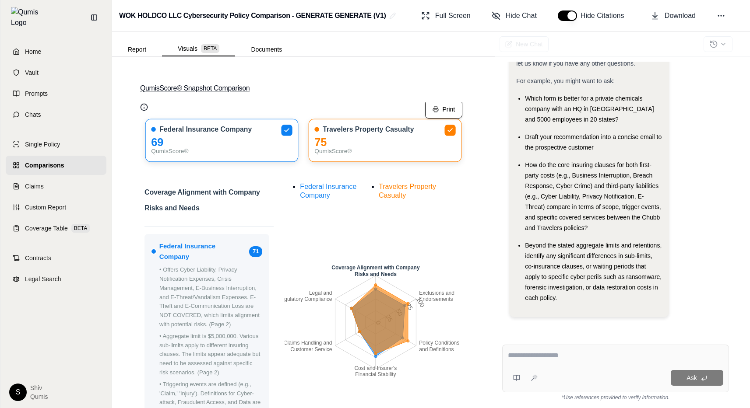
drag, startPoint x: 265, startPoint y: 88, endPoint x: 149, endPoint y: 78, distance: 116.9
click at [149, 79] on button "QumisScore® Snapshot Comparison" at bounding box center [303, 88] width 327 height 28
drag, startPoint x: 133, startPoint y: 85, endPoint x: 276, endPoint y: 93, distance: 143.8
click at [276, 93] on div "QumisScore® Snapshot Comparison Print Federal Insurance Company 69 QumisScore® …" at bounding box center [303, 233] width 383 height 352
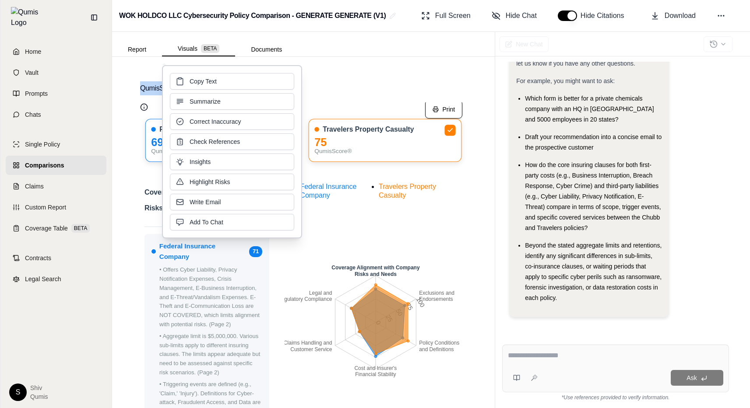
copy button "QumisScore® Snapshot Comparison"
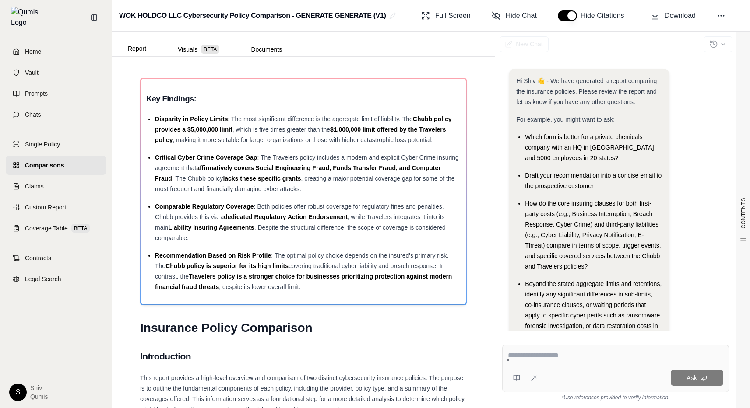
scroll to position [39, 0]
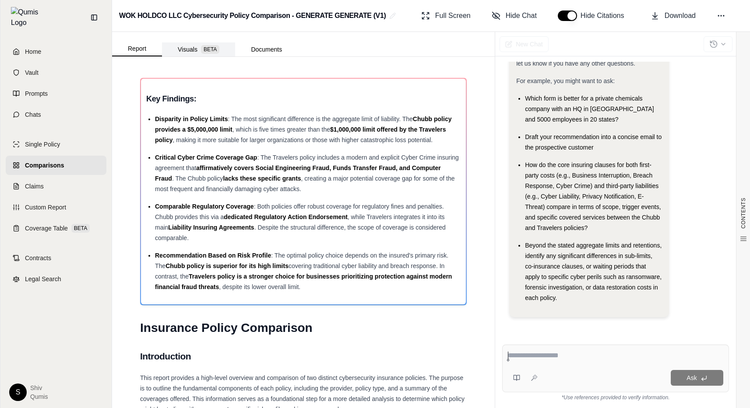
click at [190, 53] on button "Visuals BETA" at bounding box center [198, 49] width 73 height 14
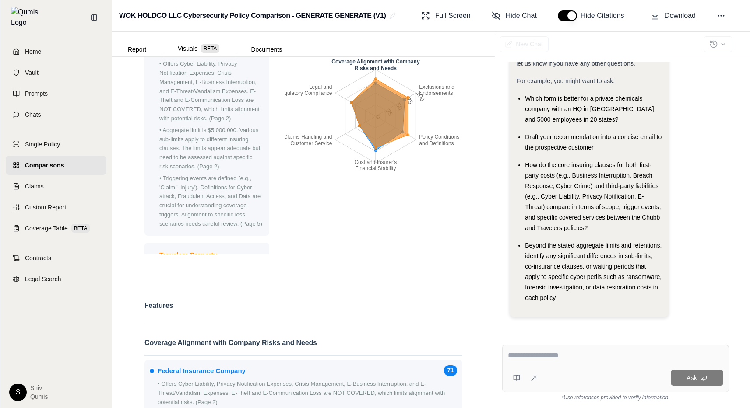
scroll to position [0, 0]
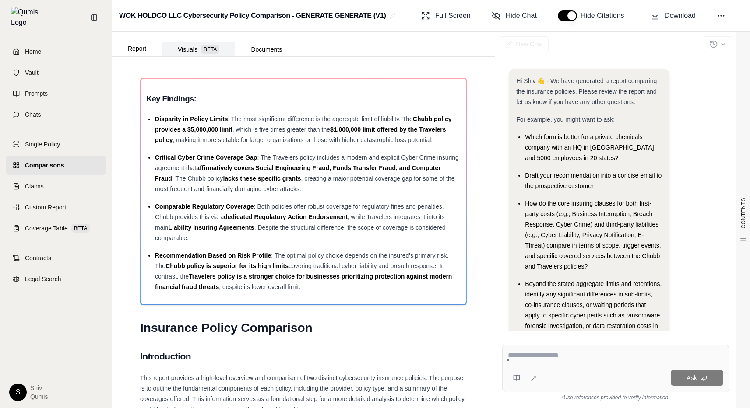
scroll to position [39, 0]
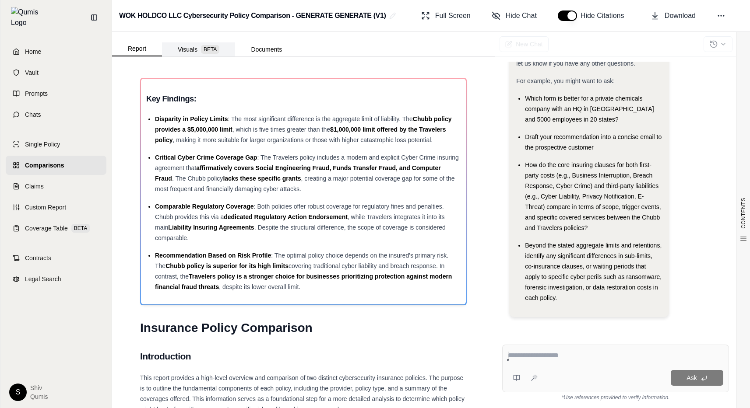
click at [191, 52] on button "Visuals BETA" at bounding box center [198, 49] width 73 height 14
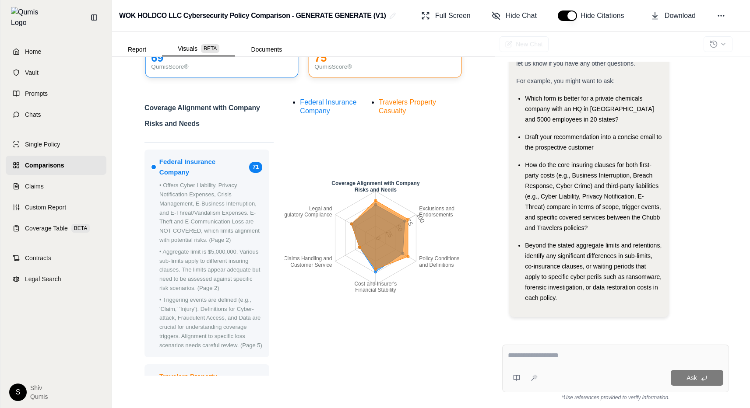
scroll to position [0, 0]
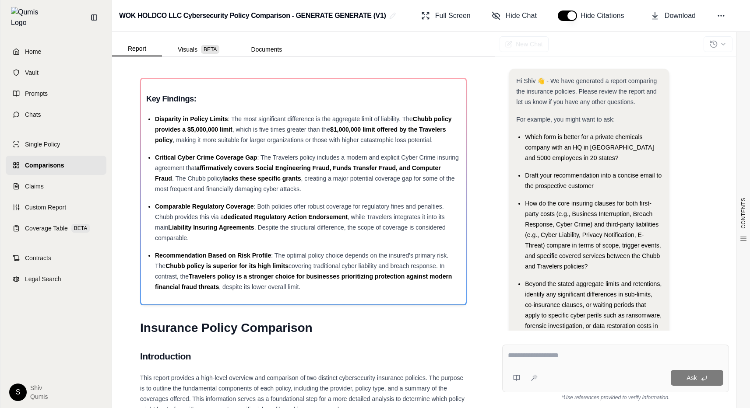
scroll to position [39, 0]
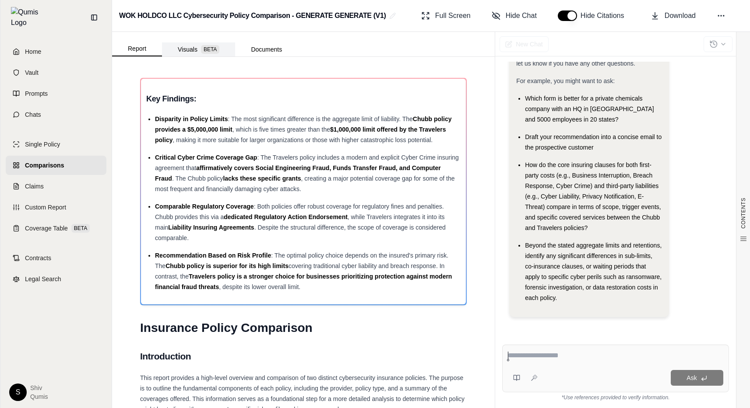
click at [184, 46] on button "Visuals BETA" at bounding box center [198, 49] width 73 height 14
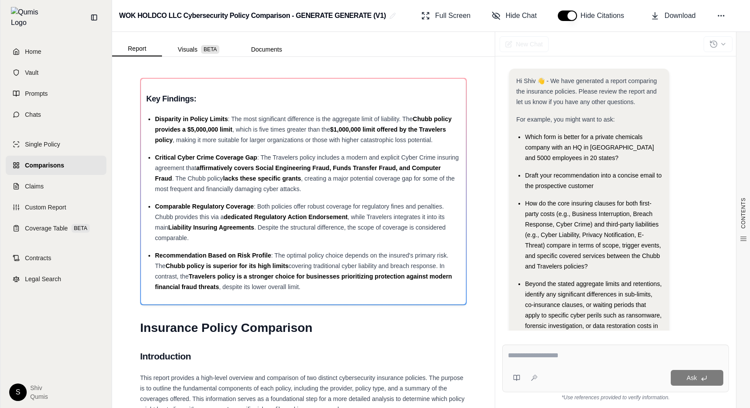
scroll to position [39, 0]
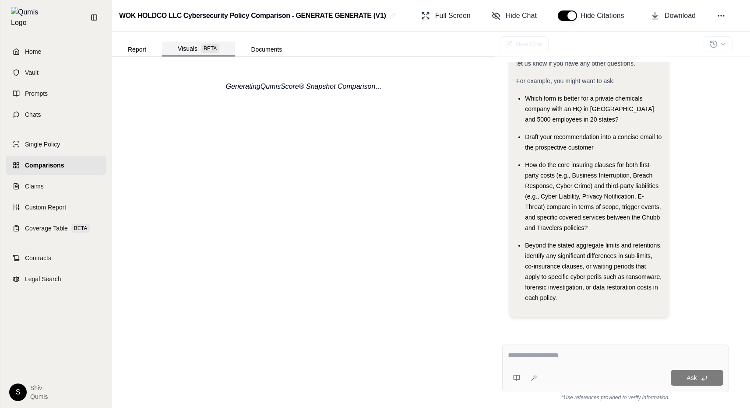
click at [195, 50] on button "Visuals BETA" at bounding box center [198, 49] width 73 height 15
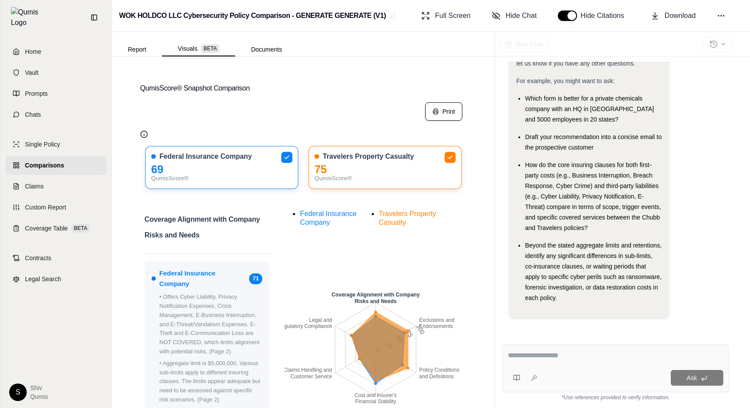
click at [452, 118] on button "Print" at bounding box center [443, 111] width 37 height 18
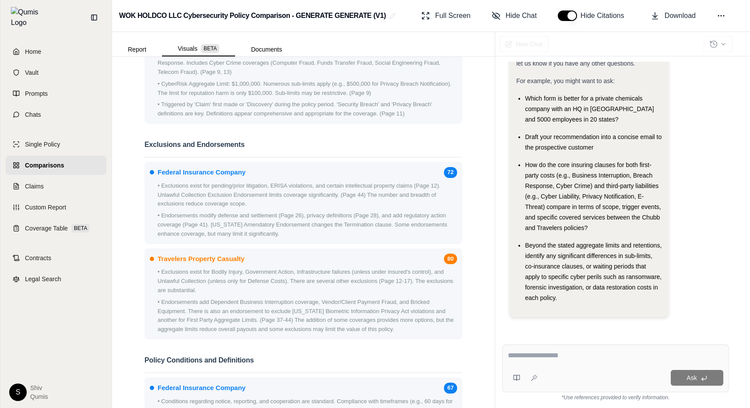
scroll to position [815, 0]
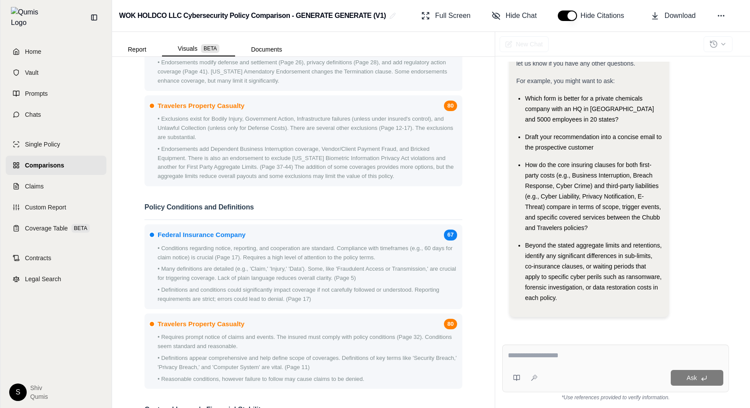
click at [33, 161] on span "Comparisons" at bounding box center [44, 165] width 39 height 9
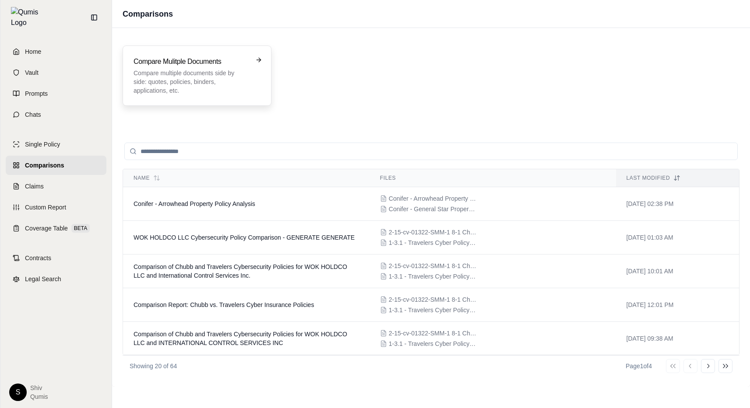
click at [180, 52] on div "Compare Mulitple Documents Compare multiple documents side by side: quotes, pol…" at bounding box center [197, 76] width 149 height 60
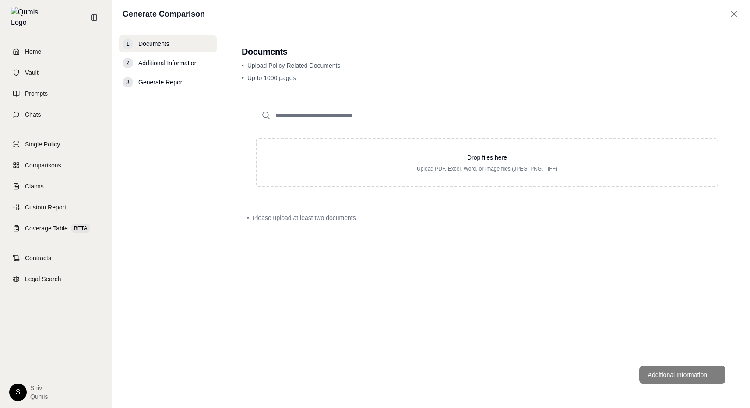
click at [413, 123] on input "search" at bounding box center [487, 116] width 463 height 18
click at [62, 224] on span "Coverage Table" at bounding box center [46, 228] width 43 height 9
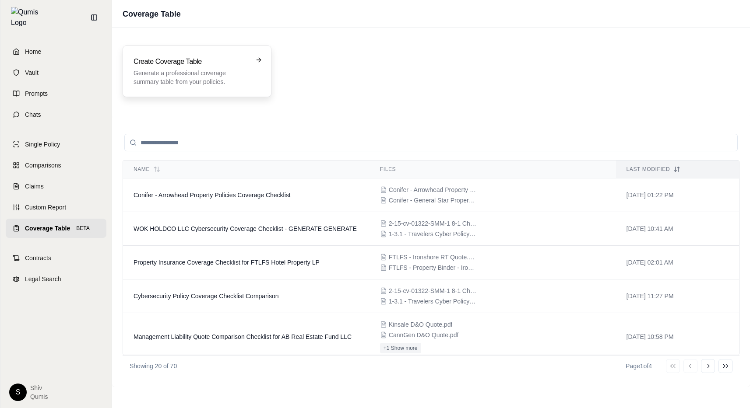
click at [184, 87] on div "Create Coverage Table Generate a professional coverage summary table from your …" at bounding box center [197, 72] width 149 height 52
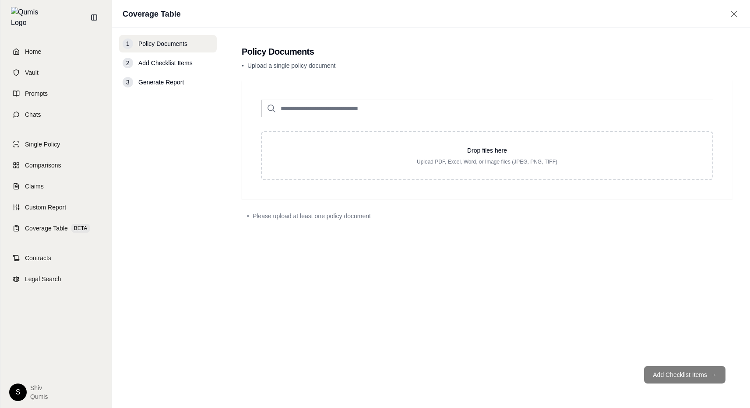
click at [346, 102] on input "search" at bounding box center [487, 109] width 452 height 18
click at [41, 143] on span "Single Policy" at bounding box center [42, 144] width 35 height 9
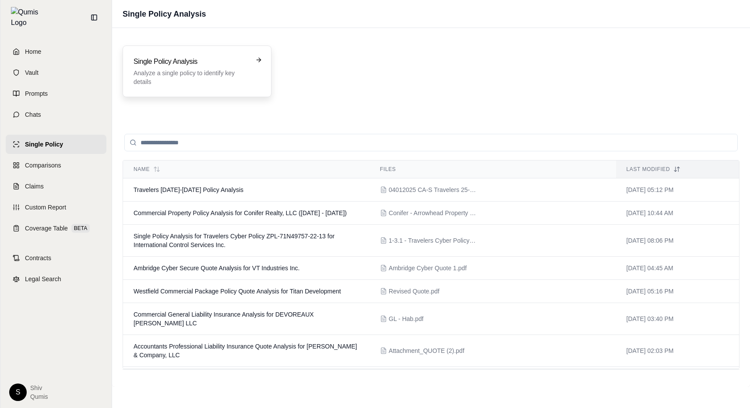
click at [184, 49] on div "Single Policy Analysis Analyze a single policy to identify key details" at bounding box center [197, 72] width 149 height 52
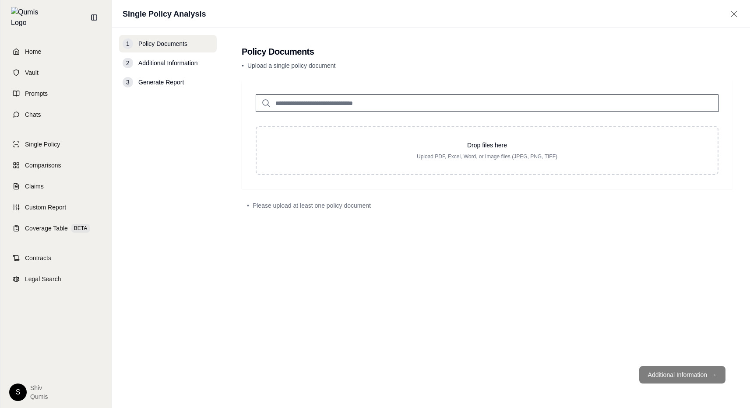
click at [350, 108] on input "search" at bounding box center [487, 104] width 463 height 18
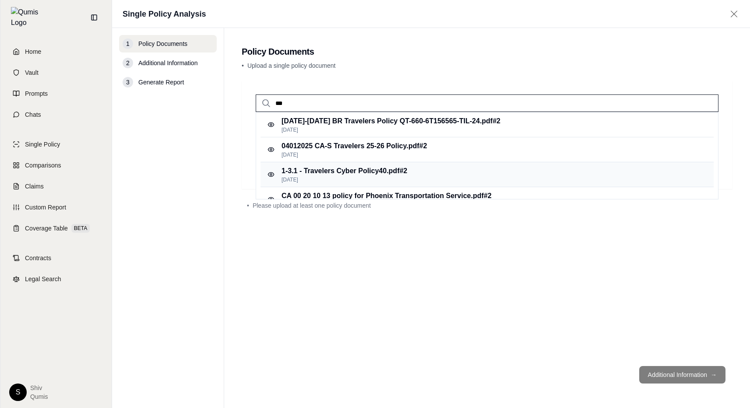
type input "***"
click at [341, 175] on p "1-3.1 - Travelers Cyber Policy40.pdf #2" at bounding box center [344, 171] width 126 height 11
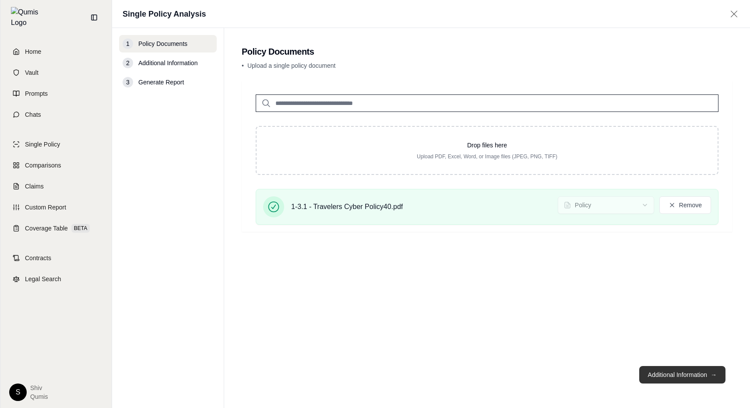
click at [670, 381] on button "Additional Information →" at bounding box center [682, 375] width 86 height 18
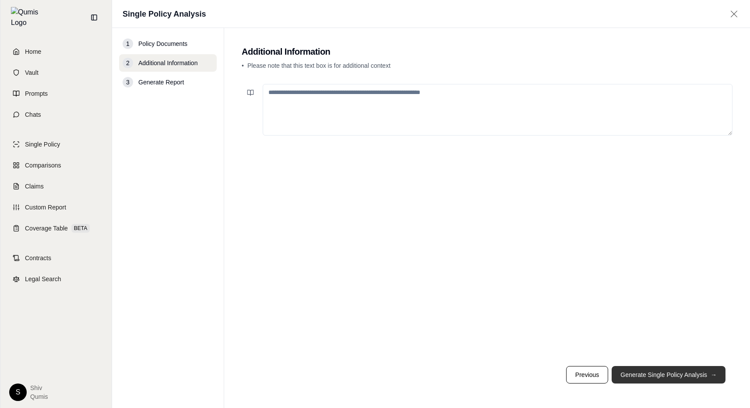
click at [670, 381] on button "Generate Single Policy Analysis →" at bounding box center [669, 375] width 114 height 18
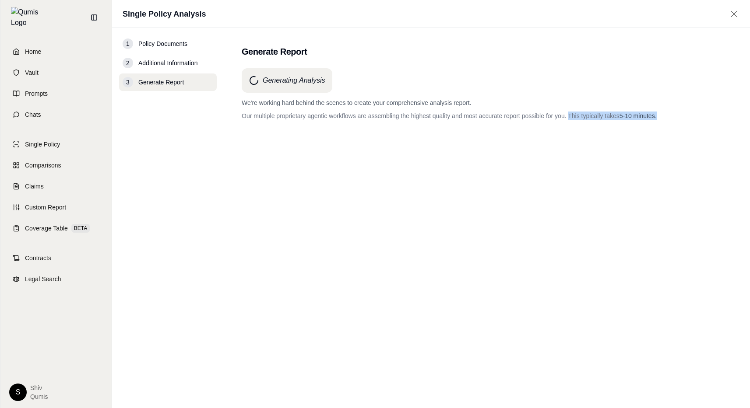
drag, startPoint x: 663, startPoint y: 117, endPoint x: 568, endPoint y: 116, distance: 94.6
click at [568, 116] on p "Our multiple proprietary agentic workflows are assembling the highest quality a…" at bounding box center [487, 116] width 491 height 9
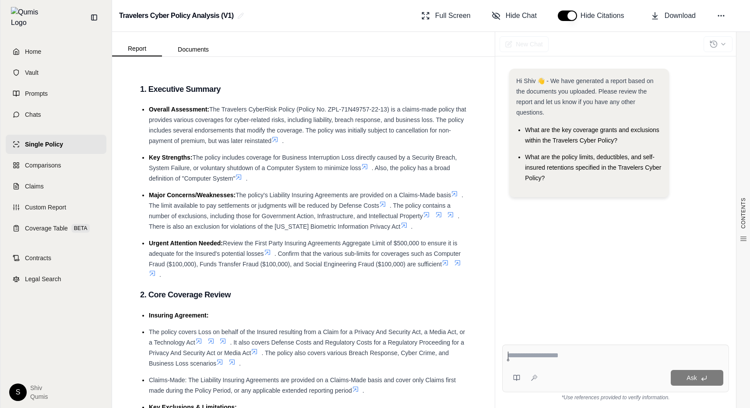
click at [39, 140] on span "Single Policy" at bounding box center [44, 144] width 38 height 9
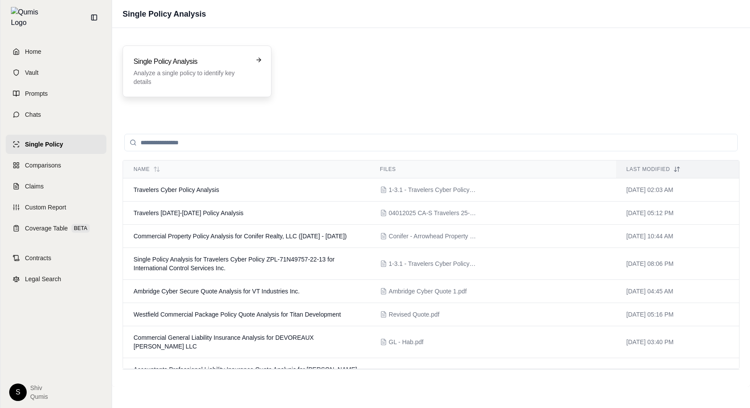
click at [202, 83] on p "Analyze a single policy to identify key details" at bounding box center [191, 78] width 115 height 18
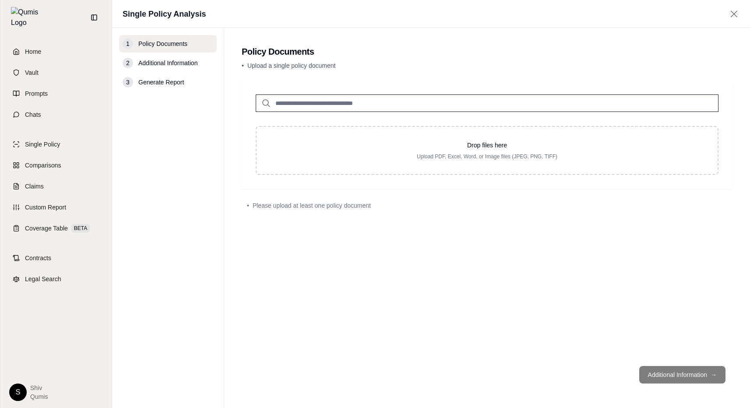
click at [292, 105] on input "search" at bounding box center [487, 104] width 463 height 18
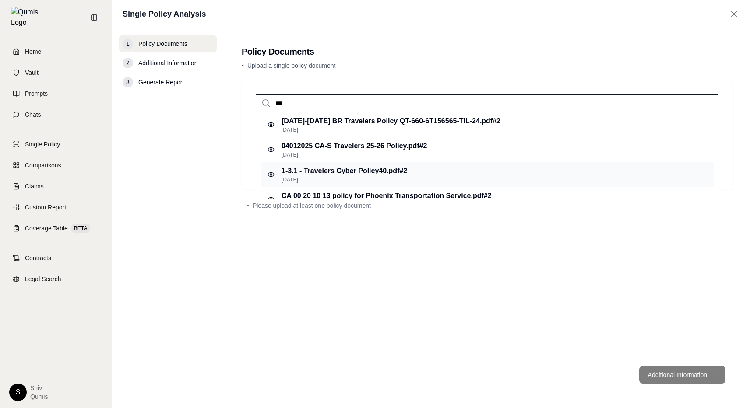
type input "***"
click at [362, 178] on p "Feb 22, 2025" at bounding box center [344, 179] width 126 height 7
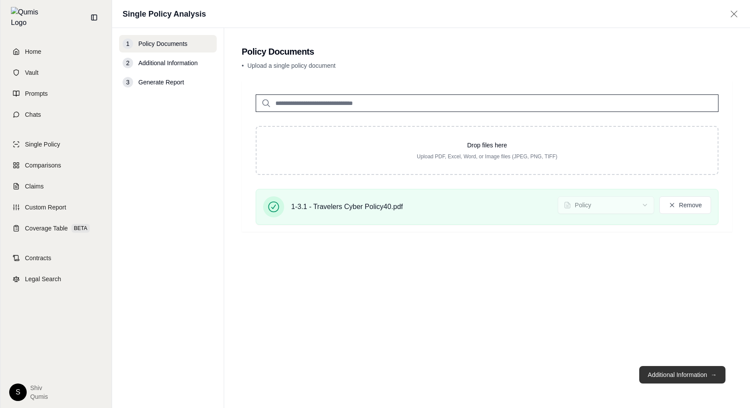
click at [682, 382] on button "Additional Information →" at bounding box center [682, 375] width 86 height 18
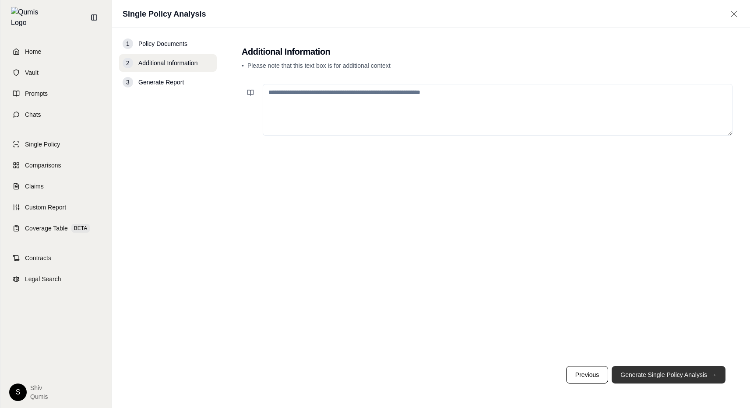
click at [682, 382] on button "Generate Single Policy Analysis →" at bounding box center [669, 375] width 114 height 18
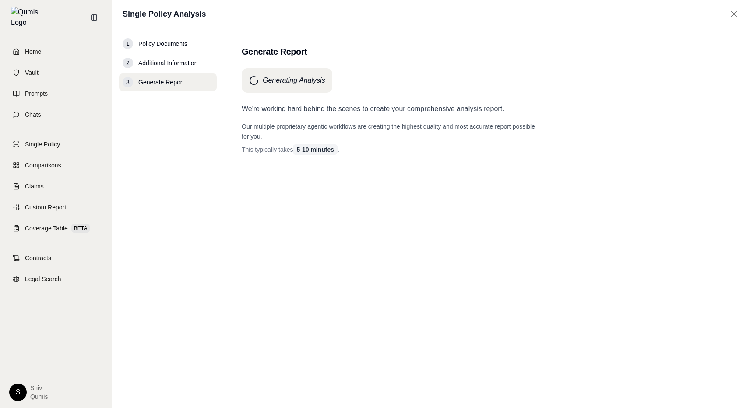
click at [599, 223] on div "Generating Analysis We're working hard behind the scenes to create your compreh…" at bounding box center [487, 222] width 491 height 309
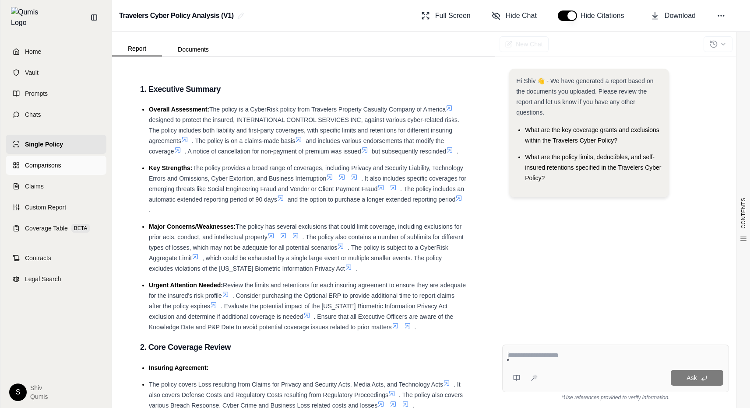
click at [63, 161] on link "Comparisons" at bounding box center [56, 165] width 101 height 19
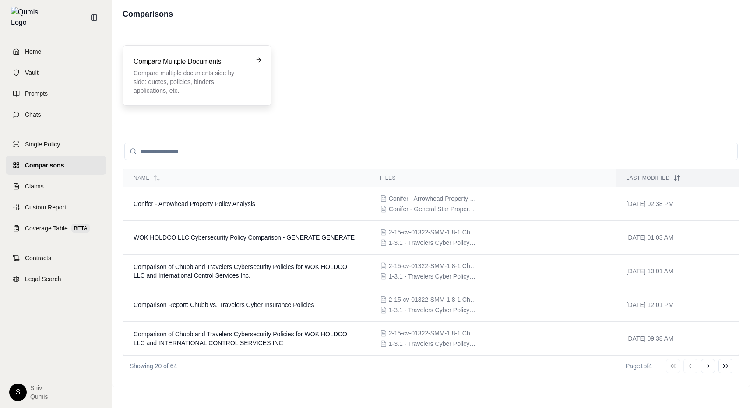
click at [196, 77] on p "Compare multiple documents side by side: quotes, policies, binders, application…" at bounding box center [191, 82] width 115 height 26
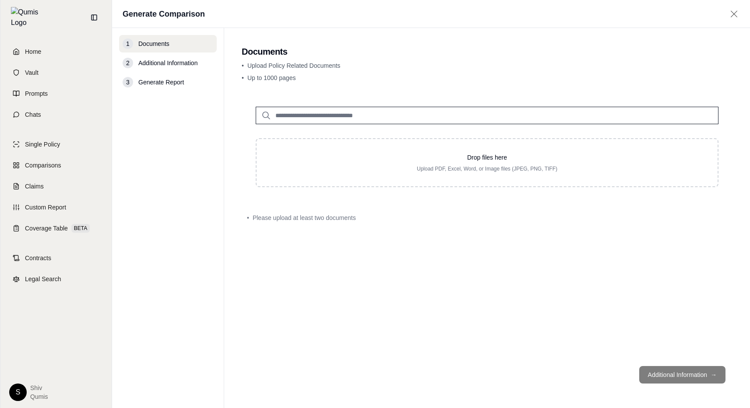
click at [349, 117] on input "search" at bounding box center [487, 116] width 463 height 18
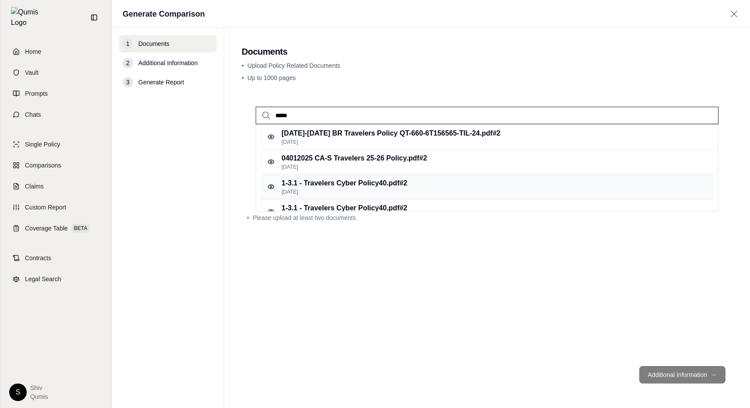
type input "*****"
click at [402, 181] on p "1-3.1 - Travelers Cyber Policy40.pdf #2" at bounding box center [344, 183] width 126 height 11
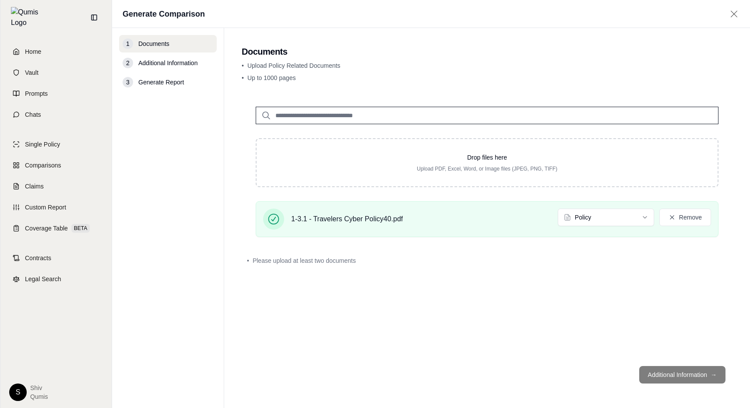
click at [302, 107] on input "search" at bounding box center [487, 116] width 463 height 18
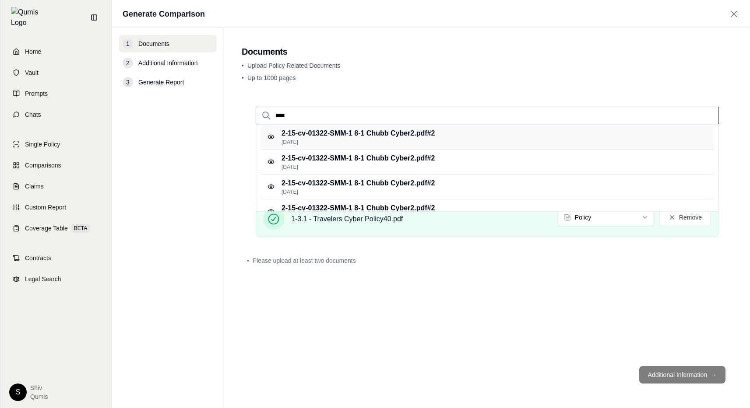
type input "****"
click at [403, 137] on p "2-15-cv-01322-SMM-1 8-1 Chubb Cyber2.pdf #2" at bounding box center [357, 133] width 153 height 11
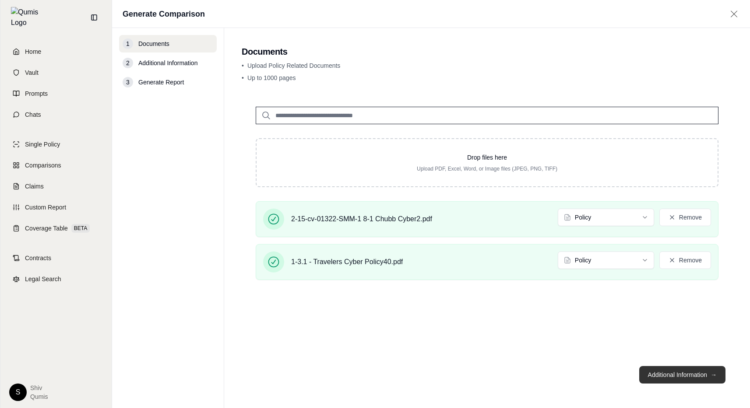
click at [702, 379] on button "Additional Information →" at bounding box center [682, 375] width 86 height 18
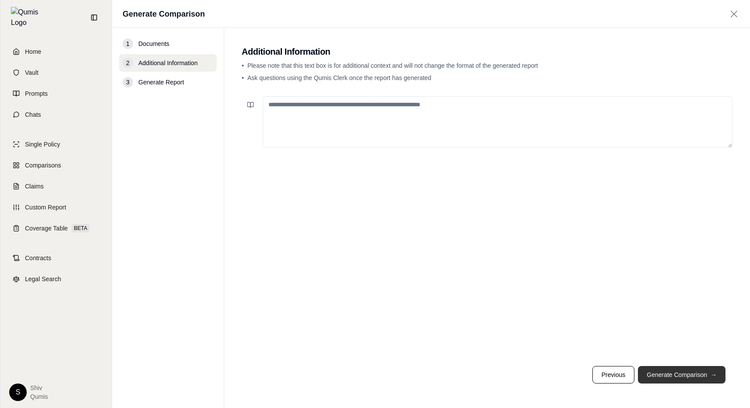
click at [702, 379] on button "Generate Comparison →" at bounding box center [682, 375] width 88 height 18
